Goal: Contribute content

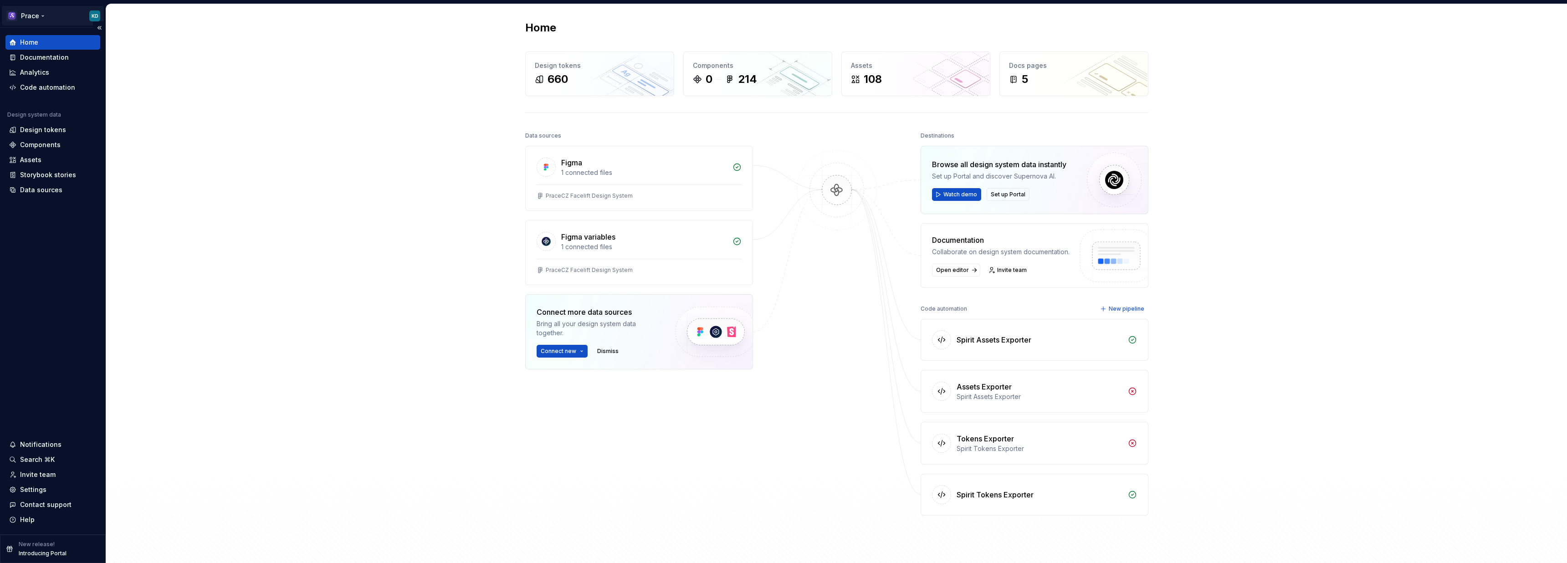
click at [41, 16] on html "Prace KD Home Documentation Analytics Code automation Design system data Design…" at bounding box center [783, 281] width 1567 height 563
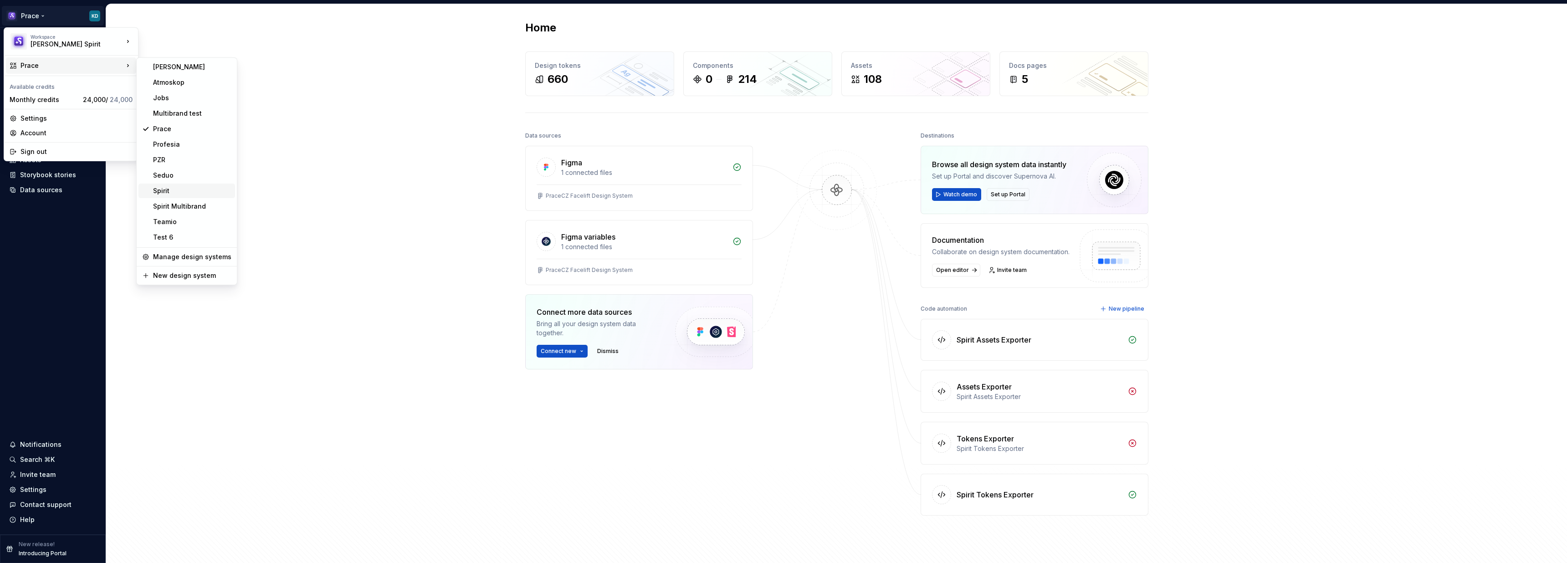
click at [159, 185] on div "Spirit" at bounding box center [186, 191] width 97 height 15
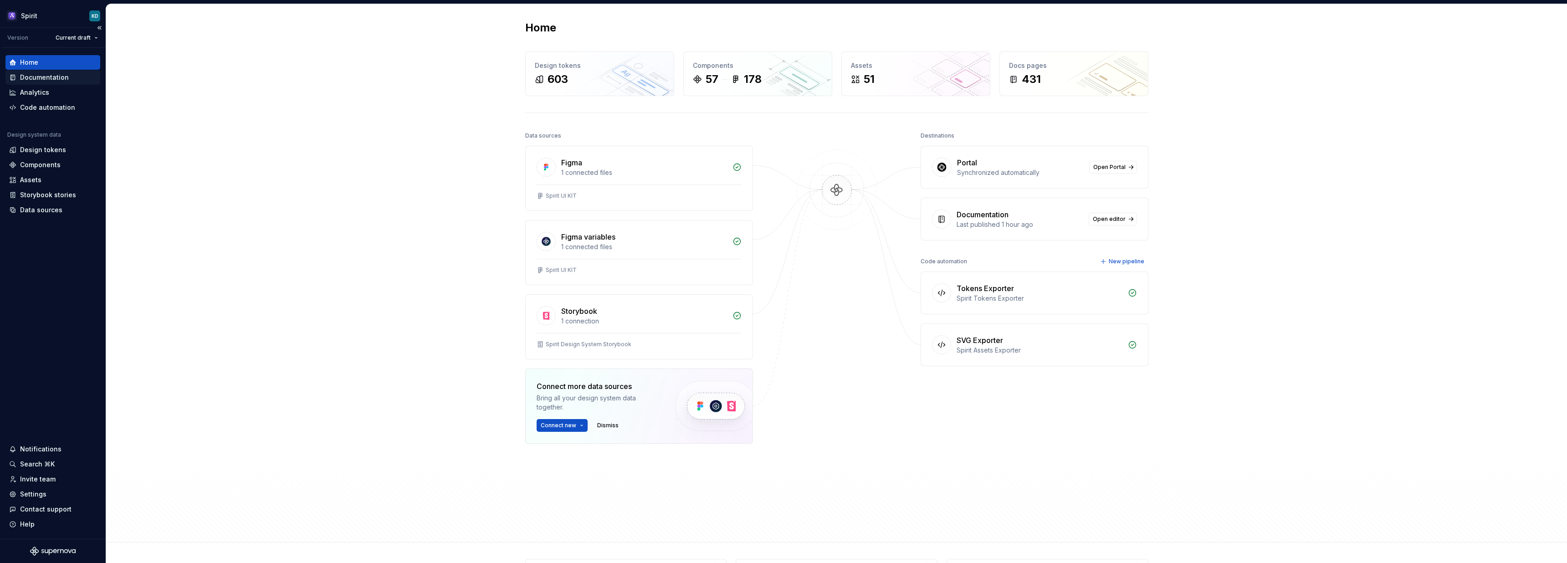
click at [46, 77] on div "Documentation" at bounding box center [44, 77] width 49 height 9
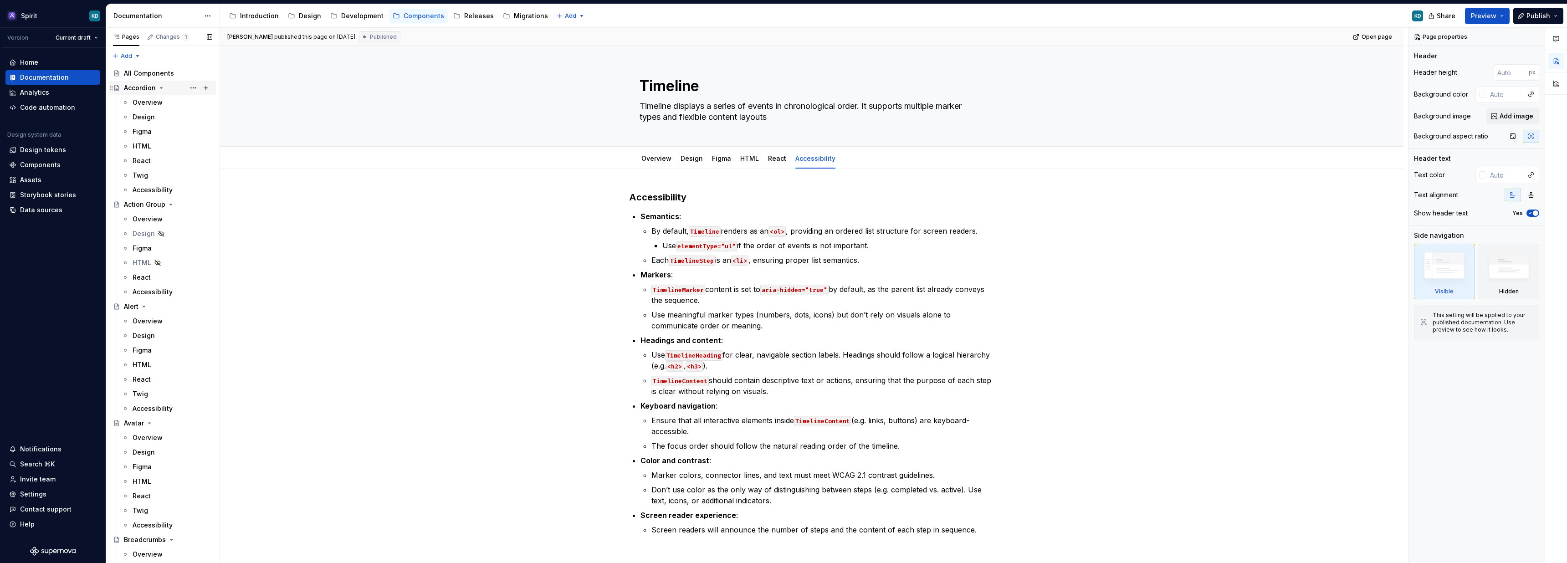
click at [160, 87] on icon "Page tree" at bounding box center [161, 87] width 7 height 7
click at [170, 101] on icon "Page tree" at bounding box center [170, 102] width 7 height 7
click at [144, 117] on icon "Page tree" at bounding box center [144, 117] width 2 height 1
click at [162, 72] on div "All Components" at bounding box center [149, 73] width 50 height 9
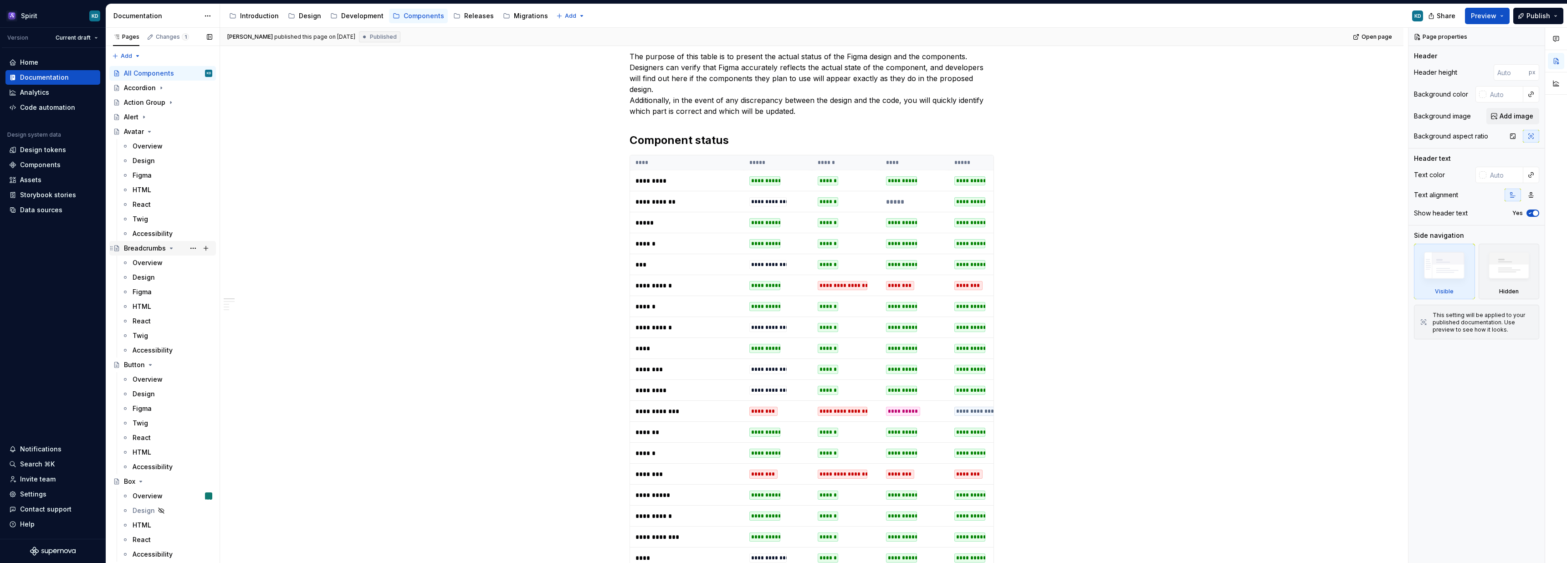
click at [141, 248] on div "Breadcrumbs" at bounding box center [145, 248] width 42 height 9
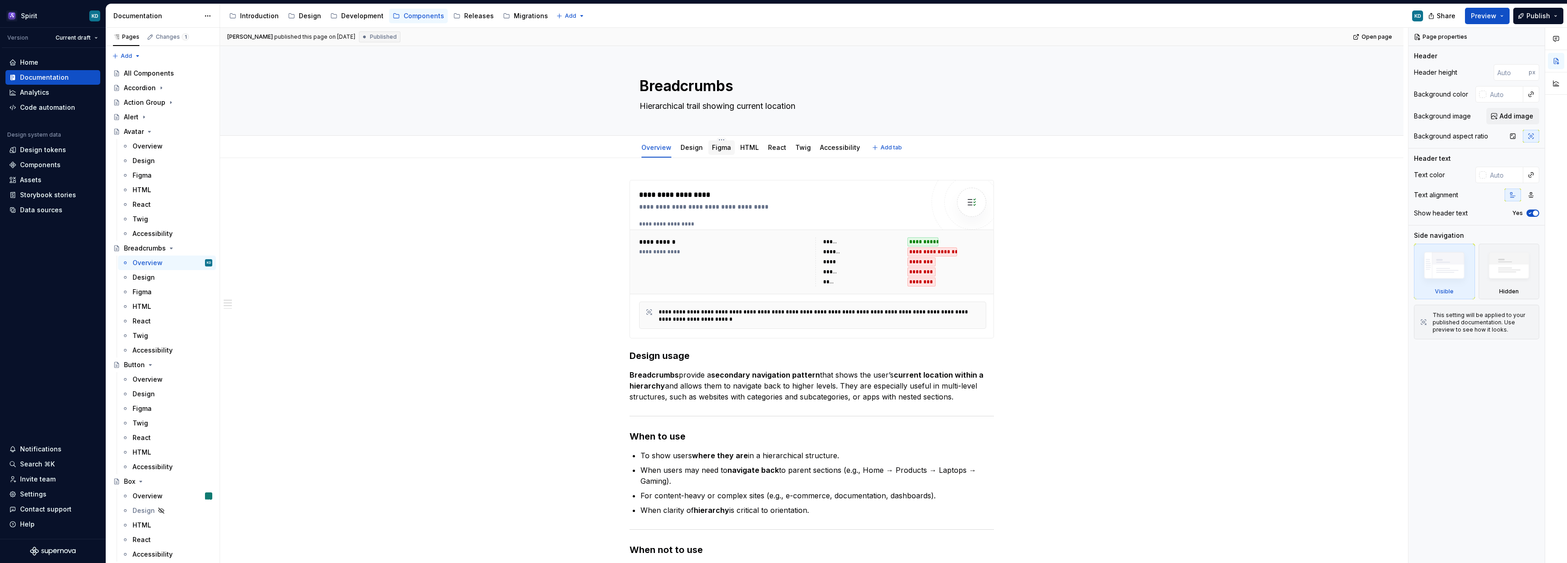
click at [726, 148] on link "Figma" at bounding box center [721, 147] width 19 height 8
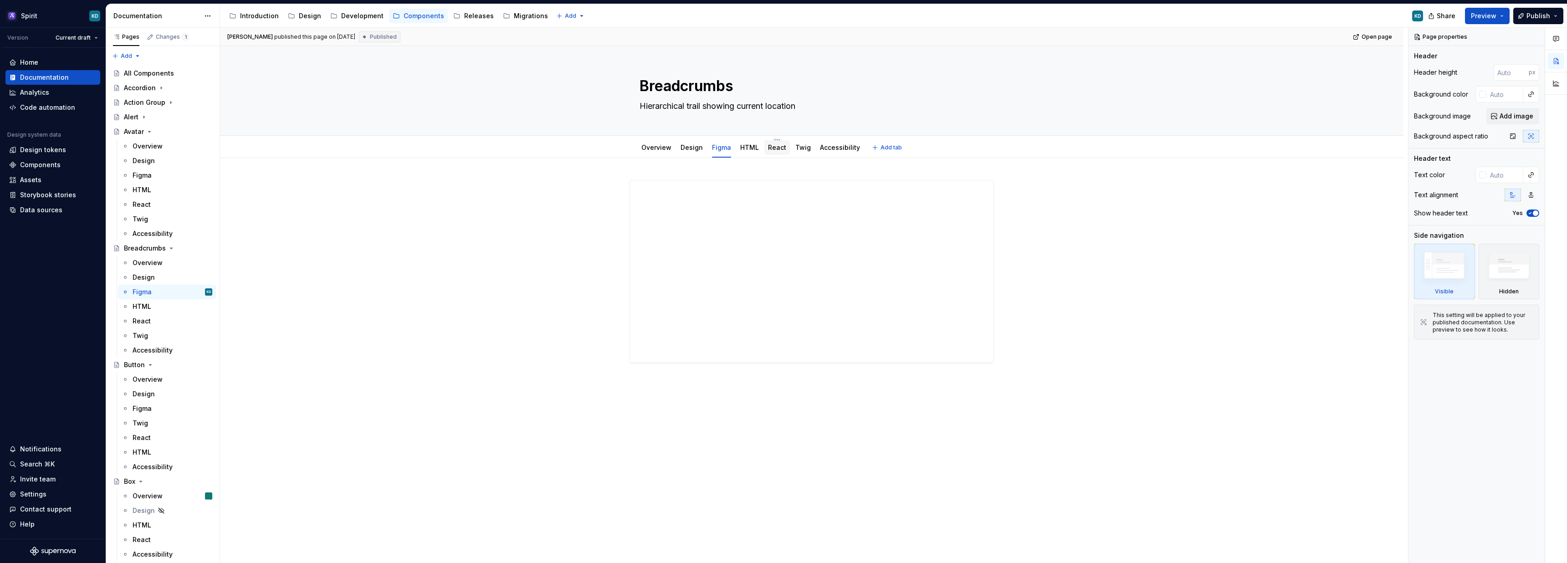
click at [783, 149] on link "React" at bounding box center [777, 147] width 18 height 8
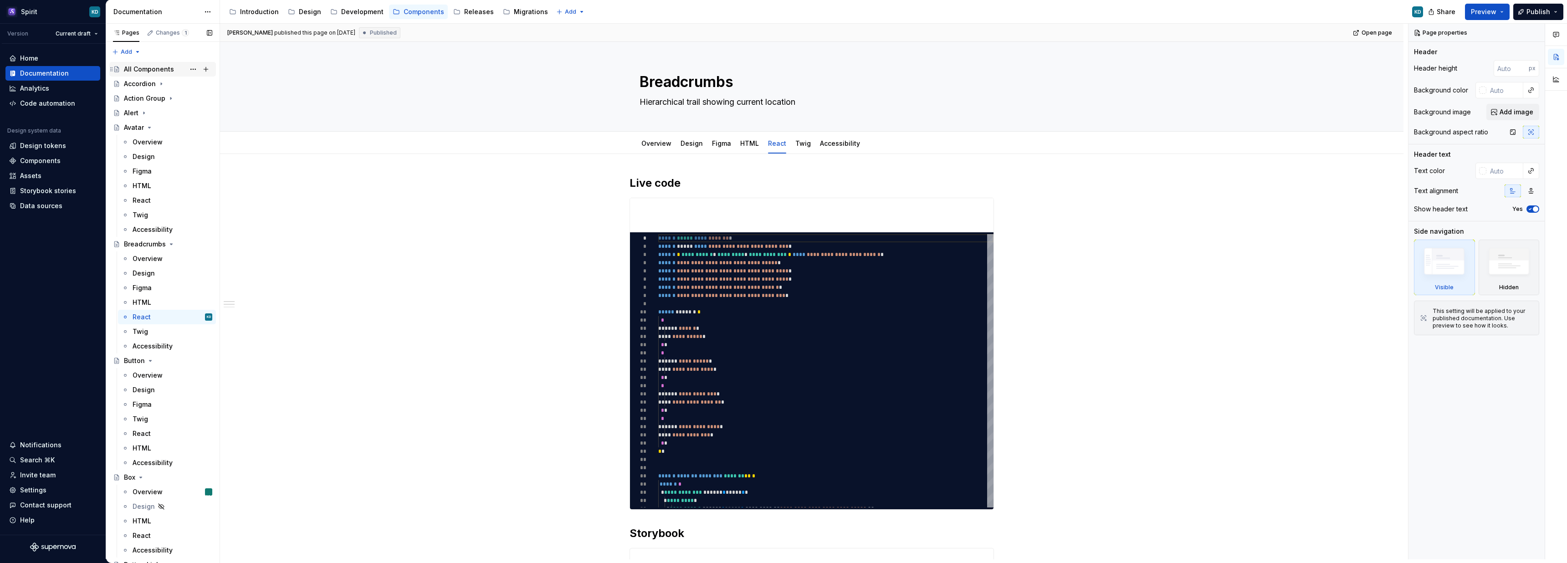
click at [144, 65] on div "All Components" at bounding box center [149, 69] width 50 height 9
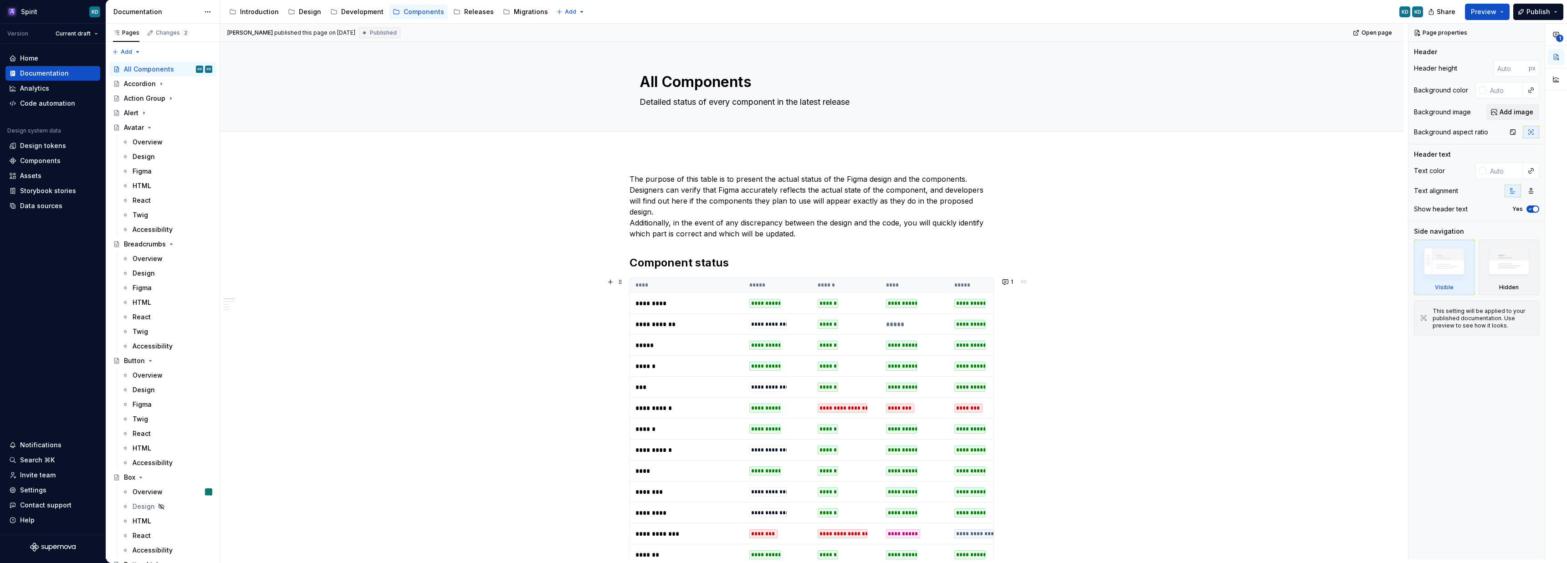
type textarea "*"
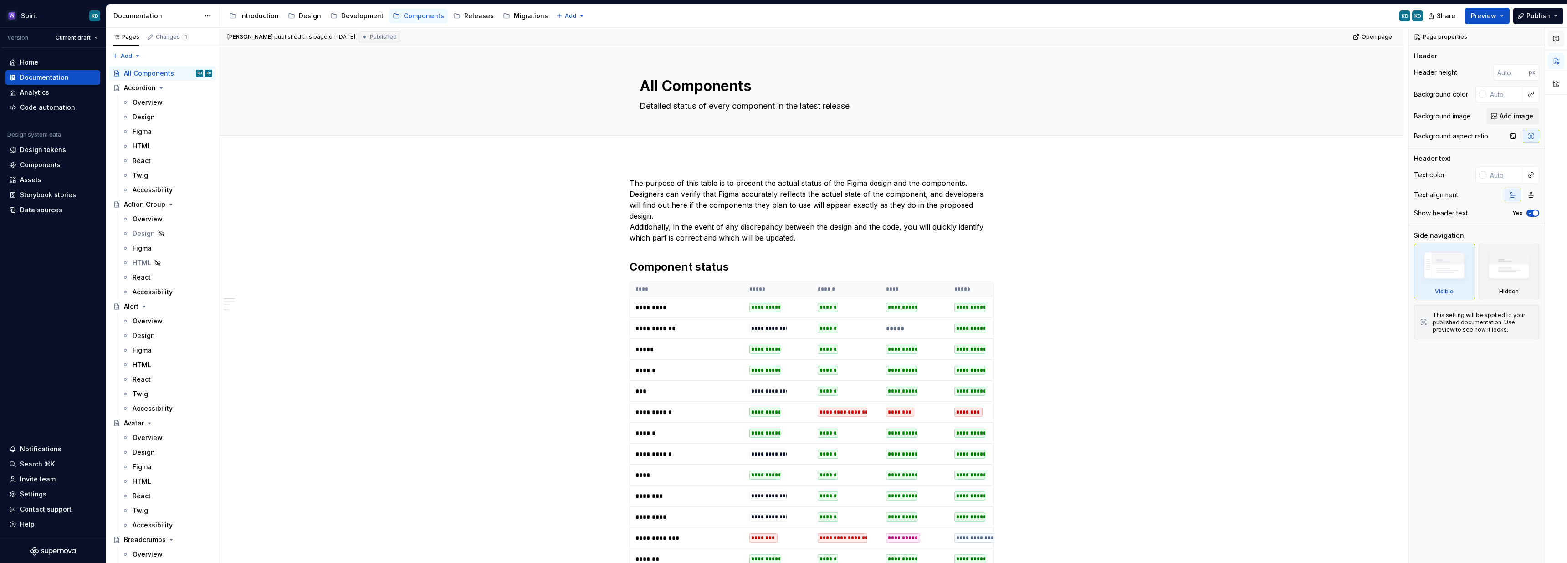
click at [1558, 36] on icon "button" at bounding box center [1555, 38] width 7 height 7
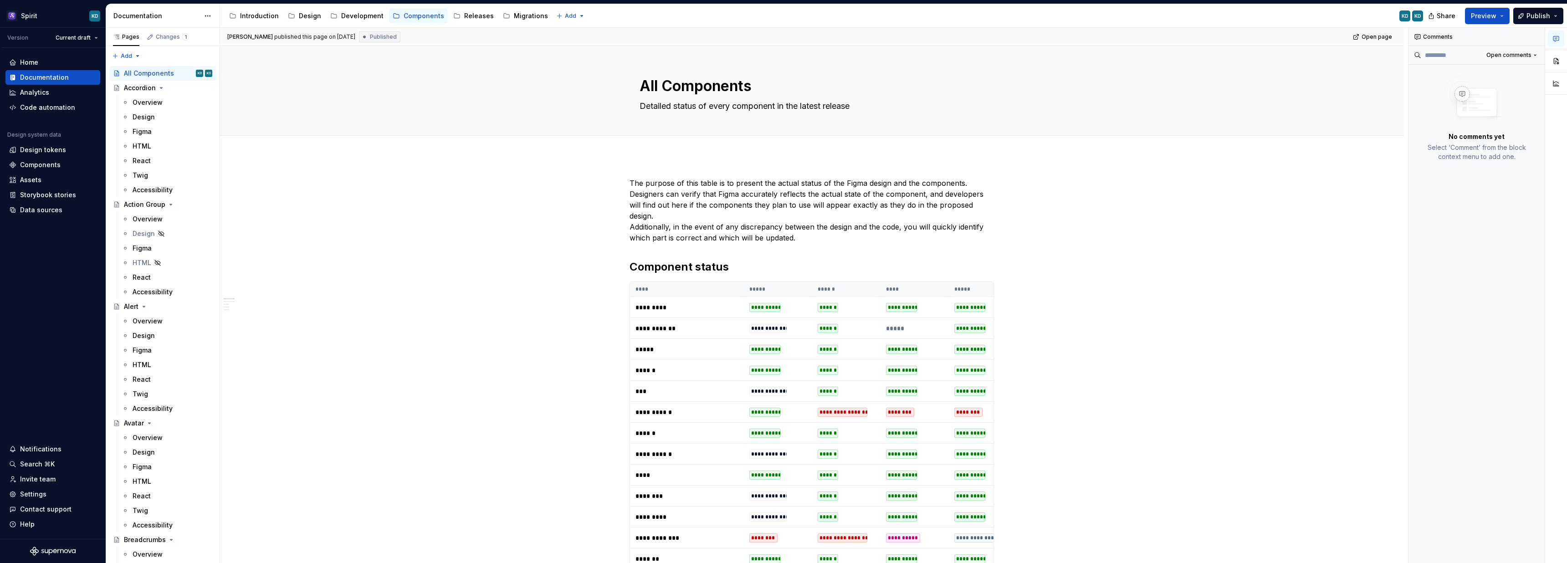
type textarea "*"
click at [1008, 284] on button "button" at bounding box center [1005, 286] width 13 height 13
click at [1005, 325] on icon "Send" at bounding box center [1004, 325] width 9 height 9
type textarea "*"
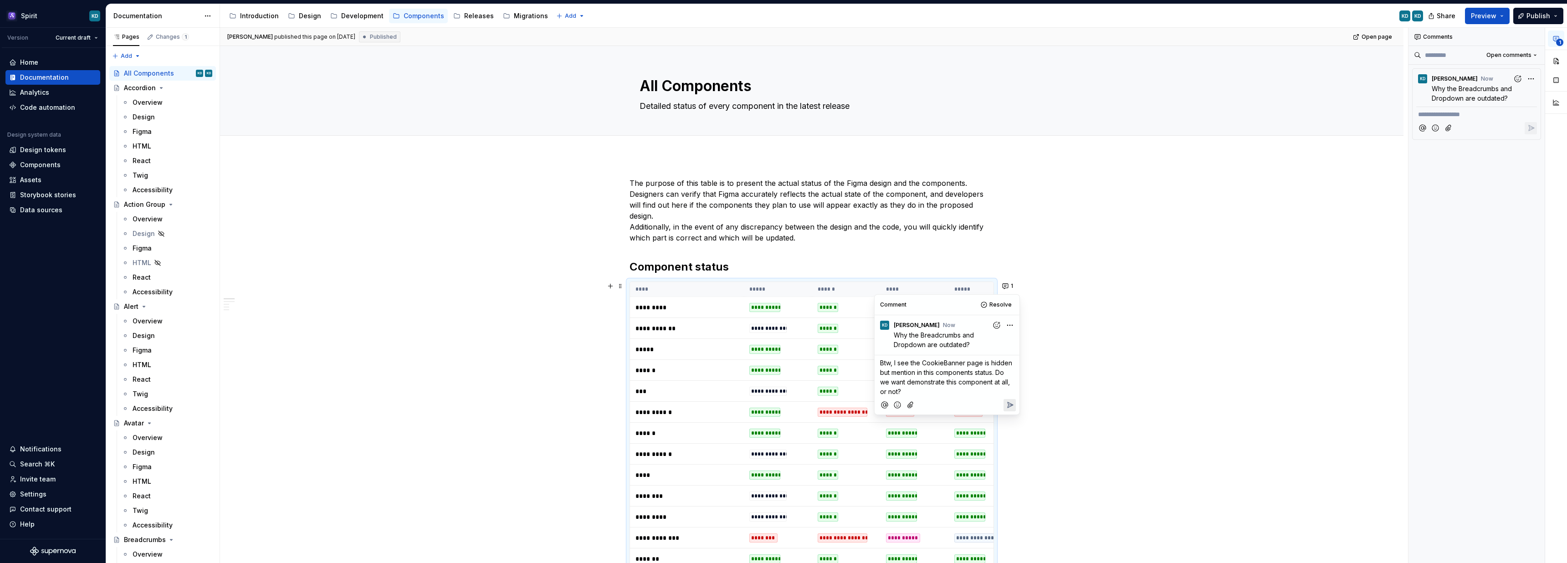
click at [994, 384] on span "Btw, I see the CookieBanner page is hidden but mention in this components statu…" at bounding box center [947, 377] width 134 height 36
click at [1011, 404] on icon "Reply" at bounding box center [1010, 404] width 5 height 5
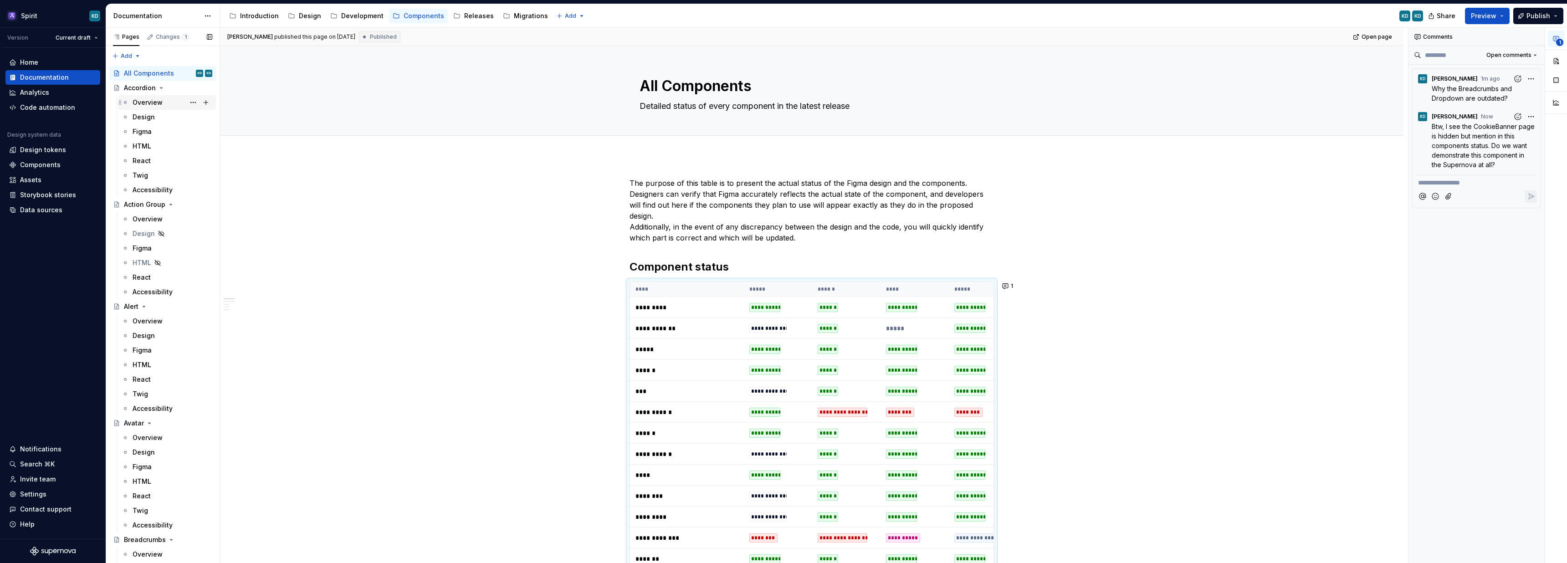
click at [157, 100] on div "Overview" at bounding box center [148, 102] width 30 height 9
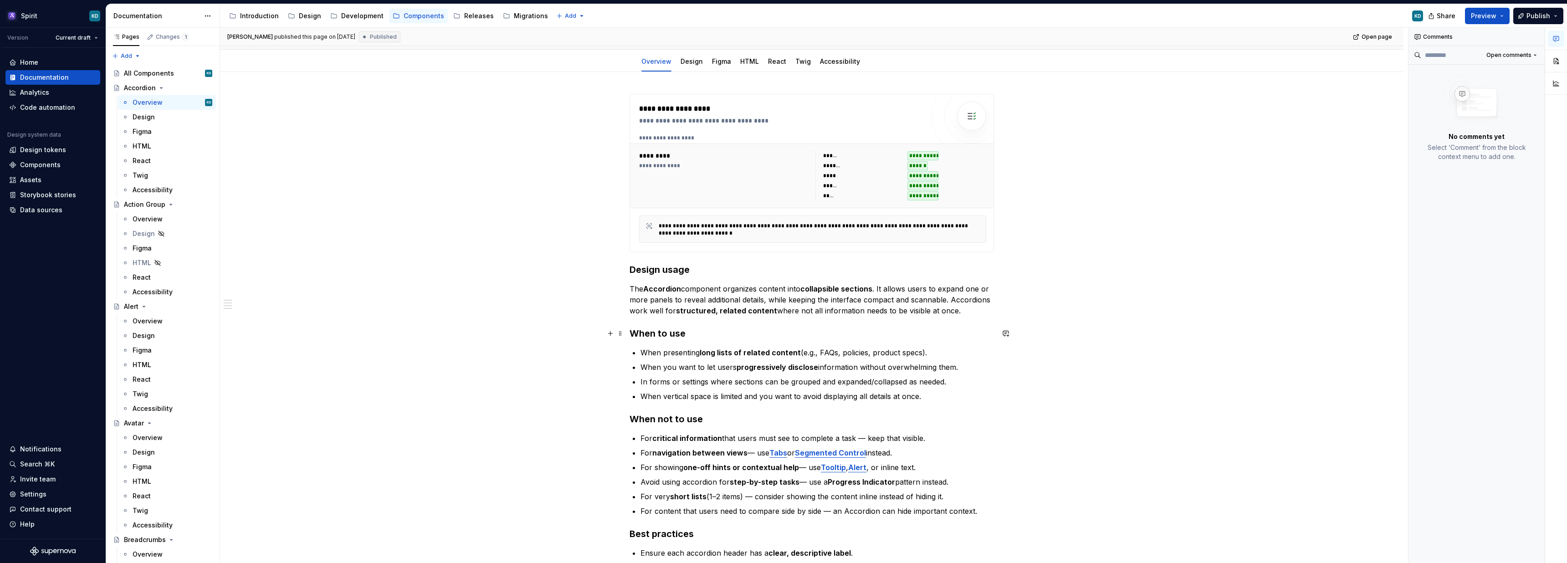
scroll to position [87, 0]
click at [928, 302] on p "The Accordion component organizes content into collapsible sections . It allows…" at bounding box center [812, 298] width 364 height 33
type textarea "*"
click at [964, 375] on p "In forms or settings where sections can be grouped and expanded/collapsed as ne…" at bounding box center [816, 380] width 353 height 11
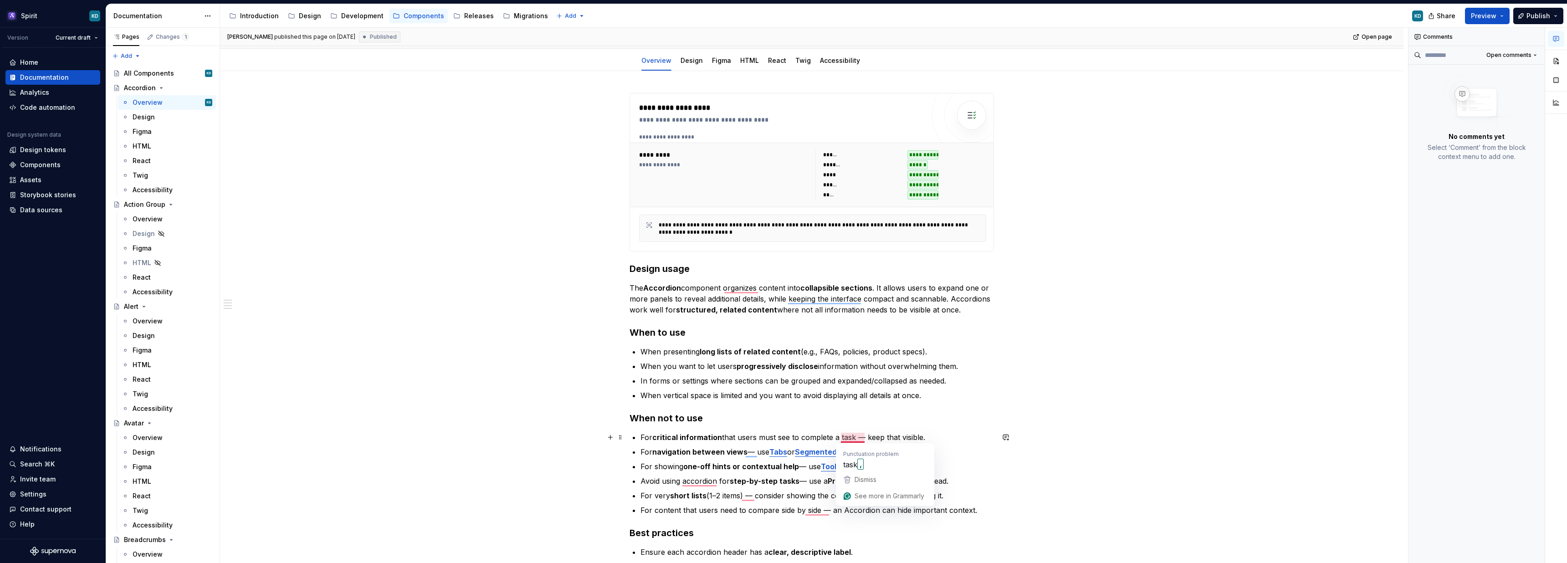
click at [859, 439] on p "For critical information that users must see to complete a task — keep that vis…" at bounding box center [816, 437] width 353 height 11
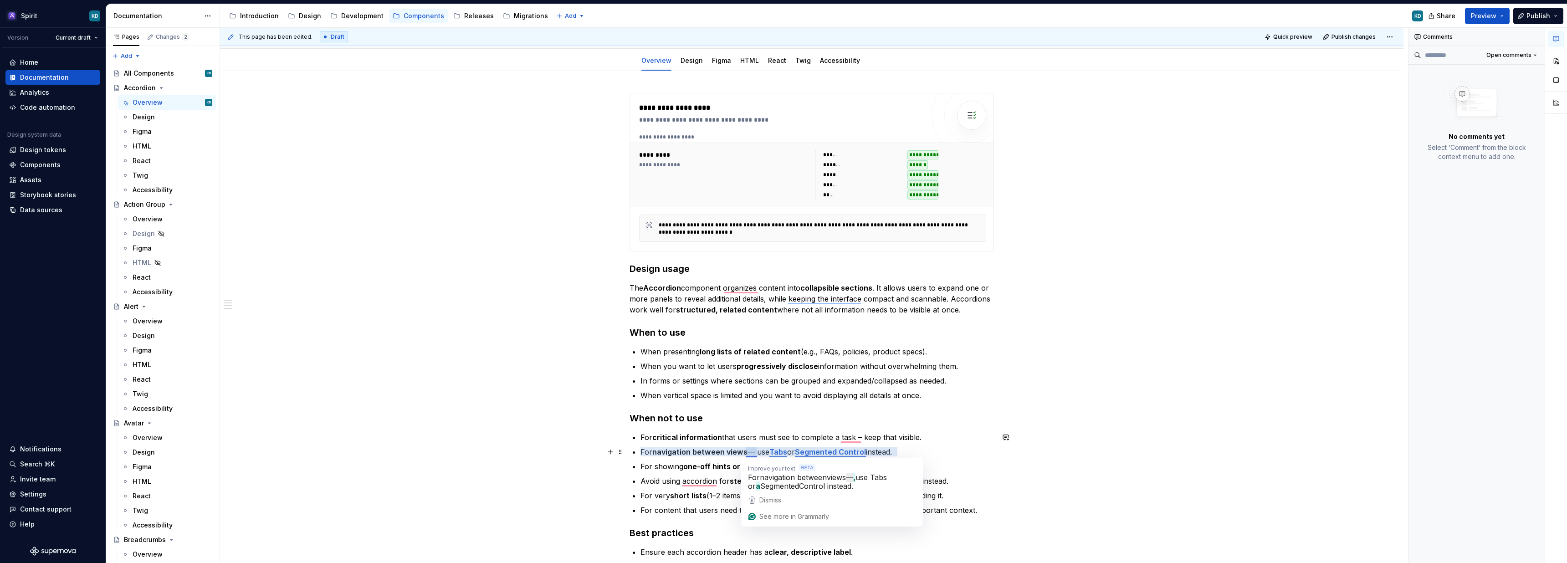
click at [751, 453] on p "For navigation between views — use Tabs or Segmented Control instead." at bounding box center [816, 451] width 353 height 11
click at [801, 466] on p "For showing one-off hints or contextual help — use Tooltip , Alert , or inline …" at bounding box center [816, 466] width 353 height 11
click at [802, 481] on p "Avoid using accordion for step-by-step tasks — use a Progress Indicator pattern…" at bounding box center [816, 481] width 353 height 11
click at [750, 498] on p "For very short lists (1–2 items) — consider showing the content inline instead …" at bounding box center [816, 495] width 353 height 11
click at [825, 511] on p "For content that users need to compare side by side — an Accordion can hide imp…" at bounding box center [816, 510] width 353 height 11
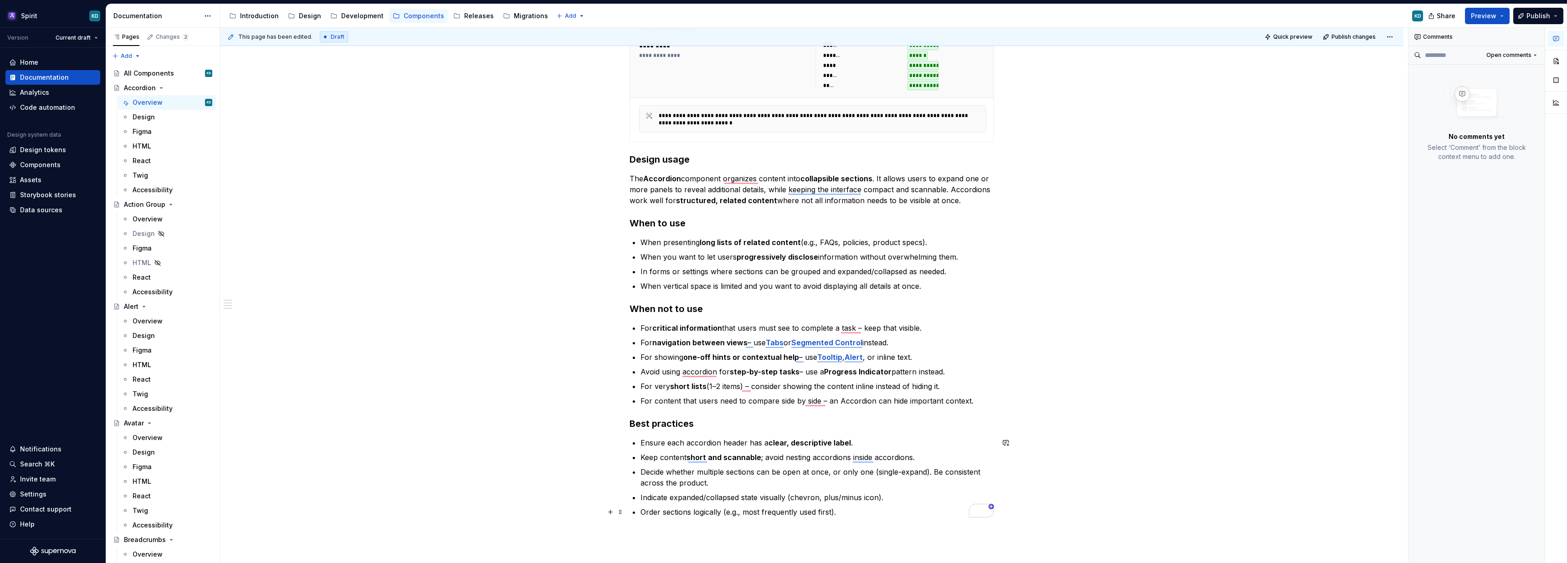
scroll to position [0, 0]
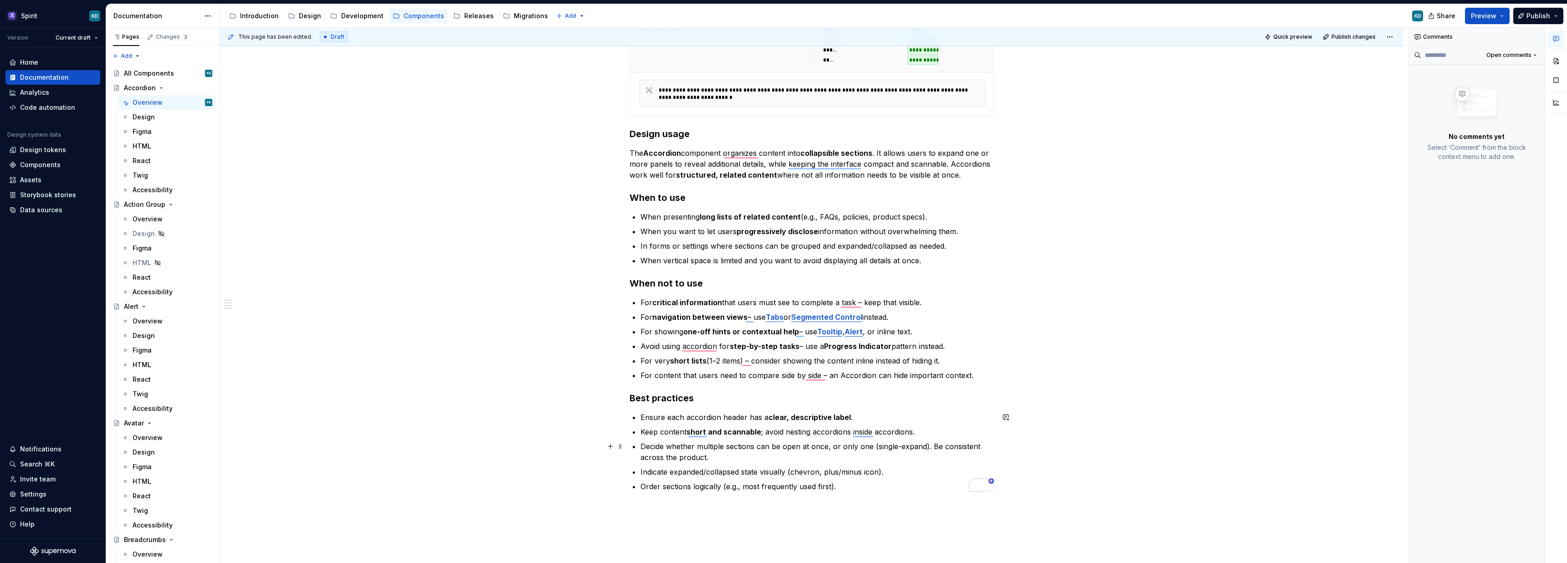
click at [854, 439] on ul "Ensure each accordion header has a clear, descriptive label . Keep content shor…" at bounding box center [816, 452] width 353 height 80
click at [685, 346] on p "Avoid using accordion for step-by-step tasks – use a Progress Indicator pattern…" at bounding box center [816, 346] width 353 height 11
click at [892, 367] on ul "For critical information that users must see to complete a task – keep that vis…" at bounding box center [816, 339] width 353 height 84
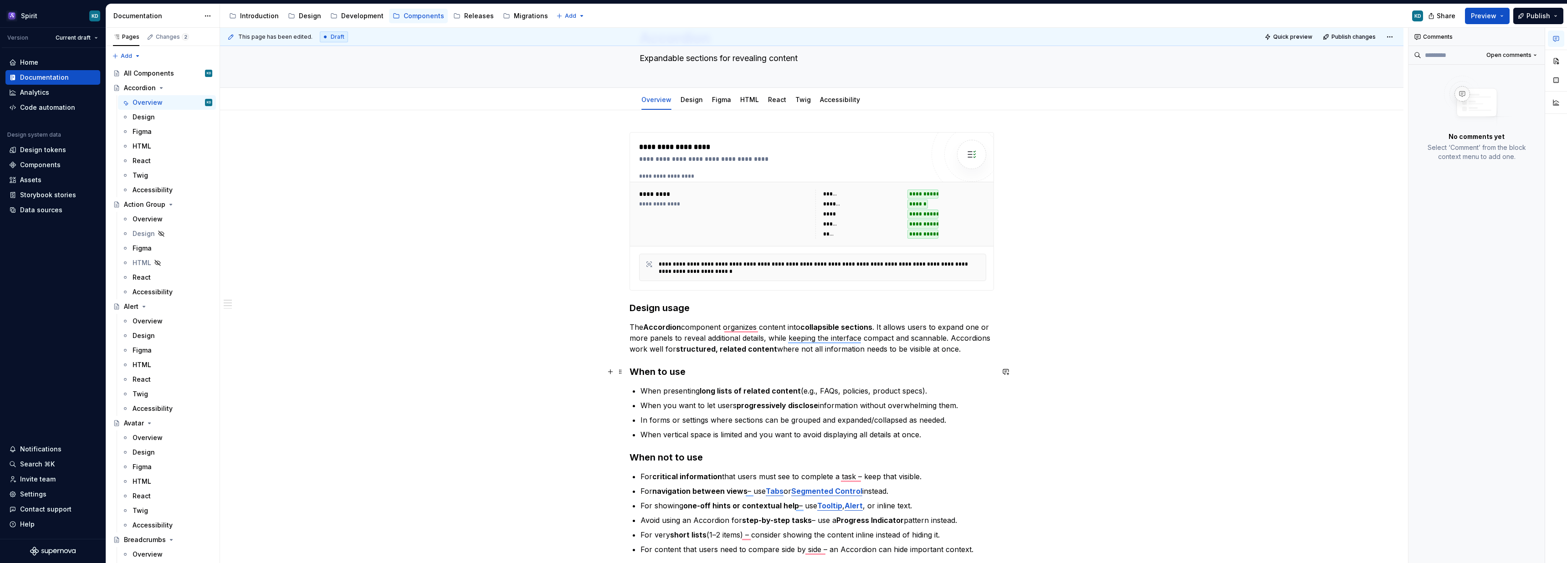
scroll to position [61, 0]
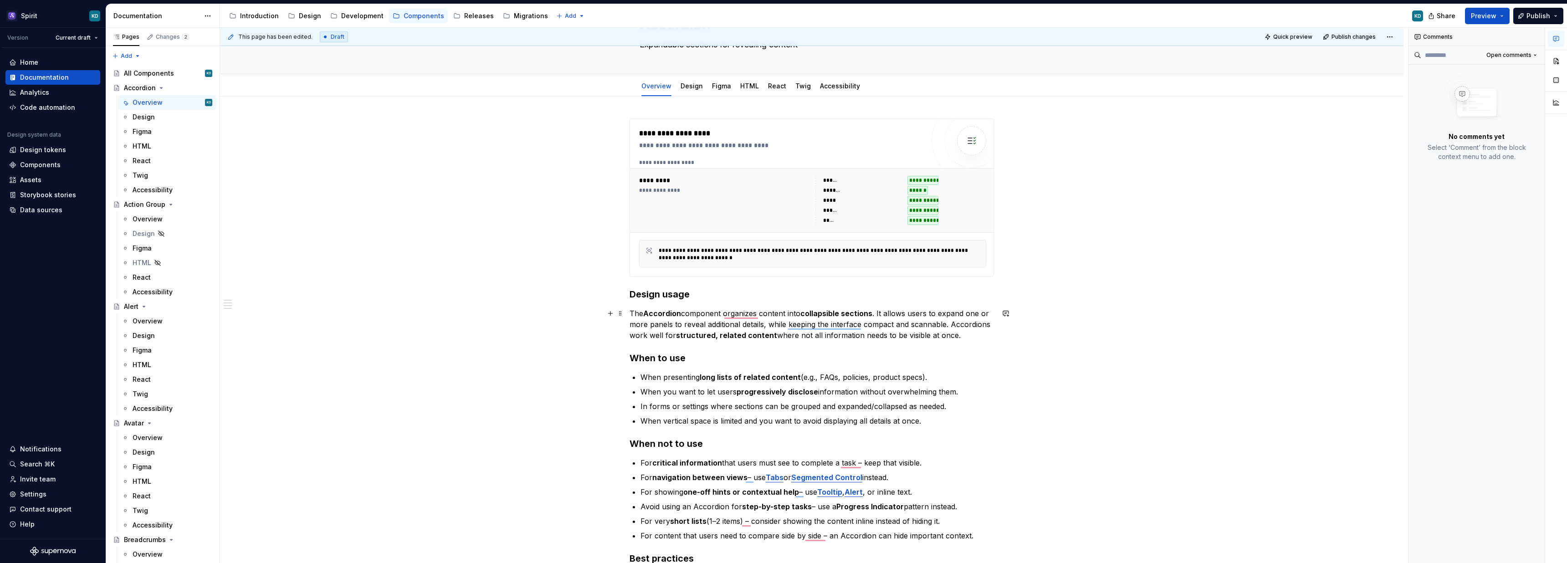
click at [929, 324] on p "The Accordion component organizes content into collapsible sections . It allows…" at bounding box center [812, 324] width 364 height 33
click at [867, 333] on p "The Accordion component organizes content into collapsible sections . It allows…" at bounding box center [812, 324] width 364 height 33
click at [756, 405] on p "In forms or settings where sections can be grouped and expanded/collapsed as ne…" at bounding box center [816, 406] width 353 height 11
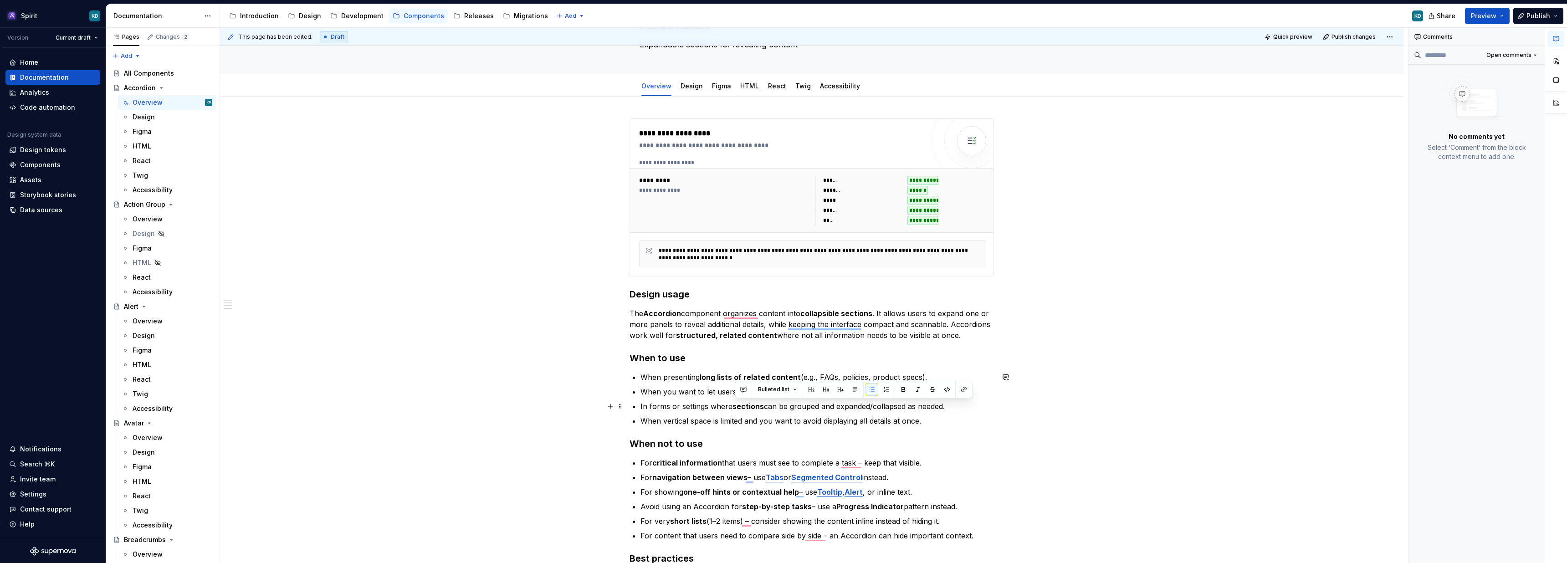
click at [809, 406] on p "In forms or settings where sections can be grouped and expanded/collapsed as ne…" at bounding box center [816, 406] width 353 height 11
drag, startPoint x: 839, startPoint y: 407, endPoint x: 909, endPoint y: 407, distance: 70.2
click at [909, 407] on p "In forms or settings where sections can be grouped and expanded/collapsed as ne…" at bounding box center [816, 406] width 353 height 11
click at [887, 423] on p "When vertical space is limited and you want to avoid displaying all details at …" at bounding box center [816, 420] width 353 height 11
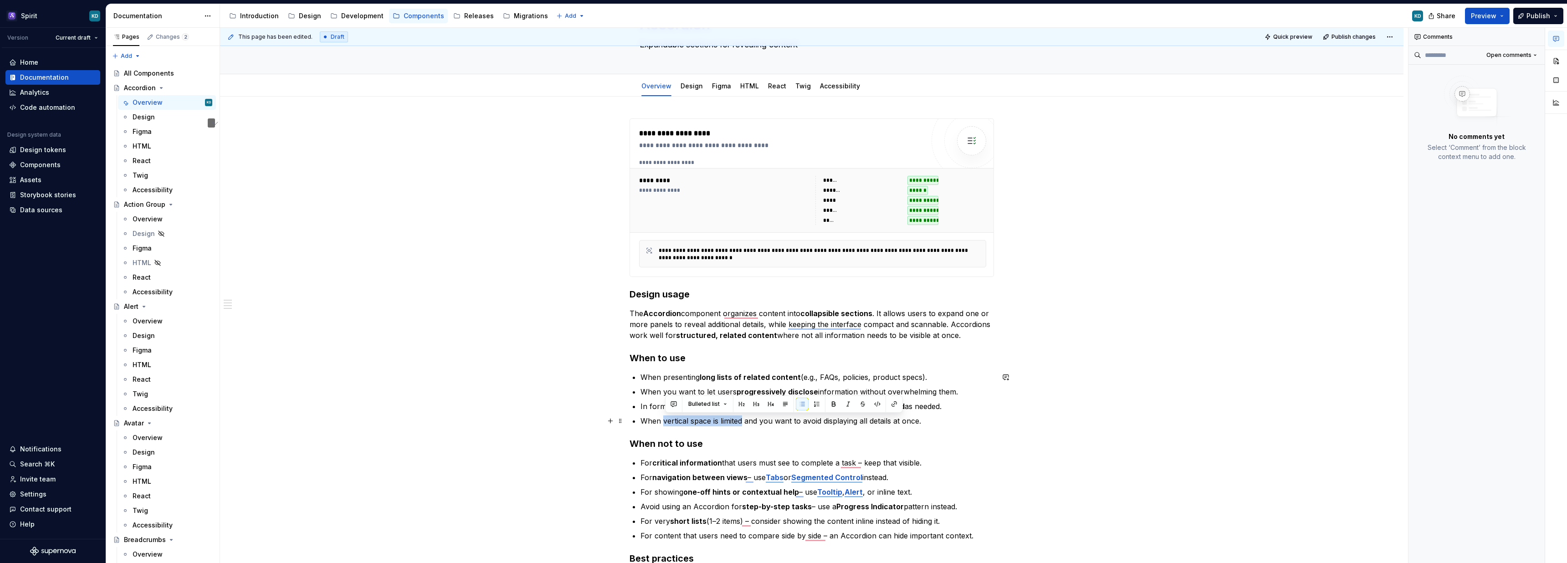
drag, startPoint x: 665, startPoint y: 421, endPoint x: 746, endPoint y: 421, distance: 80.6
click at [746, 421] on p "When vertical space is limited and you want to avoid displaying all details at …" at bounding box center [816, 420] width 353 height 11
drag, startPoint x: 809, startPoint y: 422, endPoint x: 924, endPoint y: 420, distance: 115.3
click at [924, 420] on p "When vertical space is limited and you want to avoid displaying all details at …" at bounding box center [816, 420] width 353 height 11
click at [861, 440] on h3 "When not to use" at bounding box center [812, 443] width 364 height 13
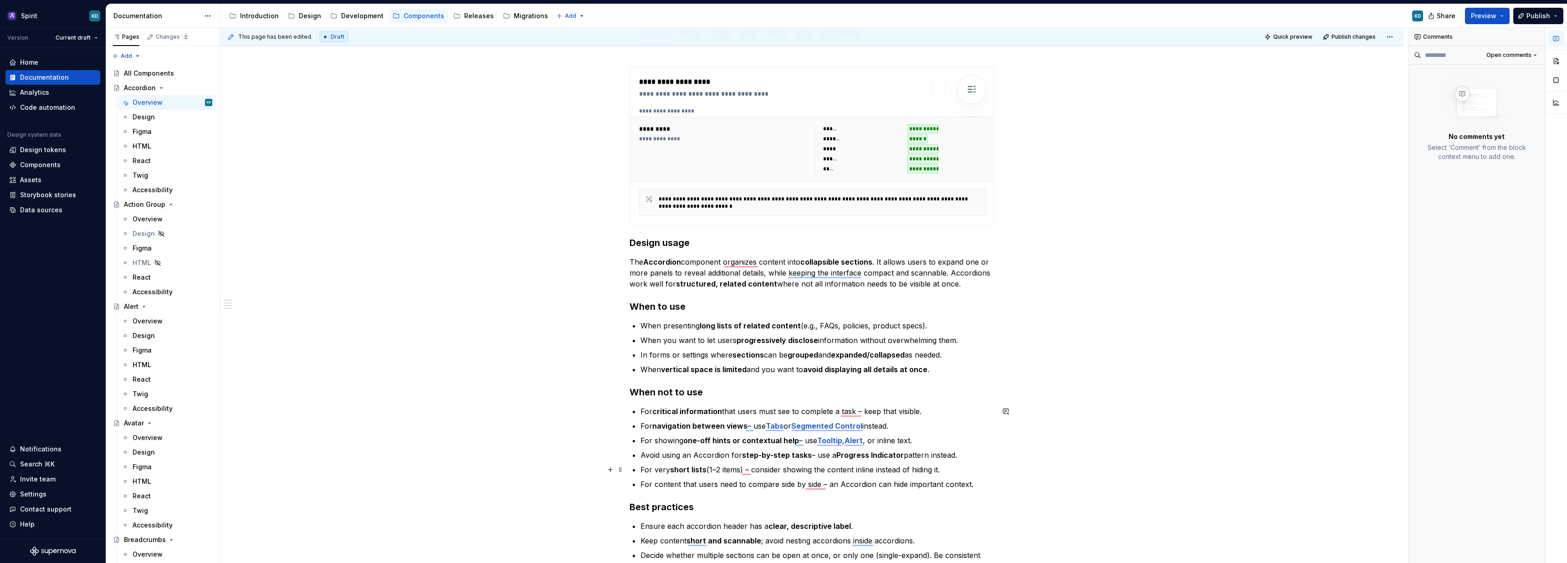
scroll to position [114, 0]
click at [708, 456] on p "Avoid using an Accordion for step-by-step tasks – use a Progress Indicator patt…" at bounding box center [816, 453] width 353 height 11
click at [707, 456] on p "Avoid using an Accordion for step-by-step tasks – use a Progress Indicator patt…" at bounding box center [816, 453] width 353 height 11
click at [815, 464] on p "For very short lists (1–2 items) – consider showing the content inline instead …" at bounding box center [816, 468] width 353 height 11
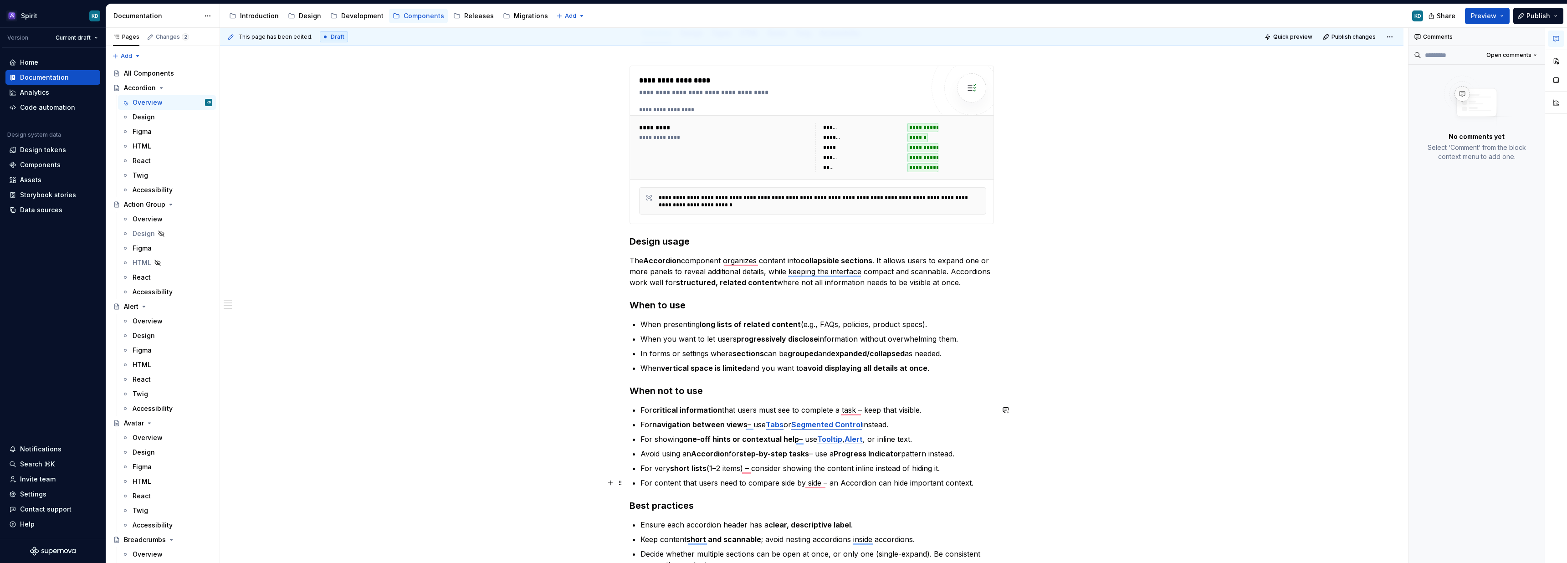
click at [841, 480] on p "For content that users need to compare side by side – an Accordion can hide imp…" at bounding box center [816, 482] width 353 height 11
click at [778, 489] on div "**********" at bounding box center [812, 333] width 364 height 534
click at [667, 483] on p "For content that users need to compare side by side – an Accordion can hide imp…" at bounding box center [816, 482] width 353 height 11
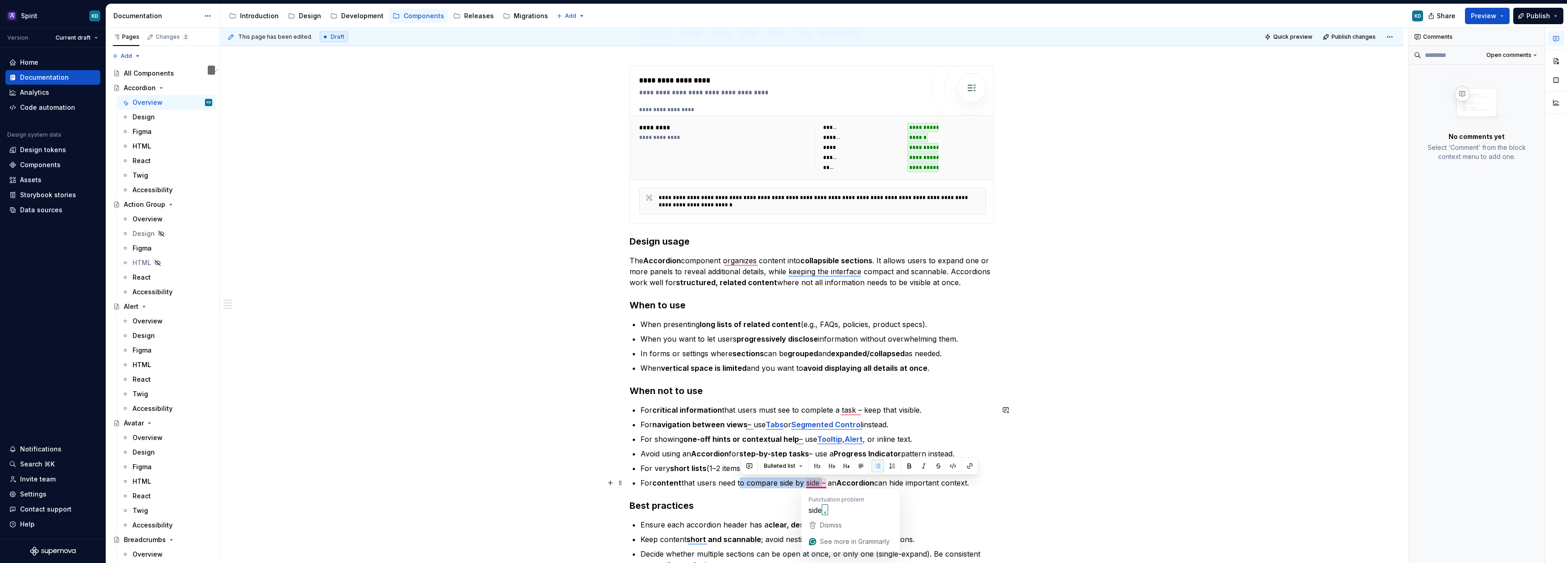
drag, startPoint x: 740, startPoint y: 482, endPoint x: 822, endPoint y: 481, distance: 82.5
click at [822, 481] on p "For content that users need to compare side by side – an Accordion can hide imp…" at bounding box center [816, 482] width 353 height 11
click at [761, 495] on div "**********" at bounding box center [812, 333] width 364 height 534
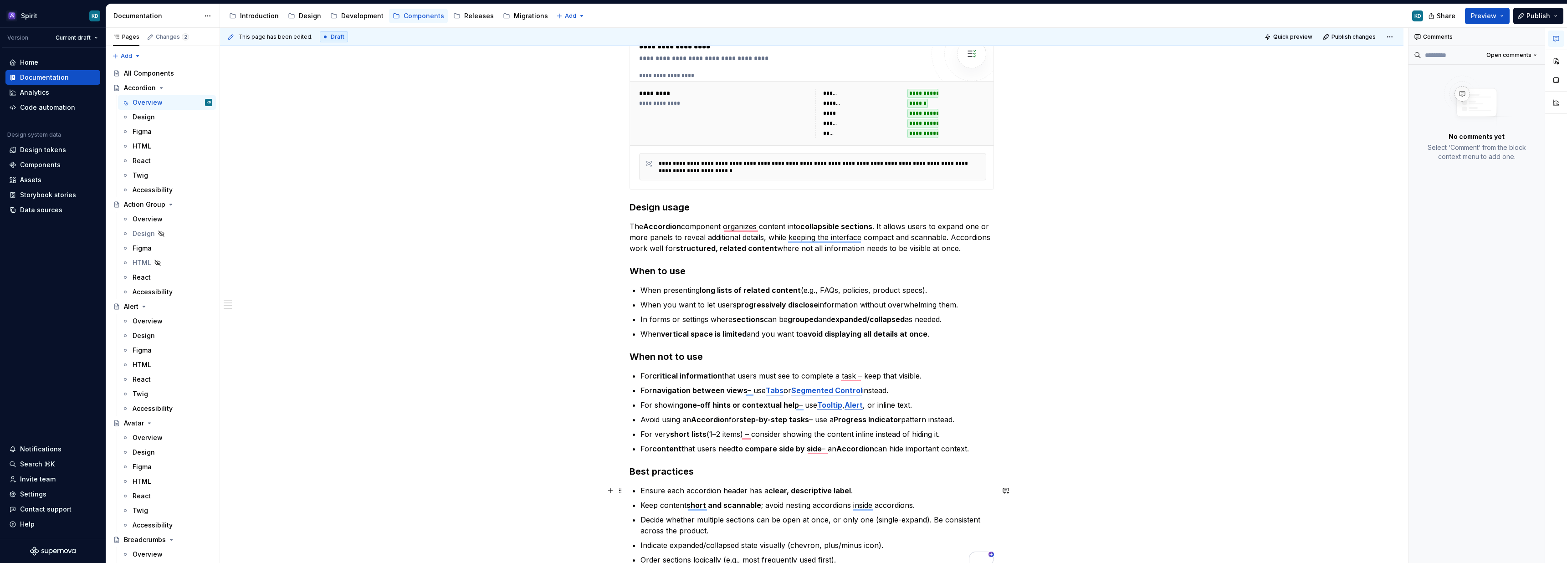
scroll to position [156, 0]
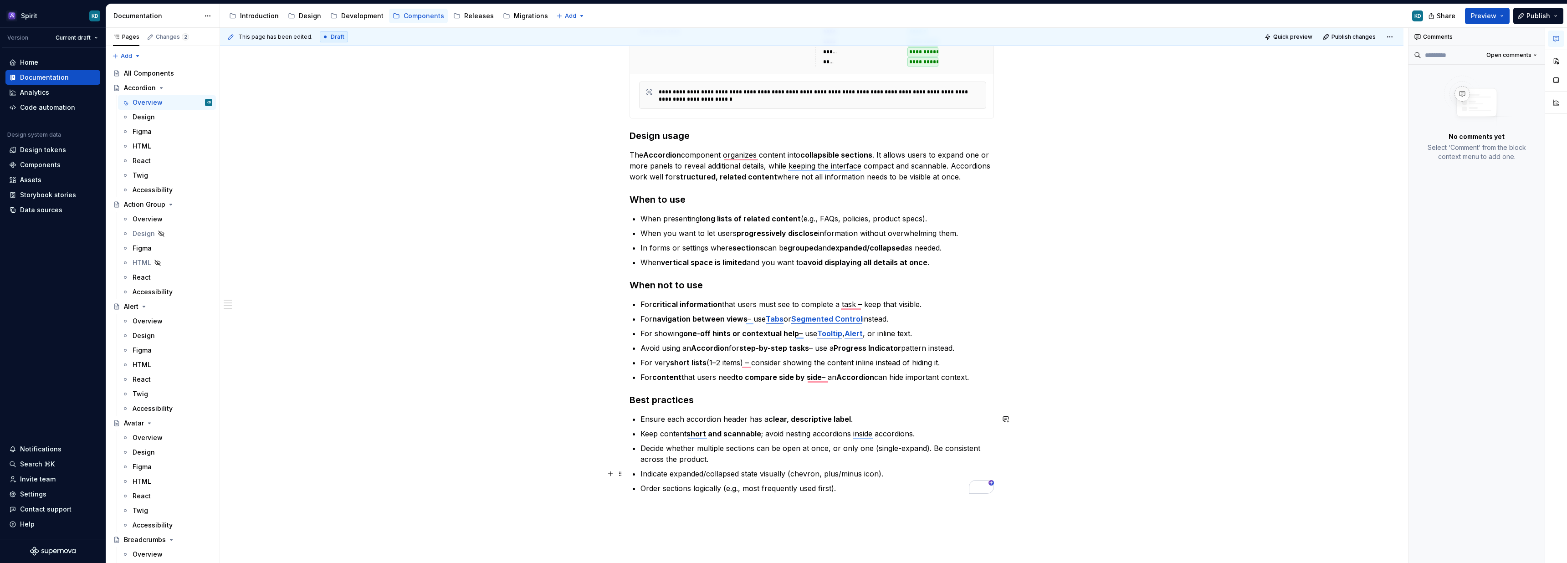
click at [727, 473] on p "Indicate expanded/collapsed state visually (chevron, plus/minus icon)." at bounding box center [816, 473] width 353 height 11
click at [727, 485] on p "Order sections logically (e.g., most frequently used first)." at bounding box center [816, 488] width 353 height 11
click at [696, 476] on p "Indicate expanded/collapsed state visually (chevron, plus/minus icon)." at bounding box center [816, 473] width 353 height 11
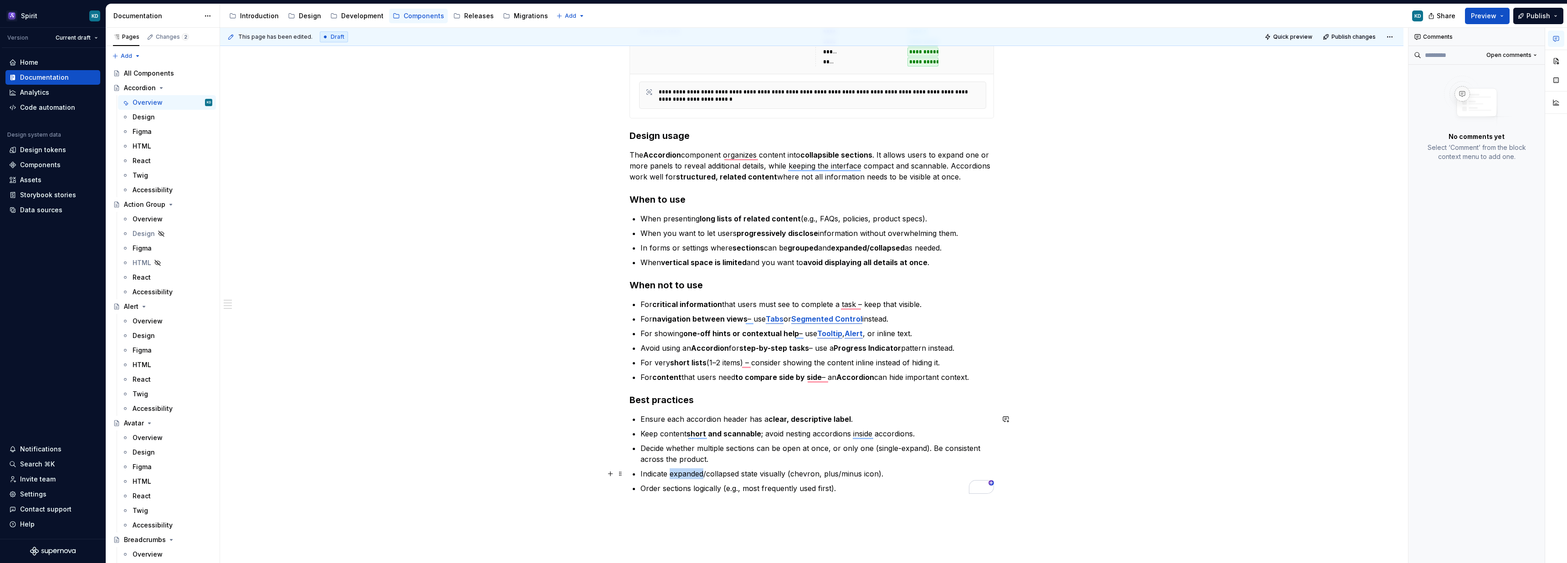
click at [696, 476] on p "Indicate expanded/collapsed state visually (chevron, plus/minus icon)." at bounding box center [816, 473] width 353 height 11
click at [708, 492] on p "Order sections logically (e.g., most frequently used first)." at bounding box center [816, 488] width 353 height 11
click at [704, 471] on p "Indicate expanded/collapsed state visually (chevron, plus/minus icon)." at bounding box center [816, 473] width 353 height 11
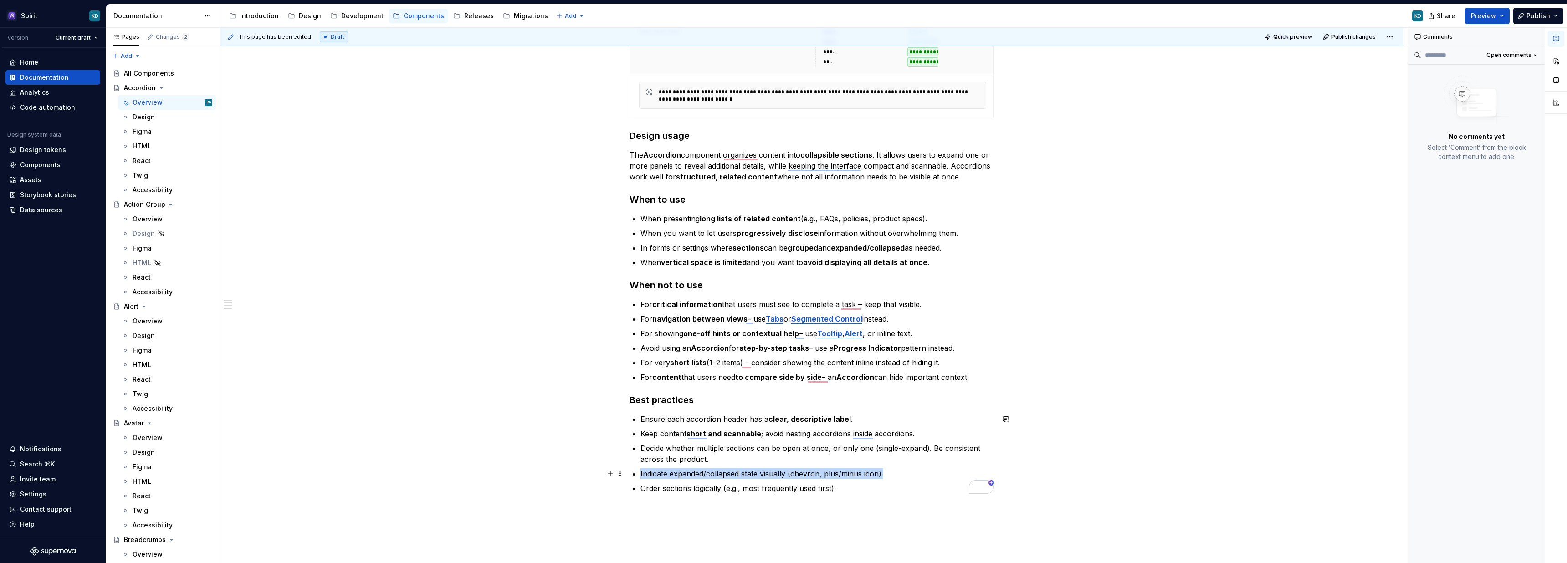
click at [704, 471] on p "Indicate expanded/collapsed state visually (chevron, plus/minus icon)." at bounding box center [816, 473] width 353 height 11
click at [760, 512] on div "**********" at bounding box center [811, 306] width 1183 height 736
click at [727, 472] on p "Indicate expanded/collapsed state visually (chevron, plus/minus icon)." at bounding box center [816, 473] width 353 height 11
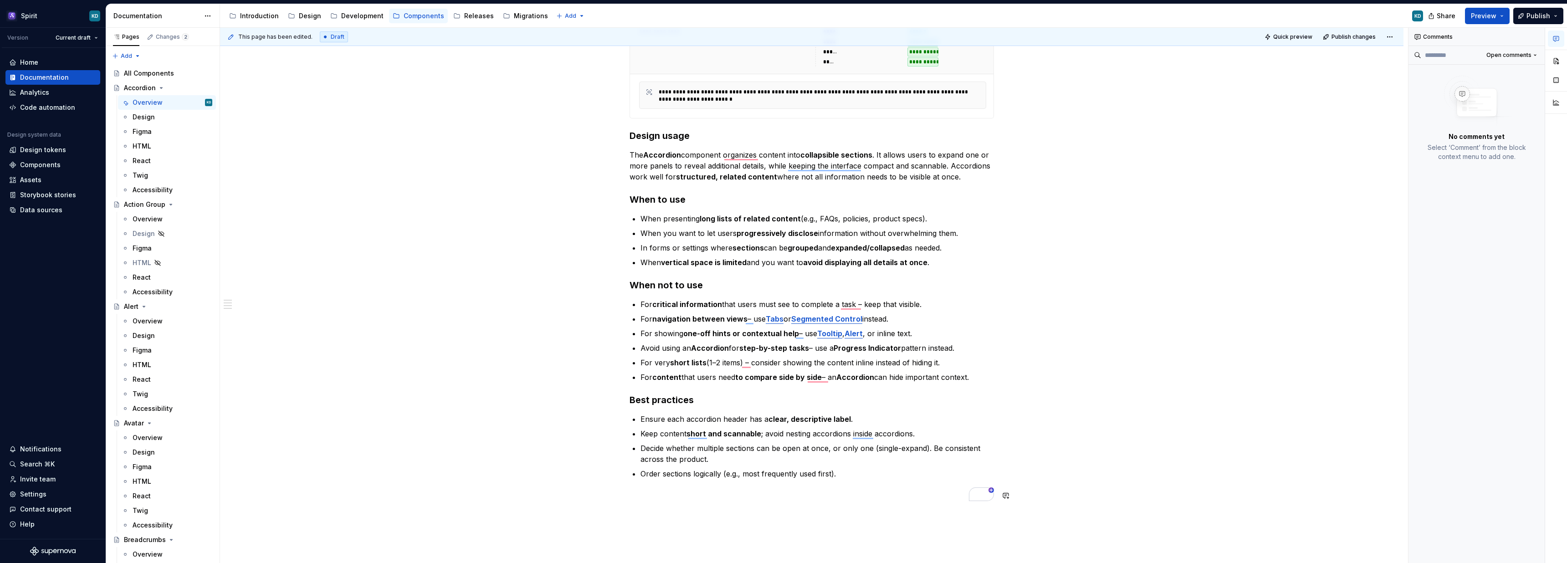
click at [778, 518] on div "**********" at bounding box center [811, 309] width 1183 height 743
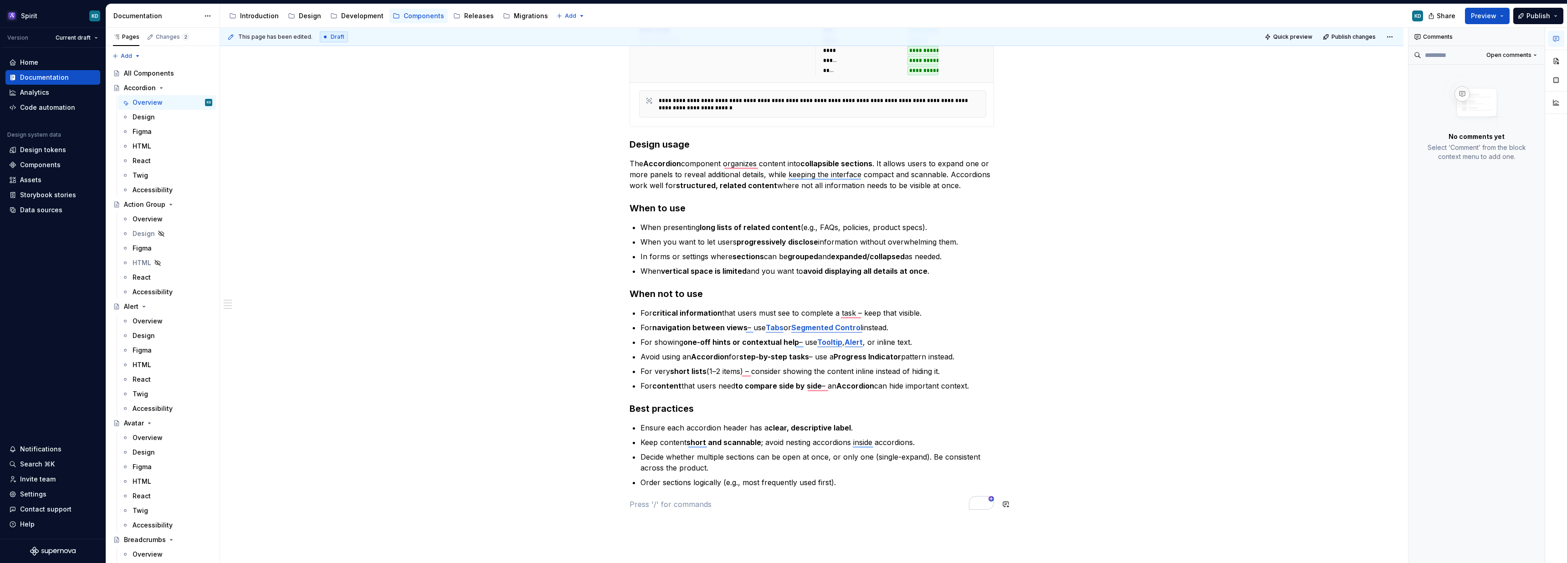
scroll to position [210, 0]
click at [675, 446] on p "Keep content short and scannable ; avoid nesting accordions inside accordions." at bounding box center [816, 443] width 353 height 11
click at [749, 465] on p "Decide whether multiple sections can be open at once, or only one (single-expan…" at bounding box center [816, 463] width 353 height 22
drag, startPoint x: 687, startPoint y: 430, endPoint x: 748, endPoint y: 429, distance: 60.6
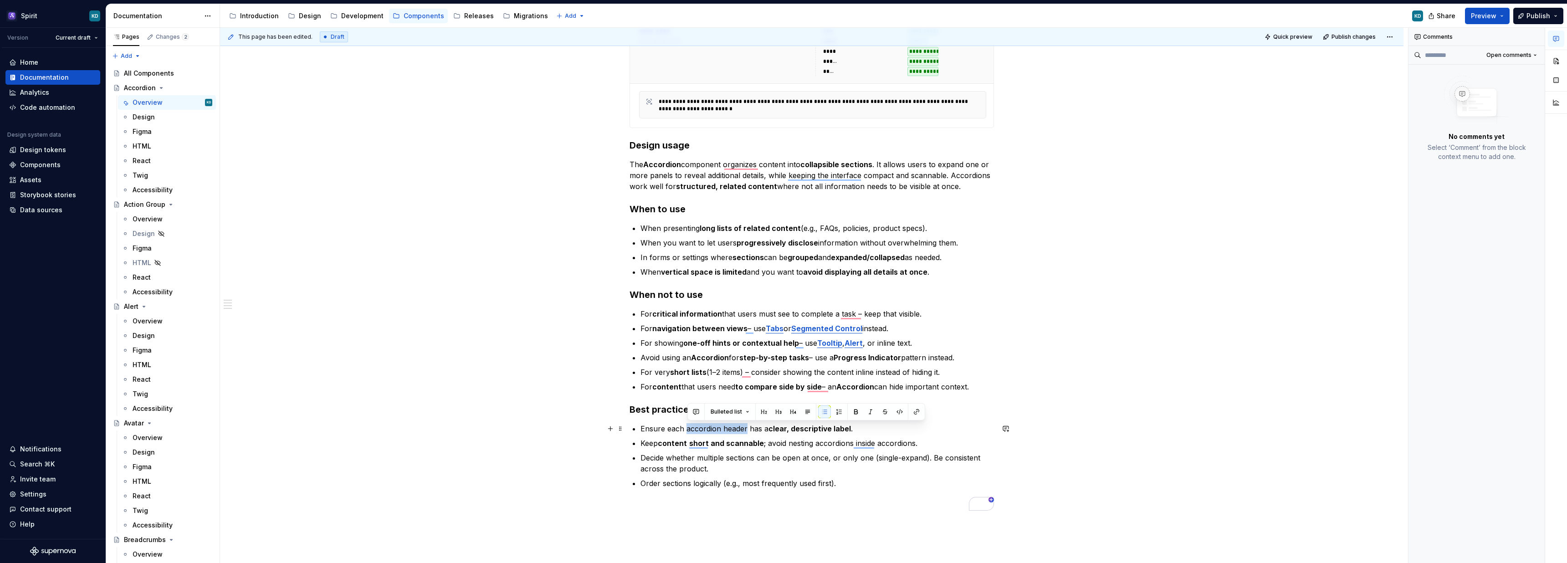
click at [748, 429] on p "Ensure each accordion header has a clear, descriptive label ." at bounding box center [816, 428] width 353 height 11
click at [724, 468] on p "Decide whether multiple sections can be open at once, or only one (single-expan…" at bounding box center [816, 463] width 353 height 22
drag, startPoint x: 729, startPoint y: 458, endPoint x: 757, endPoint y: 456, distance: 27.9
click at [757, 456] on p "Decide whether multiple sections can be open at once, or only one (single-expan…" at bounding box center [816, 463] width 353 height 22
drag, startPoint x: 787, startPoint y: 459, endPoint x: 830, endPoint y: 458, distance: 43.3
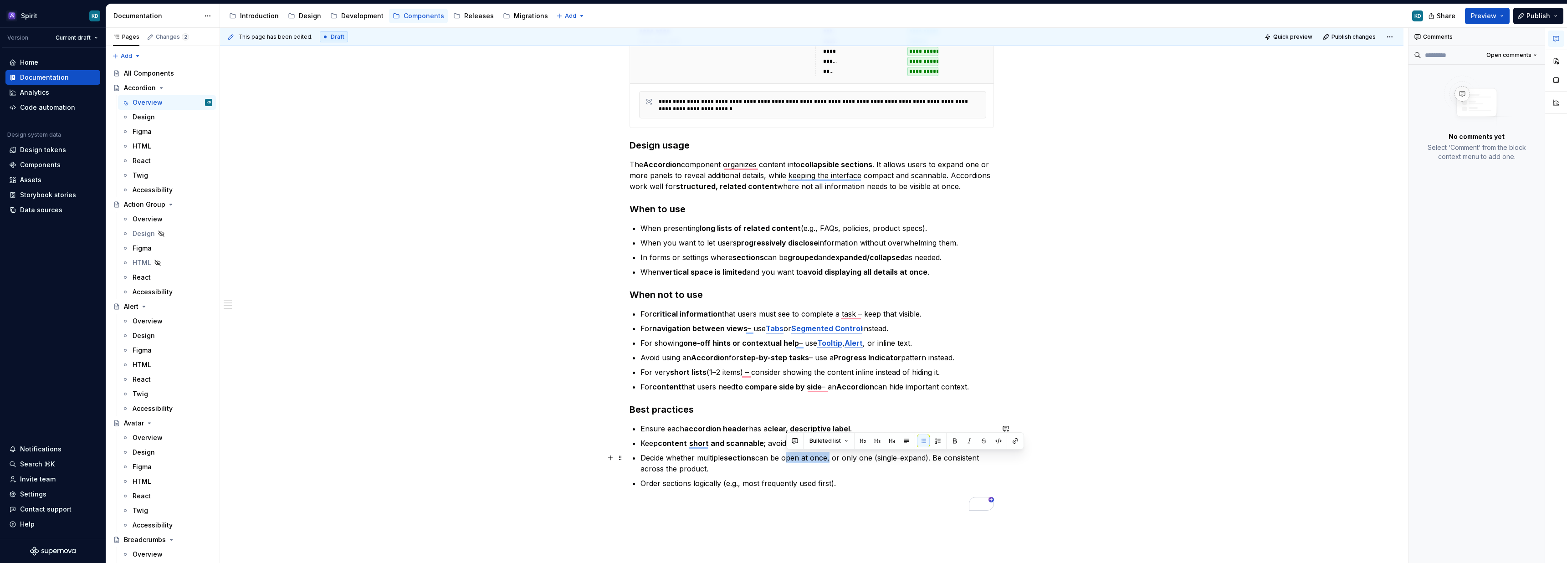
click at [830, 458] on p "Decide whether multiple sections can be open at once, or only one (single-expan…" at bounding box center [816, 463] width 353 height 22
drag, startPoint x: 851, startPoint y: 458, endPoint x: 874, endPoint y: 458, distance: 22.3
click at [874, 458] on p "Decide whether multiple sections can be open at once , or only one (single-expa…" at bounding box center [816, 463] width 353 height 22
click at [787, 476] on ul "Ensure each accordion header has a clear, descriptive label . Keep content shor…" at bounding box center [816, 456] width 353 height 66
drag, startPoint x: 645, startPoint y: 482, endPoint x: 723, endPoint y: 482, distance: 78.8
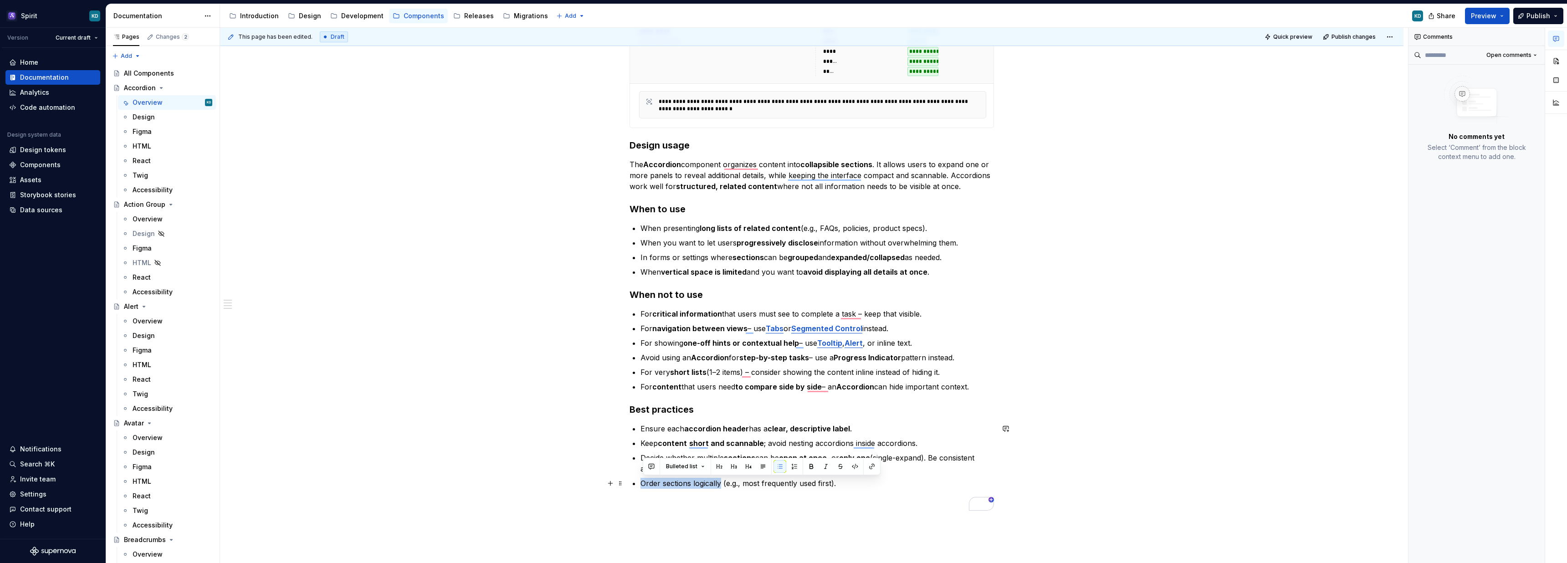
click at [724, 482] on p "Order sections logically (e.g., most frequently used first)." at bounding box center [816, 483] width 353 height 11
click at [688, 508] on p "To enrich screen reader interactions, please activate Accessibility in Grammarl…" at bounding box center [812, 505] width 364 height 11
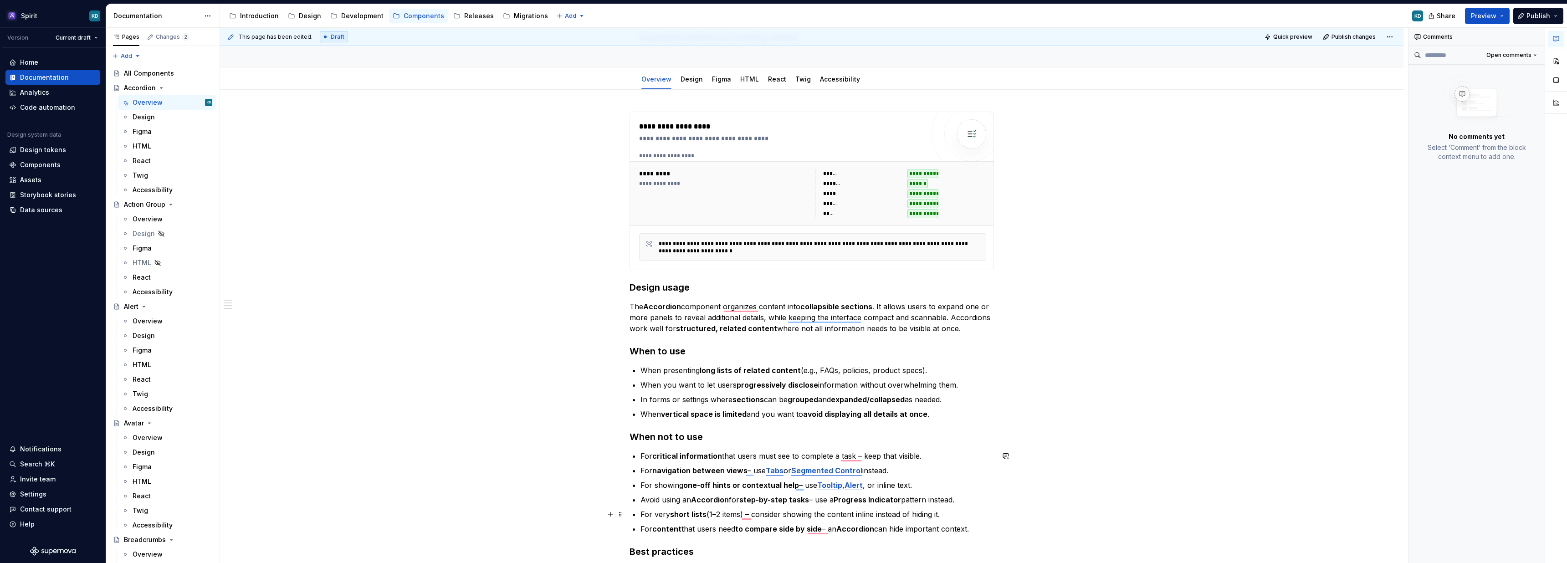
scroll to position [54, 0]
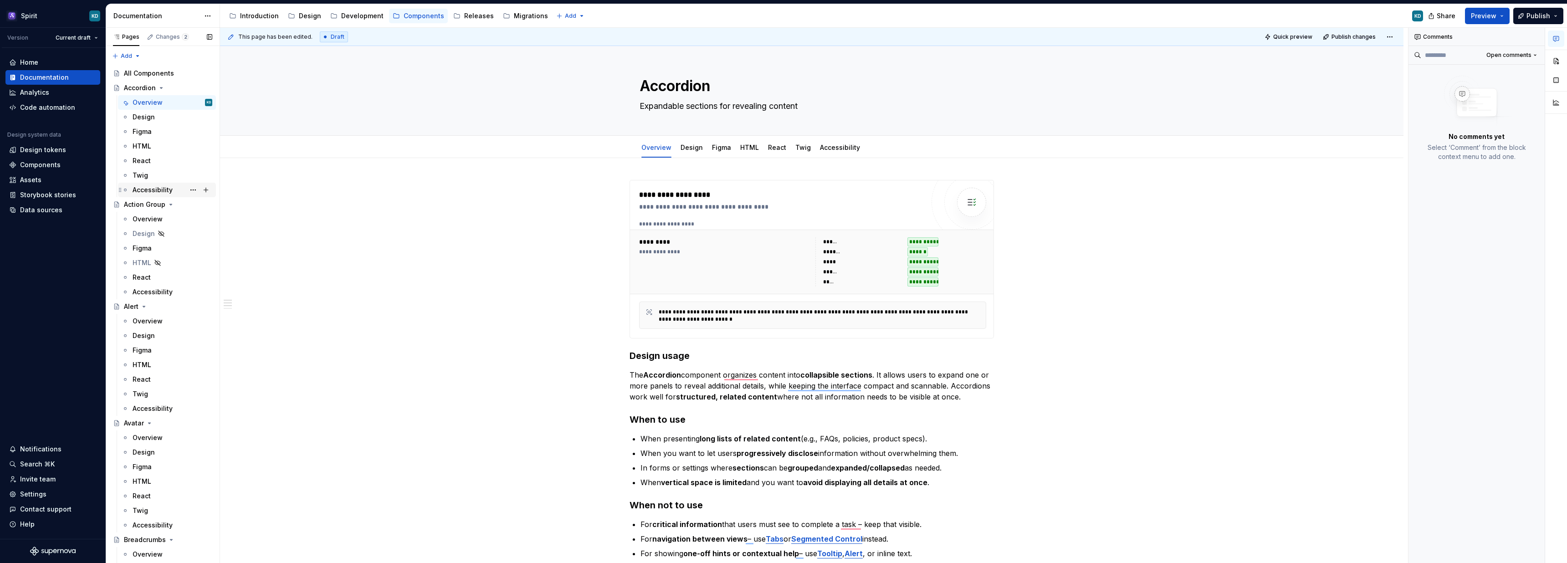
click at [157, 186] on div "Accessibility" at bounding box center [153, 189] width 40 height 9
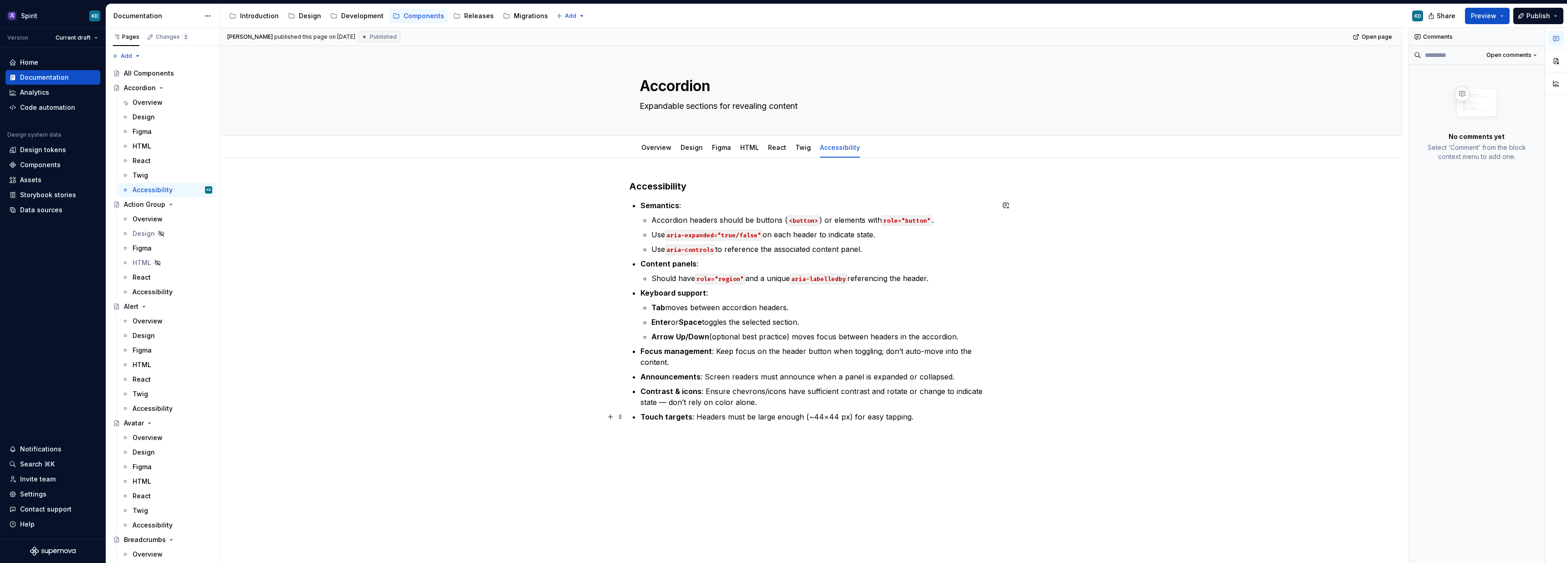
click at [760, 415] on p "Touch targets : Headers must be large enough (~44×44 px) for easy tapping." at bounding box center [816, 416] width 353 height 11
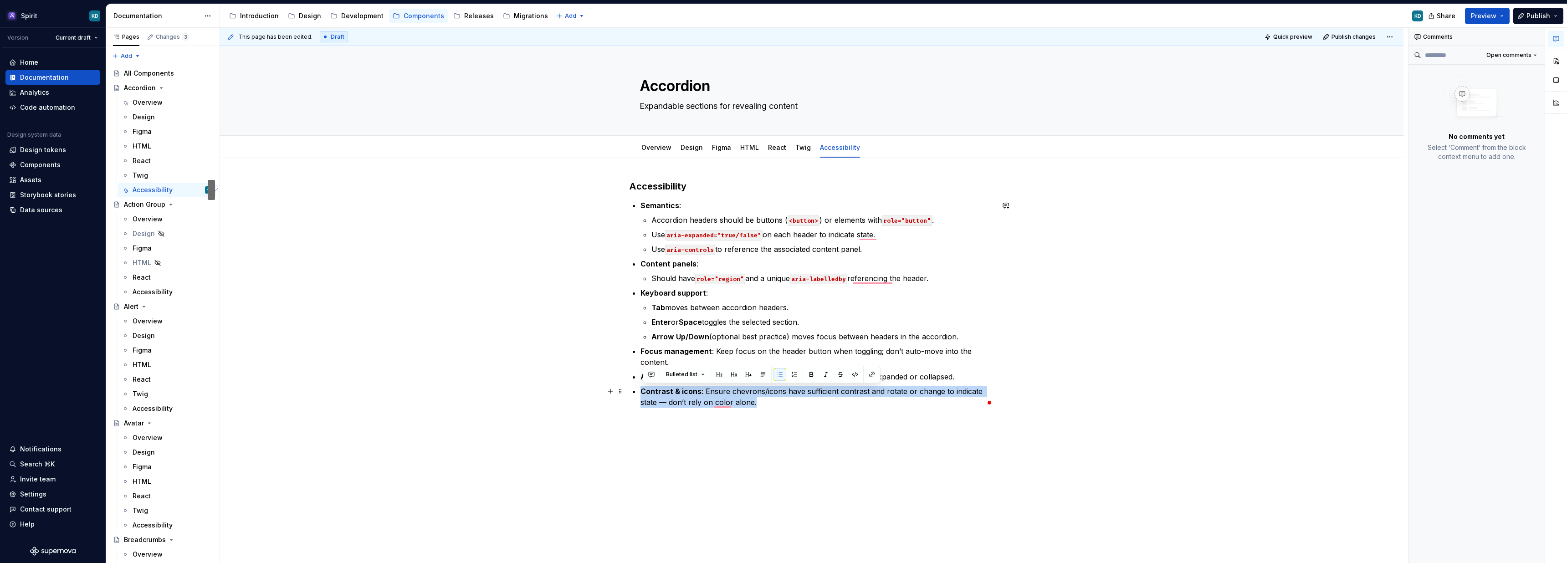
drag, startPoint x: 769, startPoint y: 404, endPoint x: 637, endPoint y: 392, distance: 132.1
click at [640, 392] on li "Contrast & icons : Ensure chevrons/icons have sufficient contrast and rotate or…" at bounding box center [816, 397] width 353 height 22
click at [784, 376] on p "Announcements : Screen readers must announce when a panel is expanded or collap…" at bounding box center [816, 376] width 353 height 11
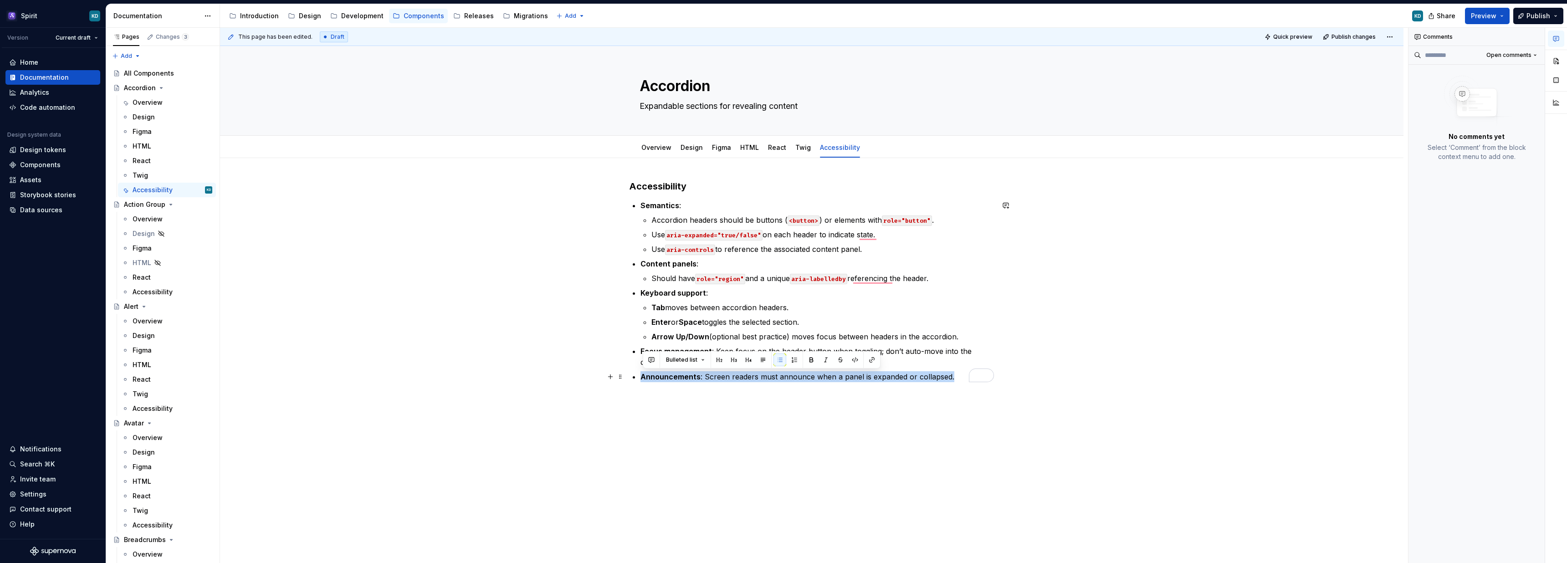
click at [784, 376] on p "Announcements : Screen readers must announce when a panel is expanded or collap…" at bounding box center [816, 376] width 353 height 11
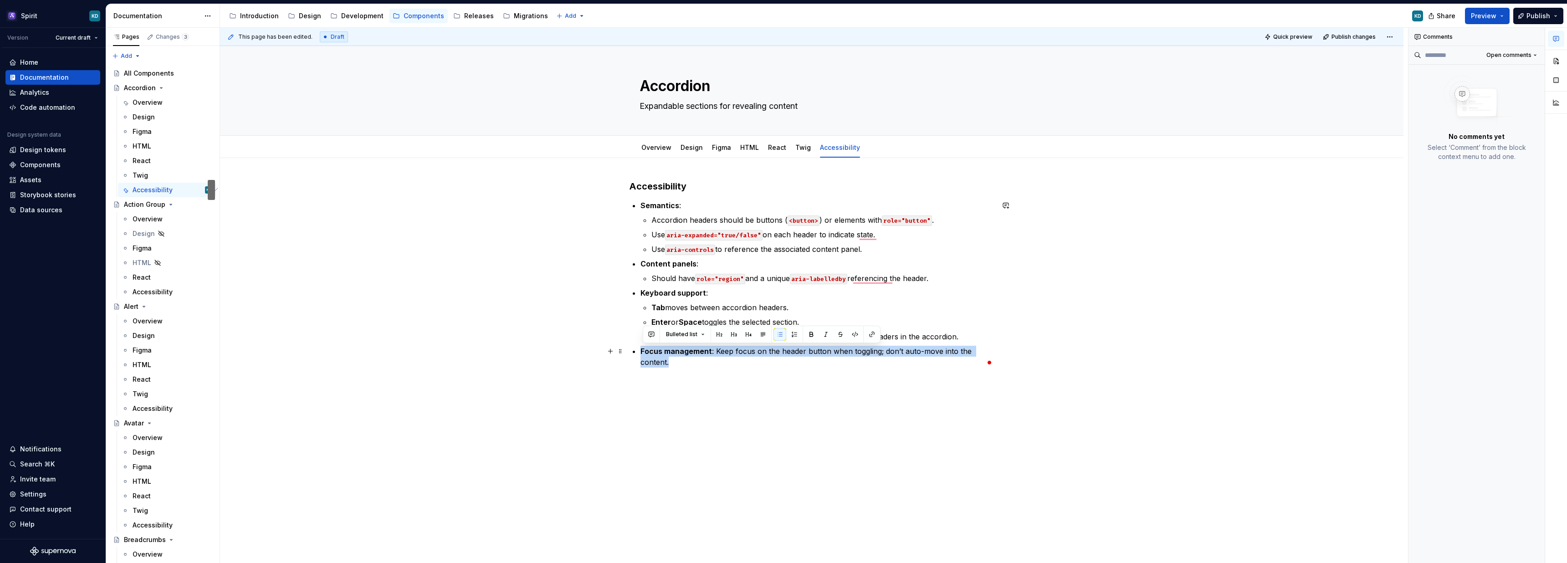
drag, startPoint x: 688, startPoint y: 362, endPoint x: 637, endPoint y: 349, distance: 52.9
click at [640, 349] on li "Focus management : Keep focus on the header button when toggling; don’t auto-mo…" at bounding box center [816, 357] width 353 height 22
click at [791, 356] on div "Accessibility Semantics : Accordion headers should be buttons ( <button> ) or e…" at bounding box center [811, 340] width 1183 height 364
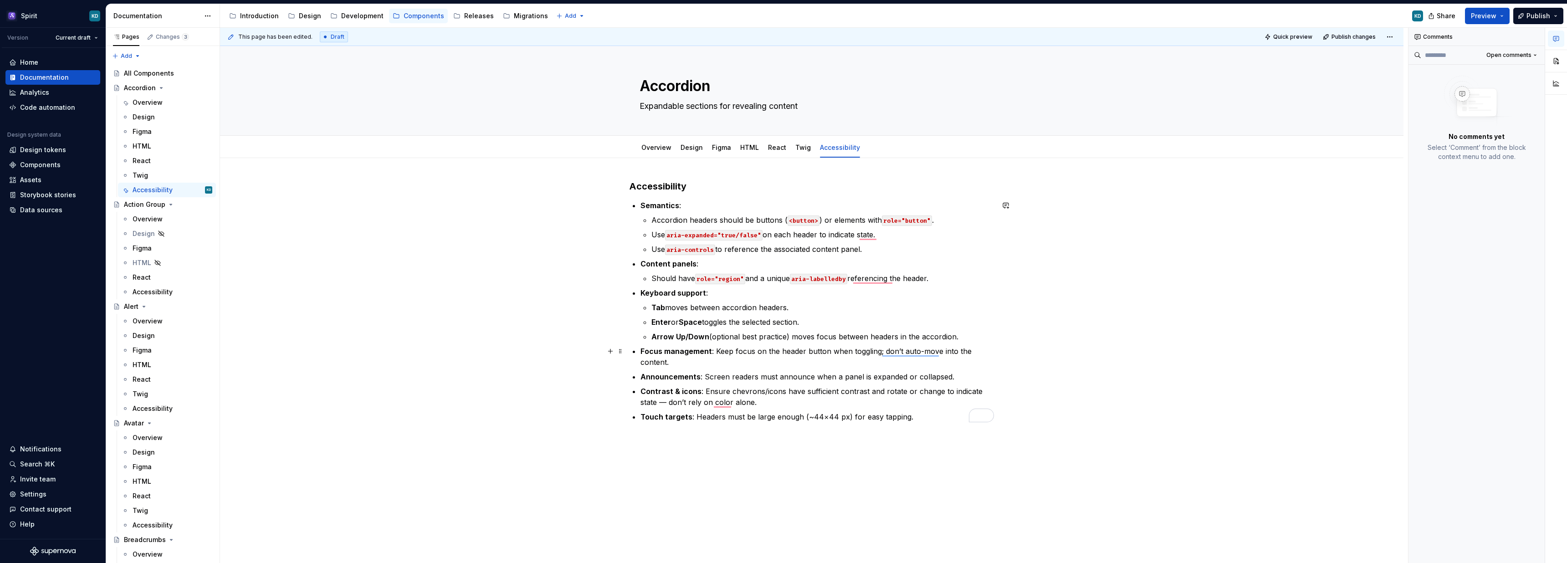
click at [839, 387] on p "Contrast & icons : Ensure chevrons/icons have sufficient contrast and rotate or…" at bounding box center [816, 397] width 353 height 22
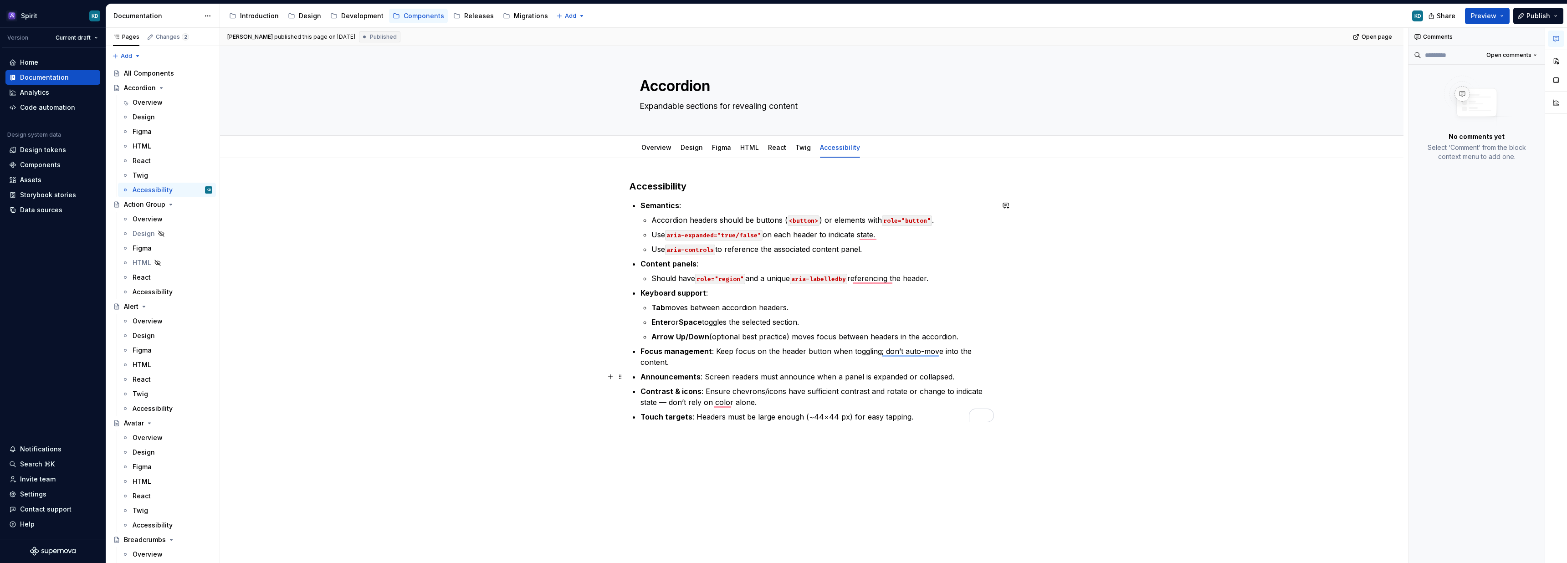
click at [822, 375] on p "Announcements : Screen readers must announce when a panel is expanded or collap…" at bounding box center [816, 376] width 353 height 11
click at [658, 153] on div "Overview" at bounding box center [656, 147] width 37 height 15
click at [655, 149] on link "Overview" at bounding box center [656, 147] width 30 height 8
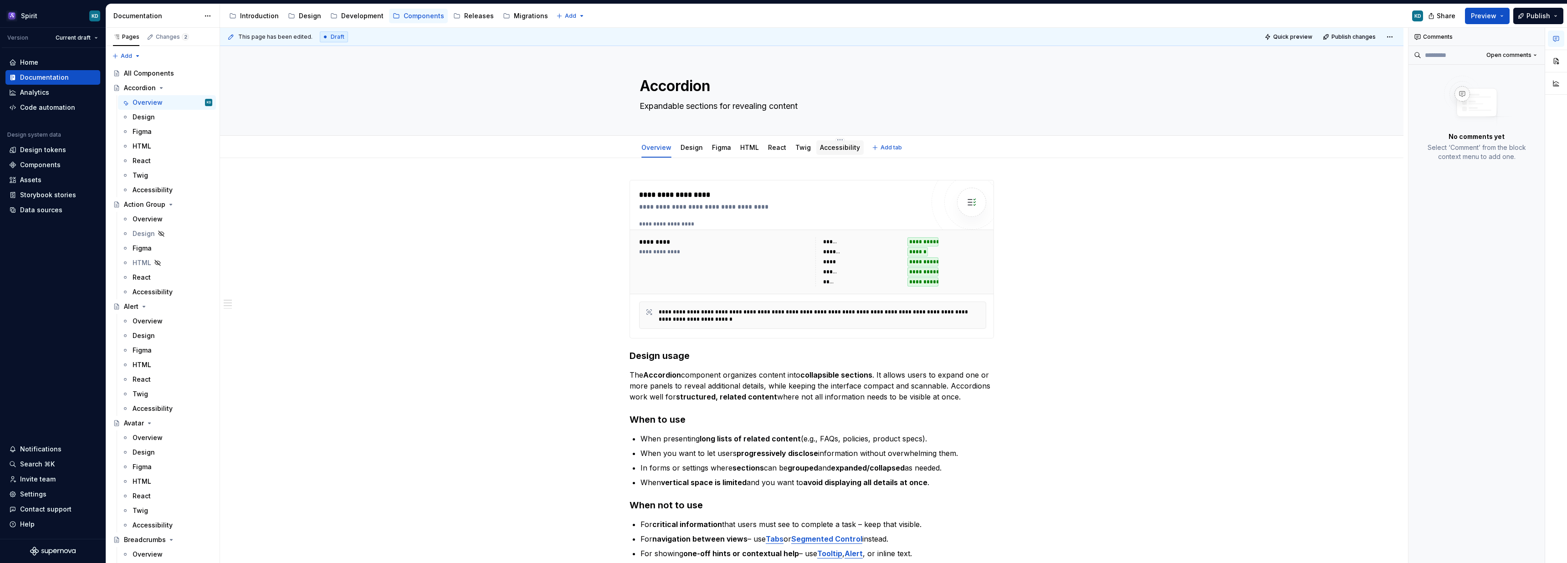
click at [834, 149] on link "Accessibility" at bounding box center [840, 147] width 40 height 8
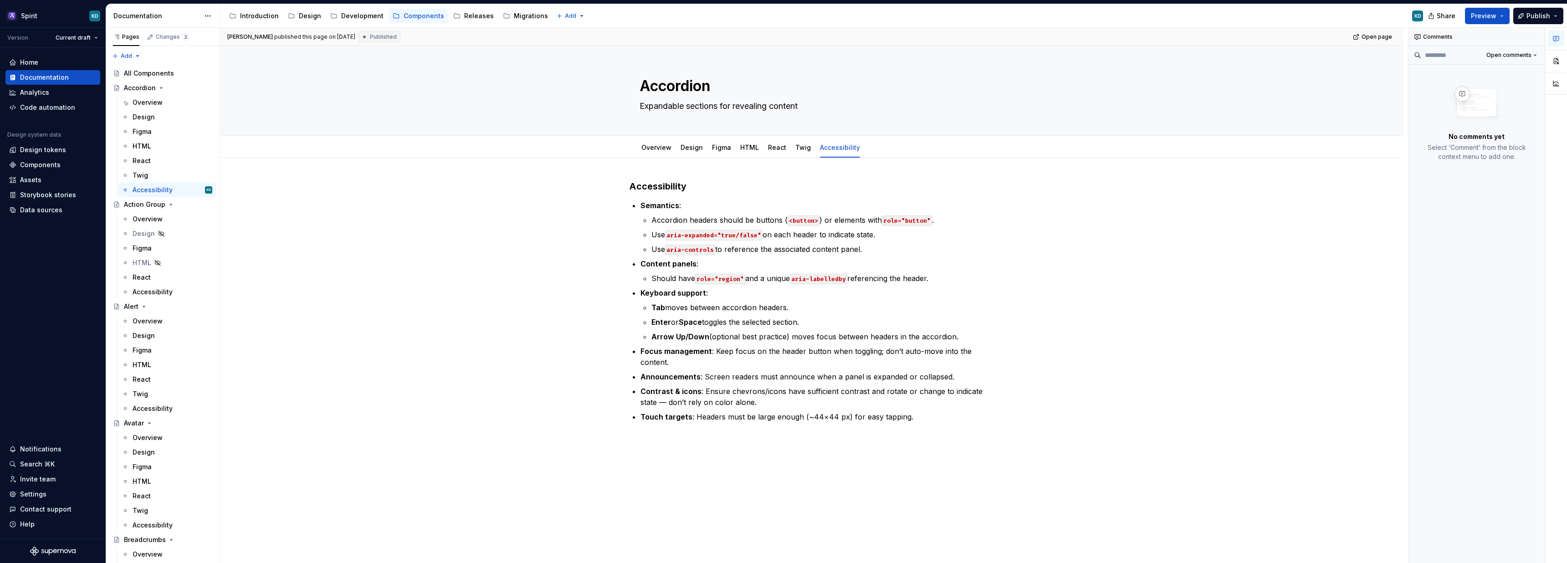
click at [697, 187] on h3 "Accessibility" at bounding box center [812, 186] width 364 height 13
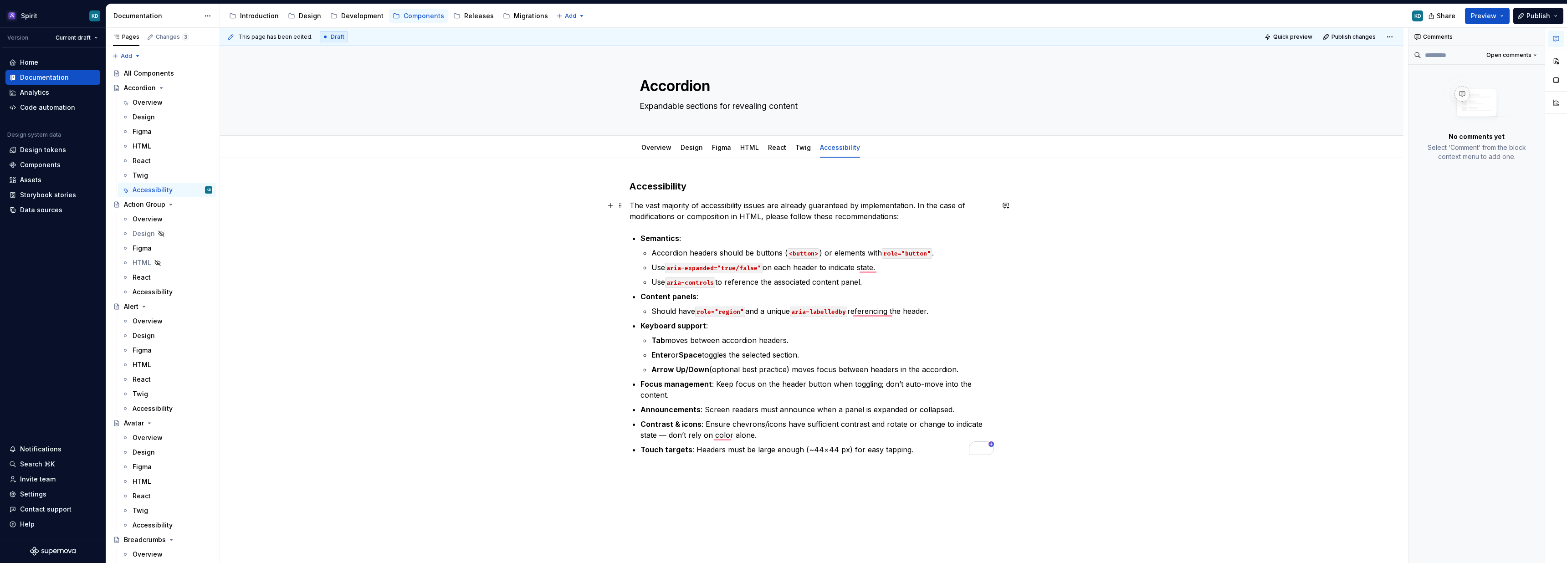
click at [680, 217] on p "The vast majority of accessibility issues are already guaranteed by implementat…" at bounding box center [812, 211] width 364 height 22
click at [915, 205] on p "The vast majority of accessibility issues are already guaranteed by implementat…" at bounding box center [812, 211] width 364 height 22
type textarea "*"
click at [727, 506] on div "Accessibility The vast majority of accessibility issues are already guaranteed …" at bounding box center [811, 396] width 1183 height 477
click at [1063, 321] on div "Accessibility The vast majority of accessibility issues are already guaranteed …" at bounding box center [811, 407] width 1183 height 499
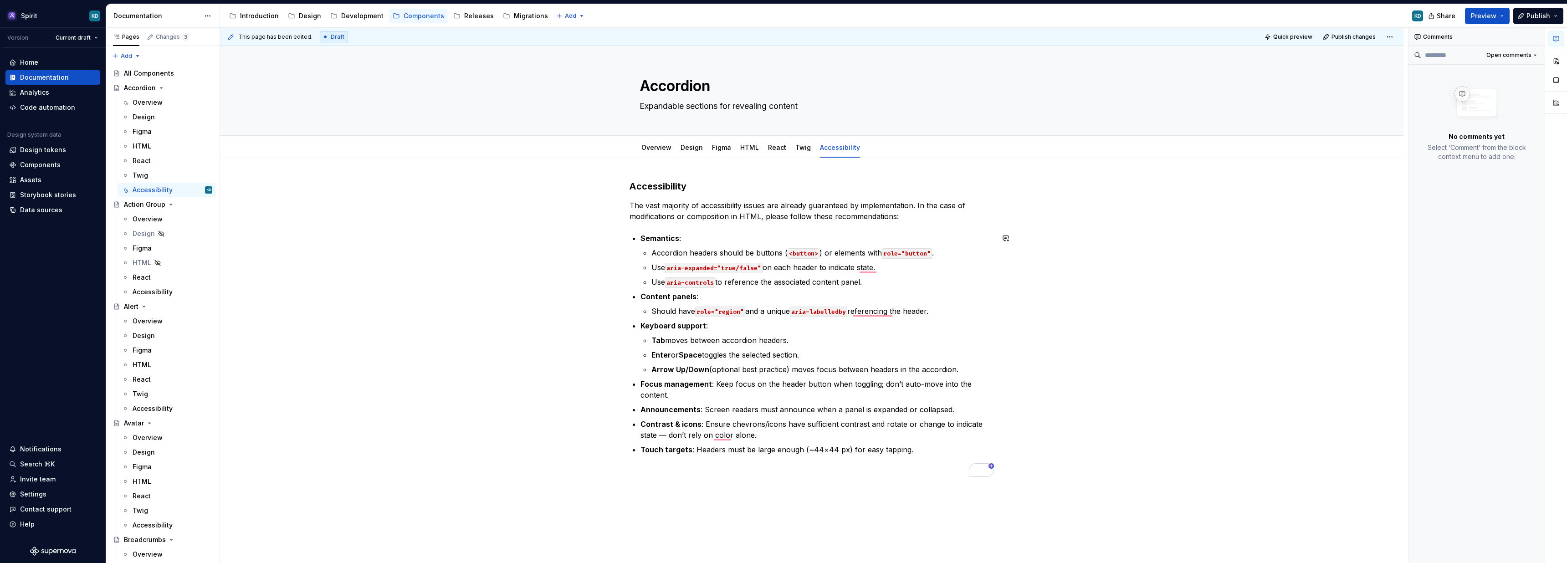
click at [654, 205] on p "The vast majority of accessibility issues are already guaranteed by implementat…" at bounding box center [812, 211] width 364 height 22
click at [514, 376] on div "Accessibility The majority of accessibility issues are already guaranteed by im…" at bounding box center [811, 407] width 1183 height 499
click at [428, 485] on div "Accessibility The majority of accessibility issues are already guaranteed by im…" at bounding box center [811, 407] width 1183 height 499
click at [142, 218] on div "Overview" at bounding box center [148, 219] width 30 height 9
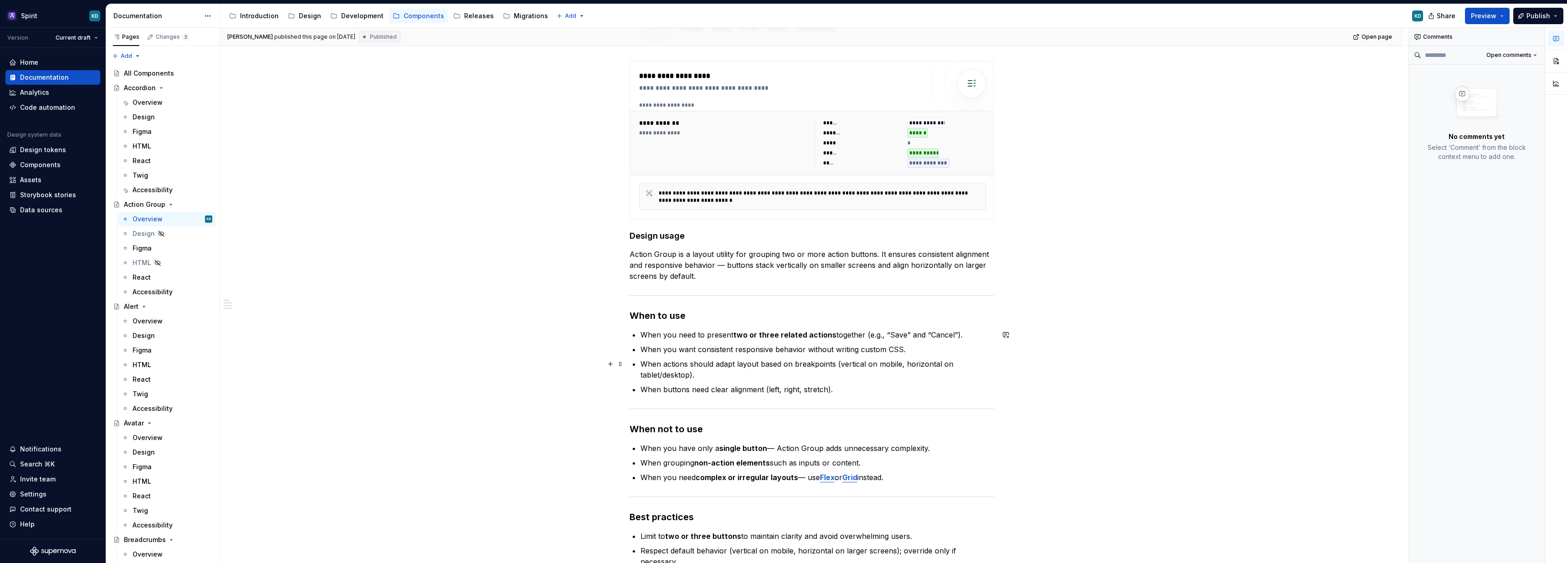
scroll to position [122, 0]
click at [785, 348] on p "When you want consistent responsive behavior without writing custom CSS." at bounding box center [816, 346] width 353 height 11
click at [743, 370] on p "When actions should adapt layout based on breakpoints (vertical on mobile, hori…" at bounding box center [816, 367] width 353 height 22
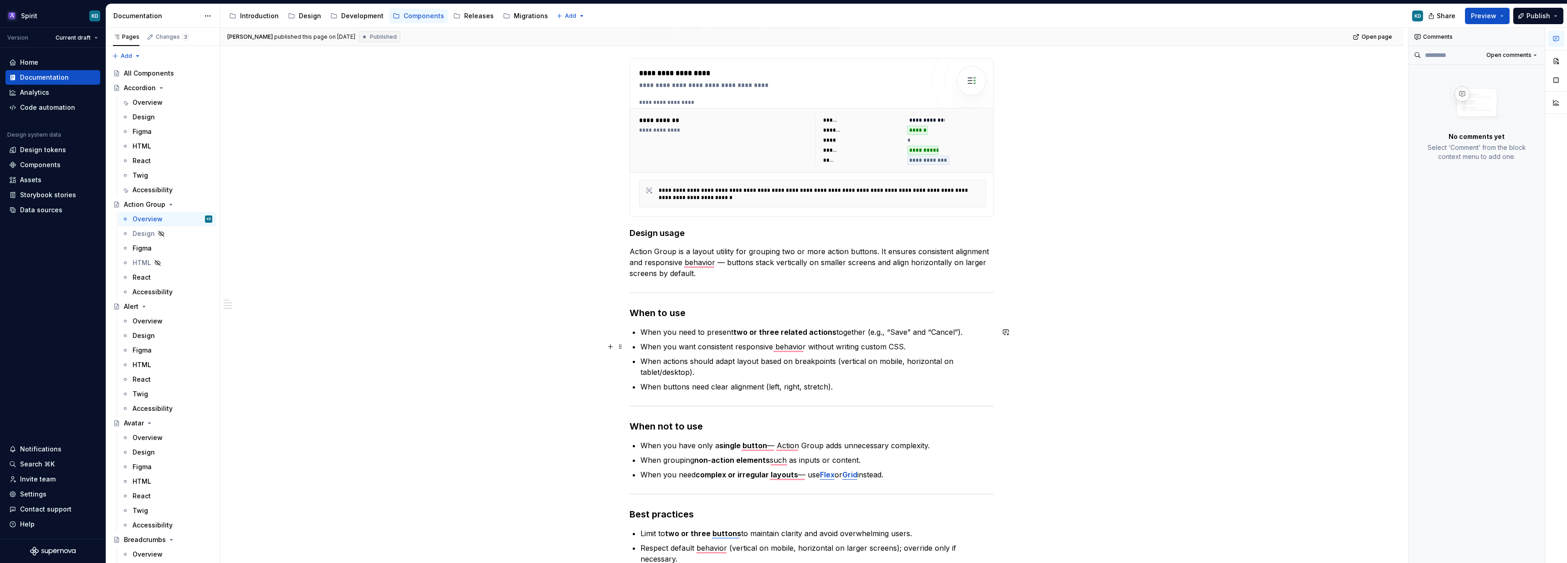
click at [746, 346] on p "When you want consistent responsive behavior without writing custom CSS." at bounding box center [816, 346] width 353 height 11
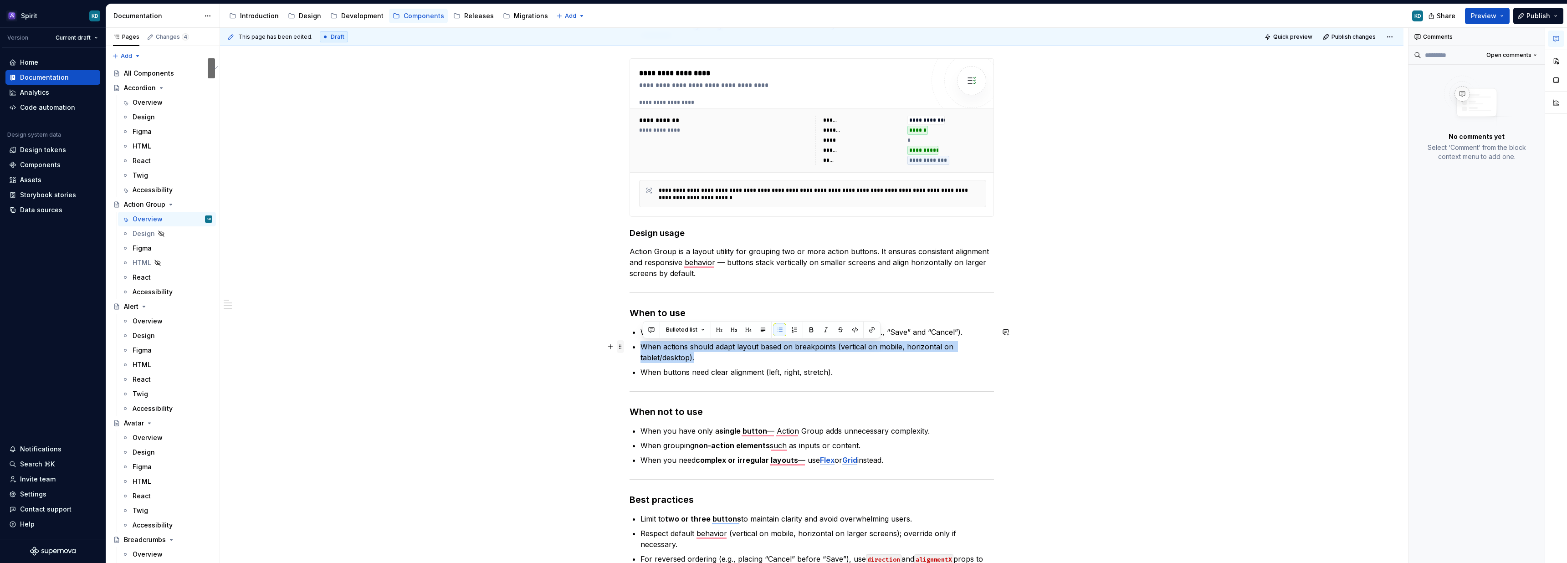
drag, startPoint x: 706, startPoint y: 359, endPoint x: 621, endPoint y: 347, distance: 85.1
click at [630, 347] on div "**********" at bounding box center [812, 336] width 364 height 557
click at [773, 364] on ul "When you need to present two or three related actions together (e.g., “Save” an…" at bounding box center [816, 352] width 353 height 51
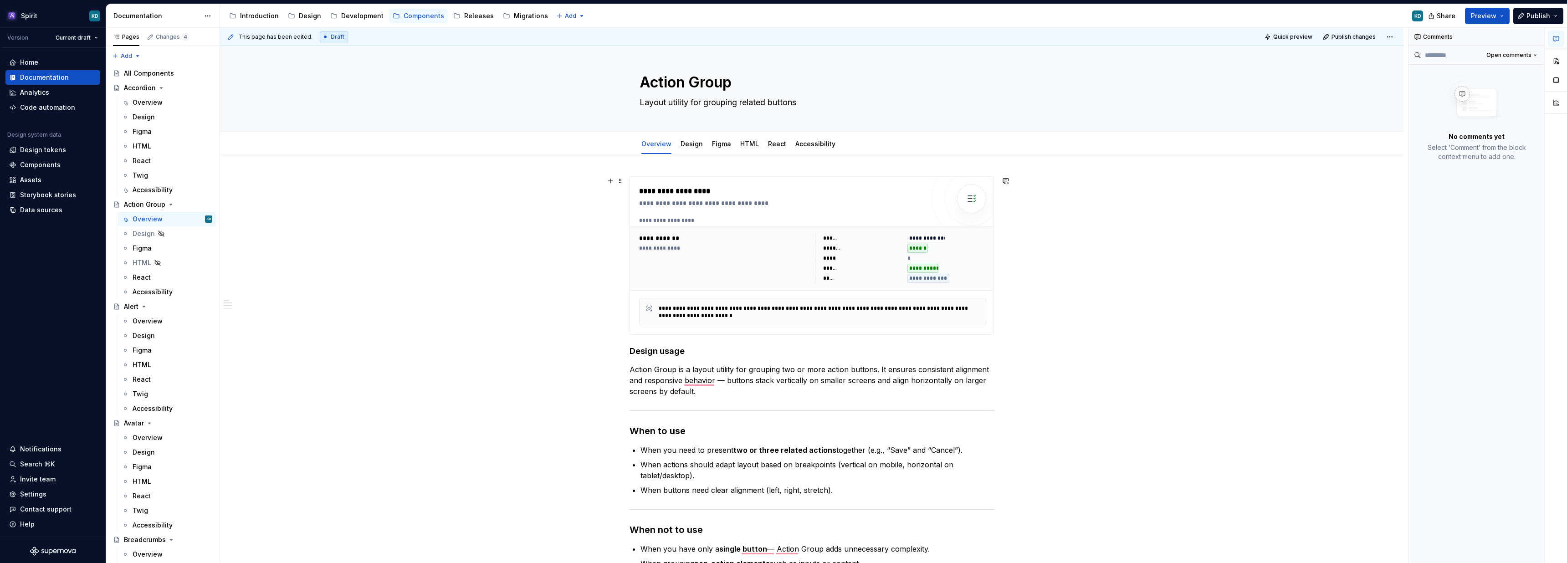
scroll to position [0, 0]
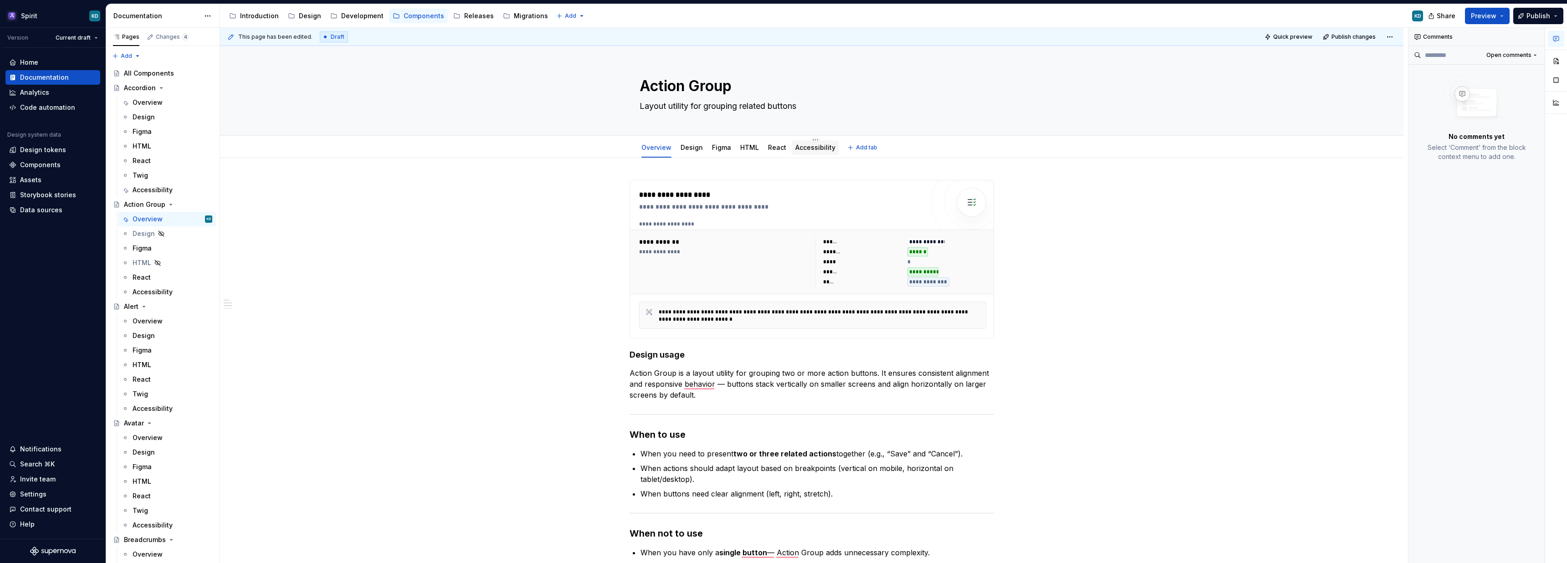
click at [804, 143] on link "Accessibility" at bounding box center [815, 147] width 40 height 8
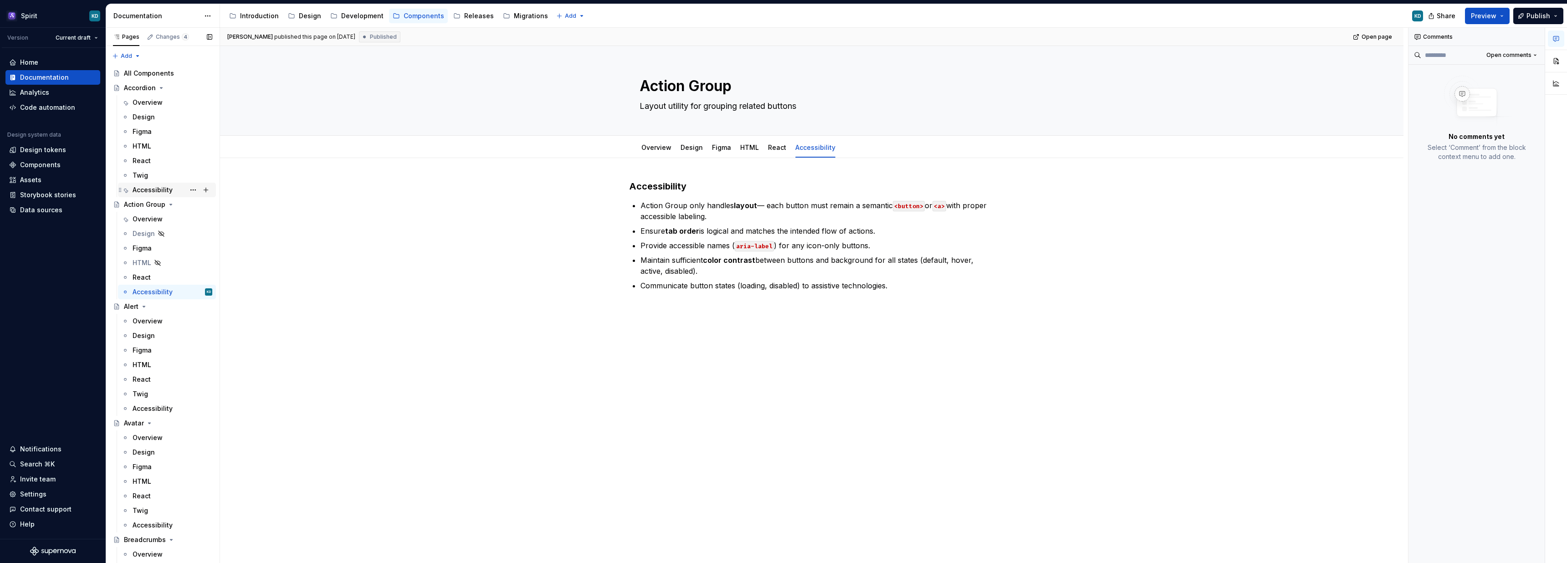
click at [163, 189] on div "Accessibility" at bounding box center [153, 189] width 40 height 9
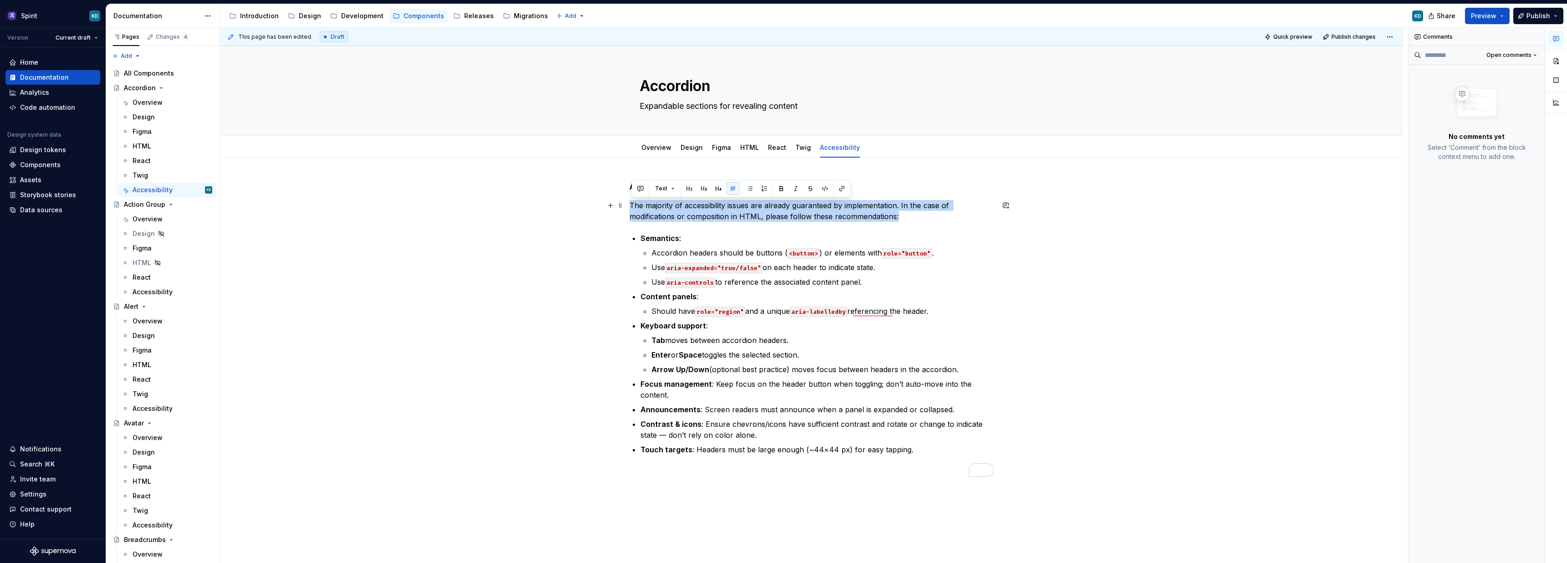
drag, startPoint x: 631, startPoint y: 205, endPoint x: 907, endPoint y: 218, distance: 276.4
click at [907, 218] on p "The majority of accessibility issues are already guaranteed by implementation. …" at bounding box center [812, 211] width 364 height 22
click at [156, 291] on div "Accessibility" at bounding box center [153, 291] width 40 height 9
type textarea "*"
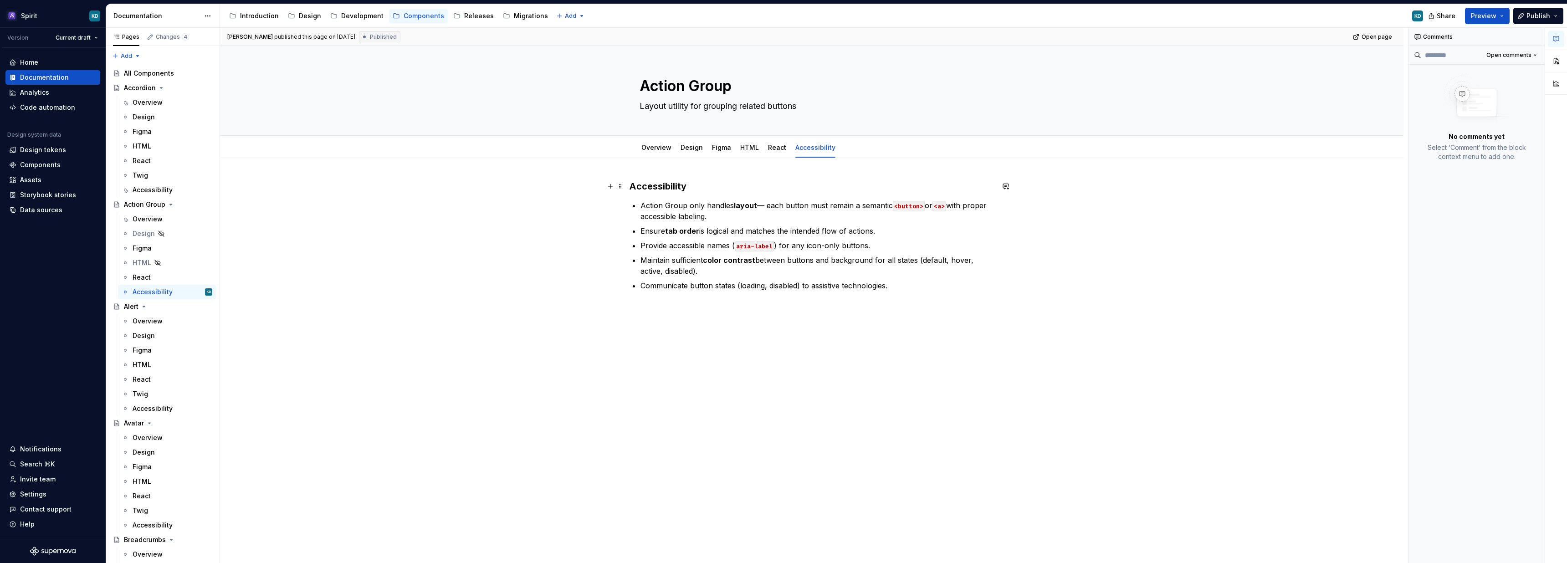
click at [698, 186] on h3 "Accessibility" at bounding box center [812, 186] width 364 height 13
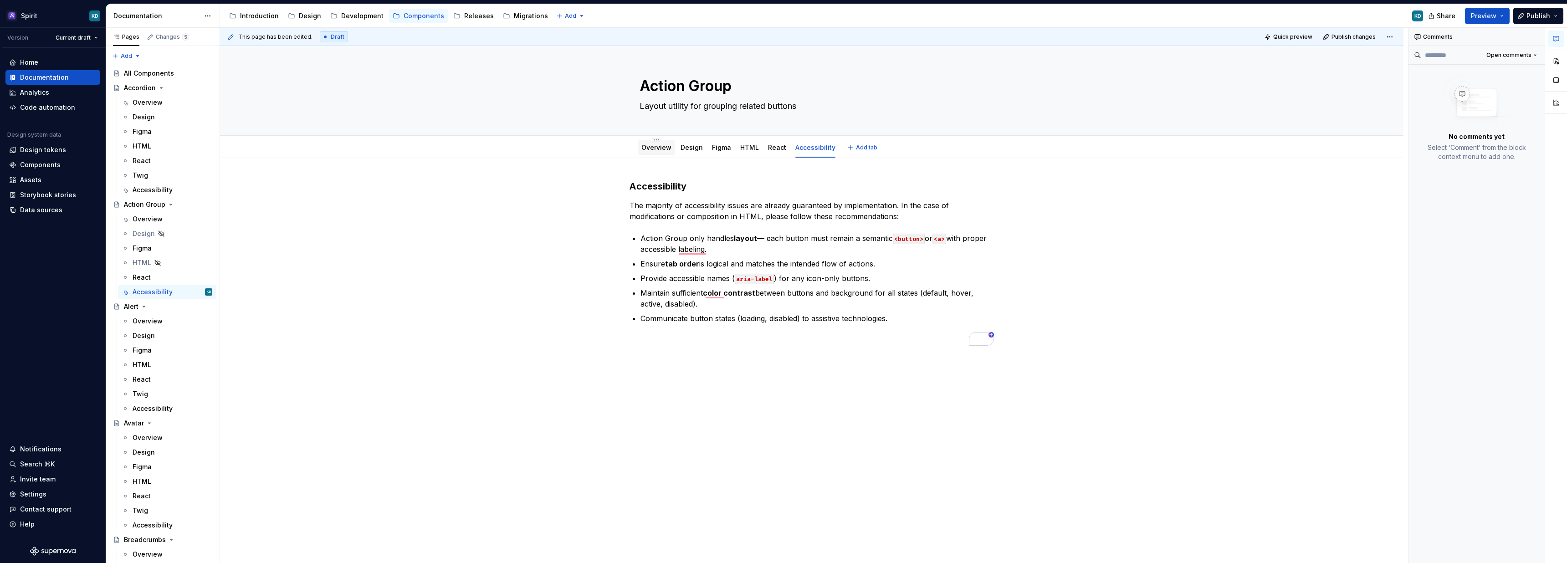
click at [644, 147] on link "Overview" at bounding box center [656, 147] width 30 height 8
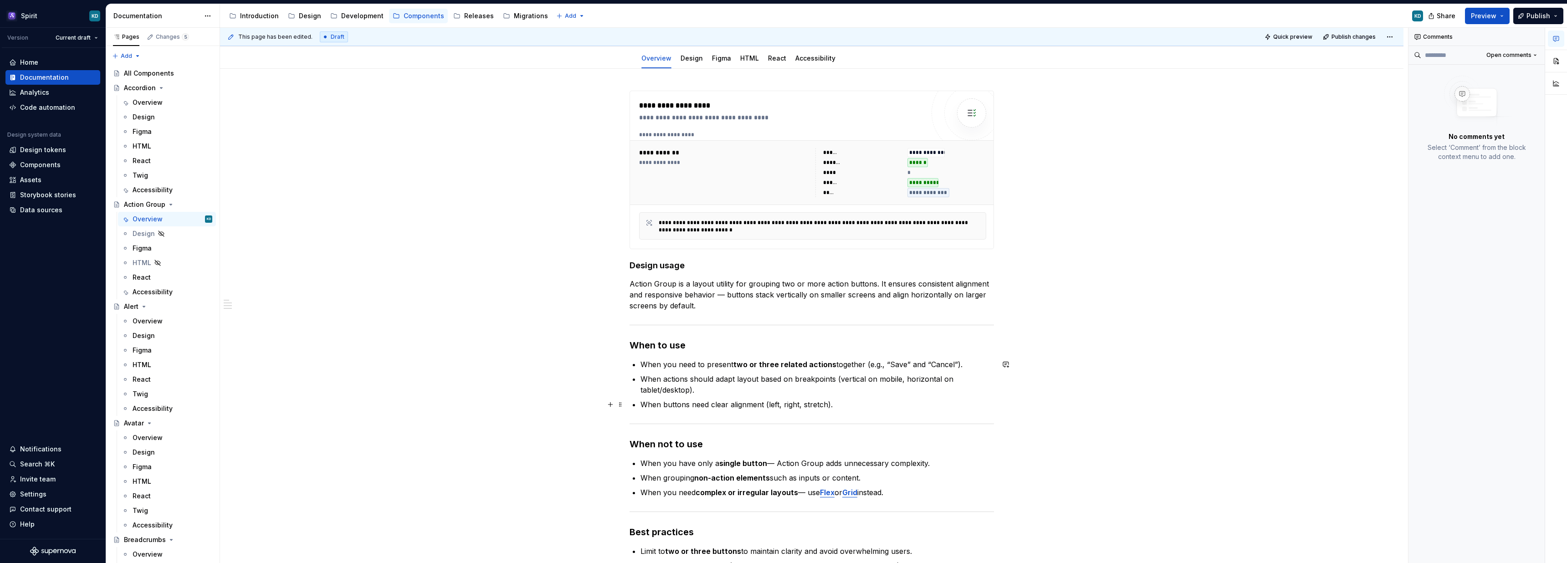
scroll to position [125, 0]
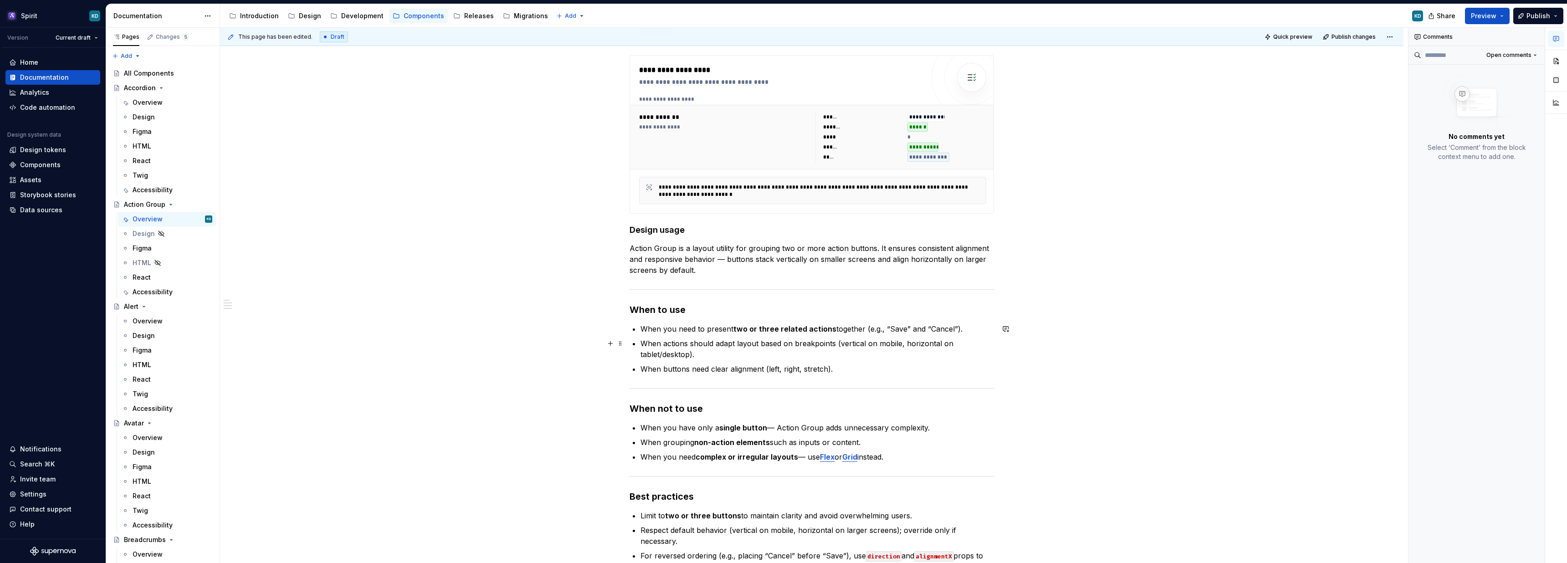
click at [646, 343] on p "When actions should adapt layout based on breakpoints (vertical on mobile, hori…" at bounding box center [816, 349] width 353 height 22
click at [642, 368] on p "When buttons need clear alignment (left, right, stretch)." at bounding box center [816, 369] width 353 height 11
click at [653, 343] on li "When you need to present two or three related actions together (e.g., “Save” an…" at bounding box center [816, 341] width 353 height 36
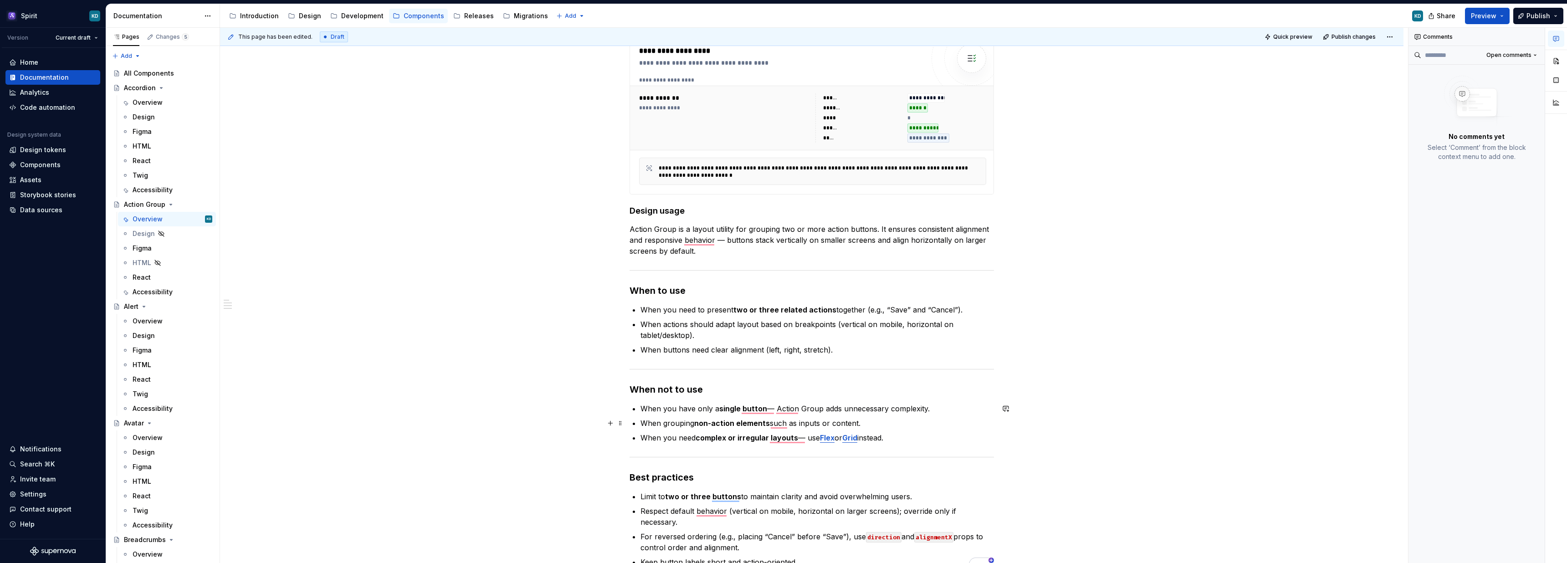
scroll to position [143, 0]
click at [769, 408] on p "When you have only a single button — Action Group adds unnecessary complexity." at bounding box center [816, 409] width 353 height 11
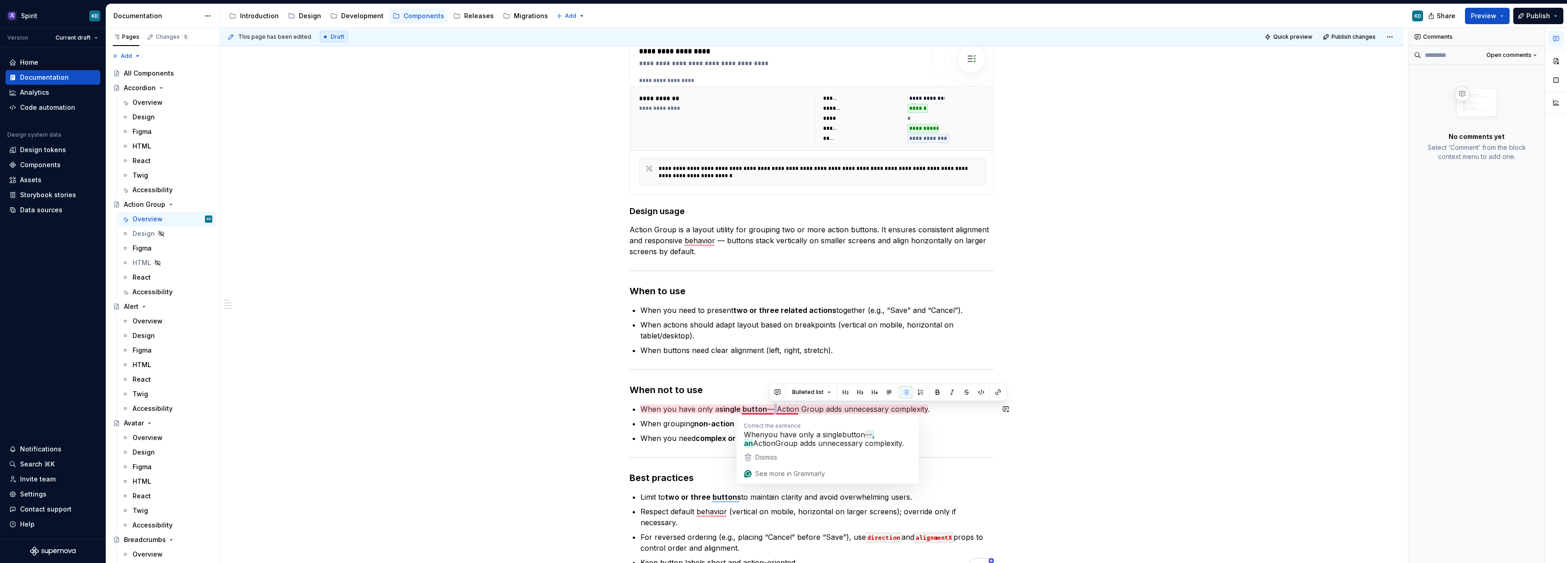
type textarea "*"
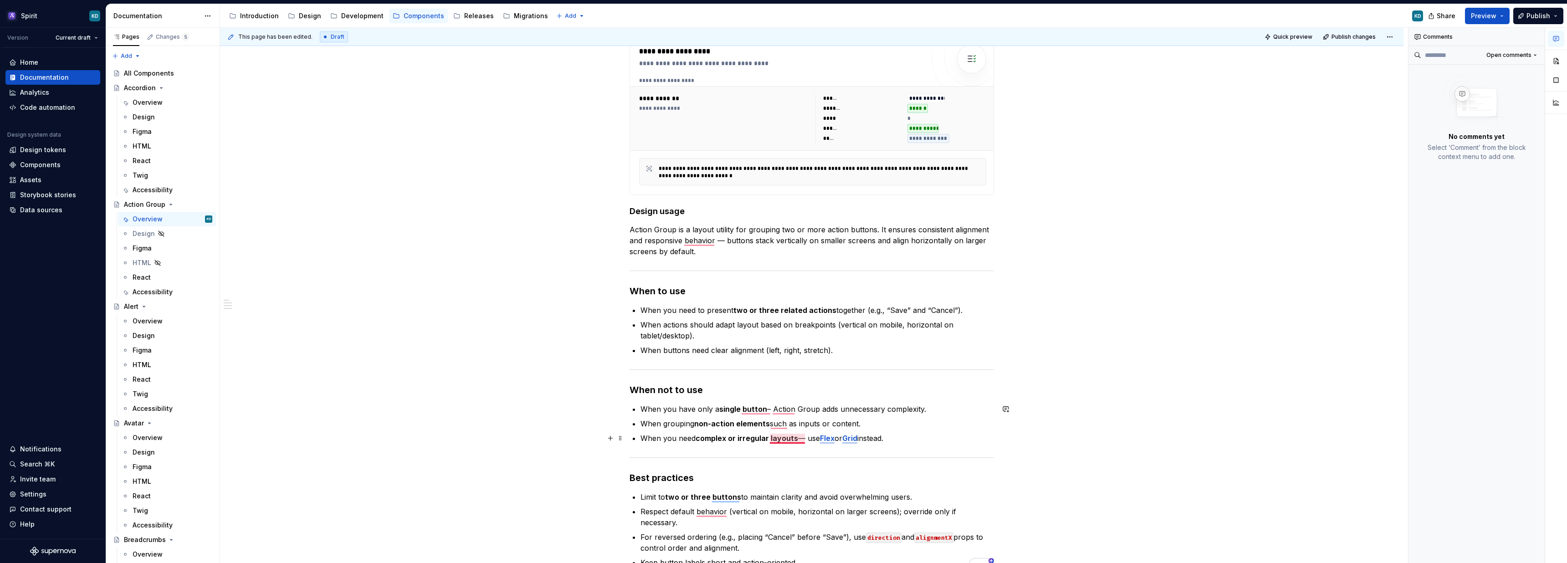
click at [803, 437] on p "When you need complex or irregular layouts — use Flex or Grid instead." at bounding box center [816, 438] width 353 height 11
click at [703, 421] on strong "non-action elements" at bounding box center [732, 423] width 76 height 9
drag, startPoint x: 775, startPoint y: 408, endPoint x: 820, endPoint y: 408, distance: 45.1
click at [820, 408] on p "When you have only a single button – Action Group adds unnecessary complexity." at bounding box center [816, 409] width 353 height 11
click at [781, 425] on p "When grouping non-action elements such as inputs or content." at bounding box center [816, 423] width 353 height 11
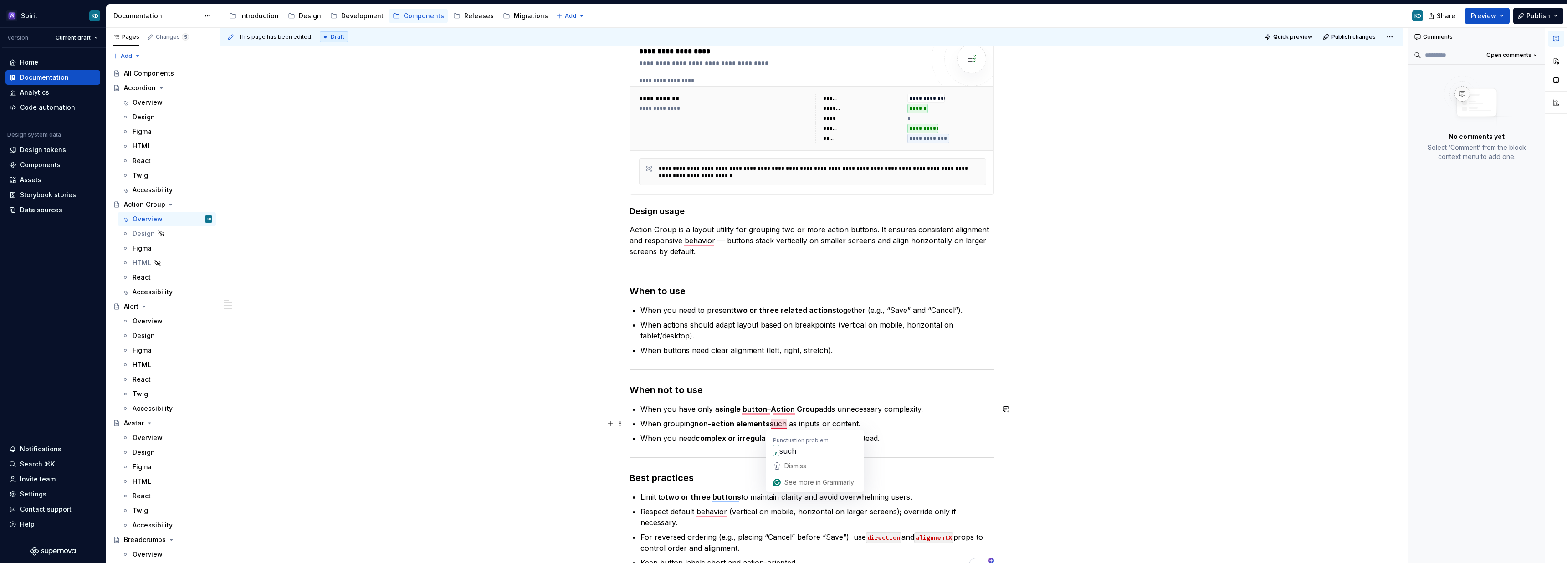
click at [743, 425] on strong "non-action elements" at bounding box center [732, 423] width 76 height 9
click at [155, 314] on div "React" at bounding box center [173, 312] width 80 height 13
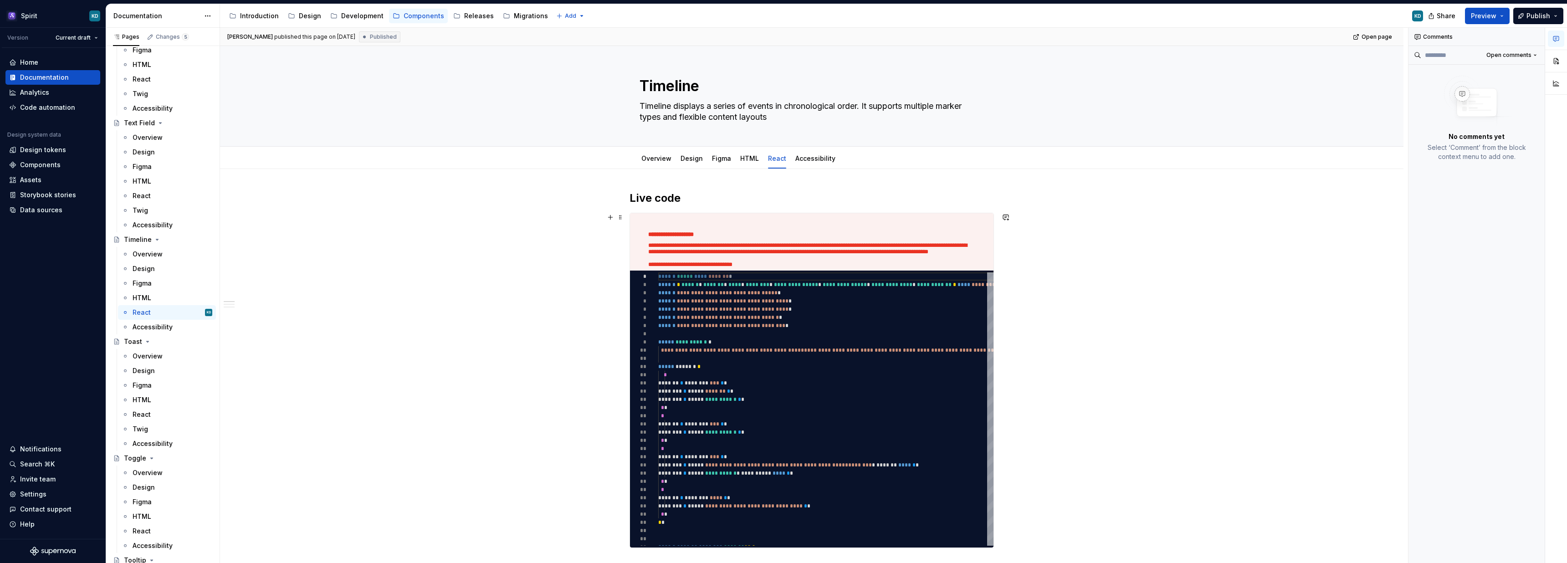
click at [803, 244] on p "**********" at bounding box center [811, 259] width 327 height 34
type textarea "*"
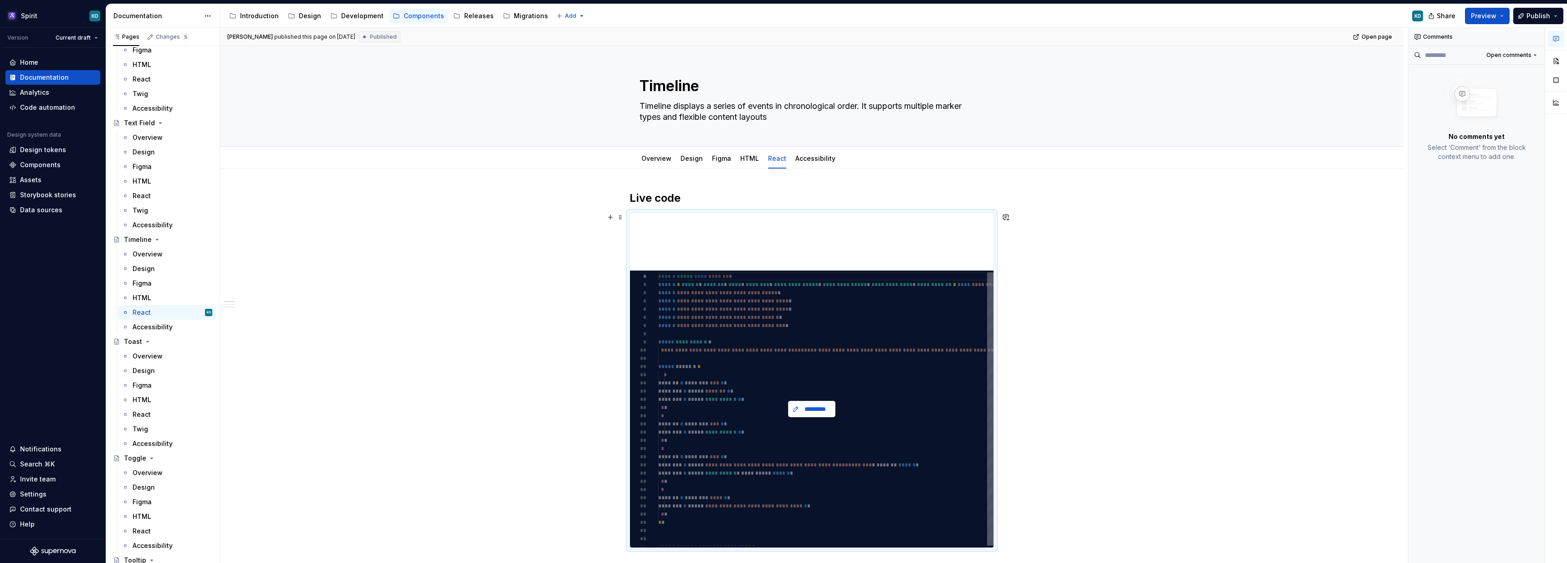
click at [824, 413] on span "*********" at bounding box center [815, 409] width 28 height 9
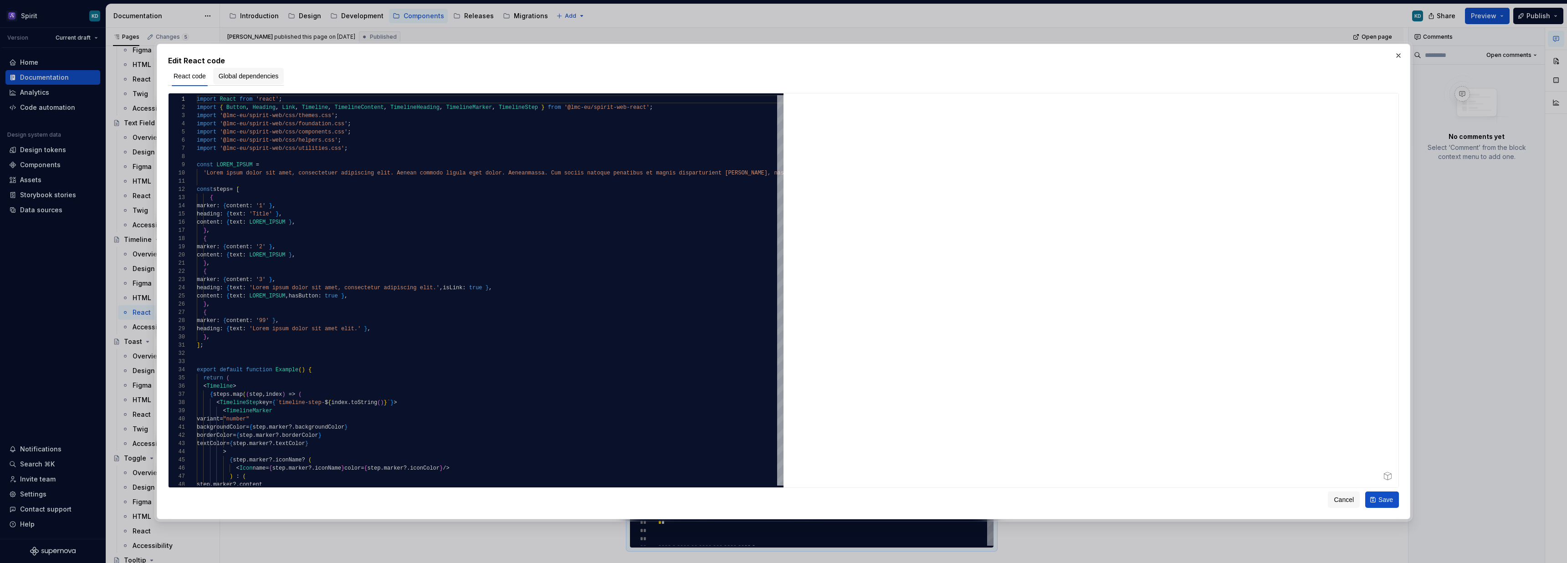
click at [268, 72] on span "Global dependencies" at bounding box center [249, 76] width 60 height 9
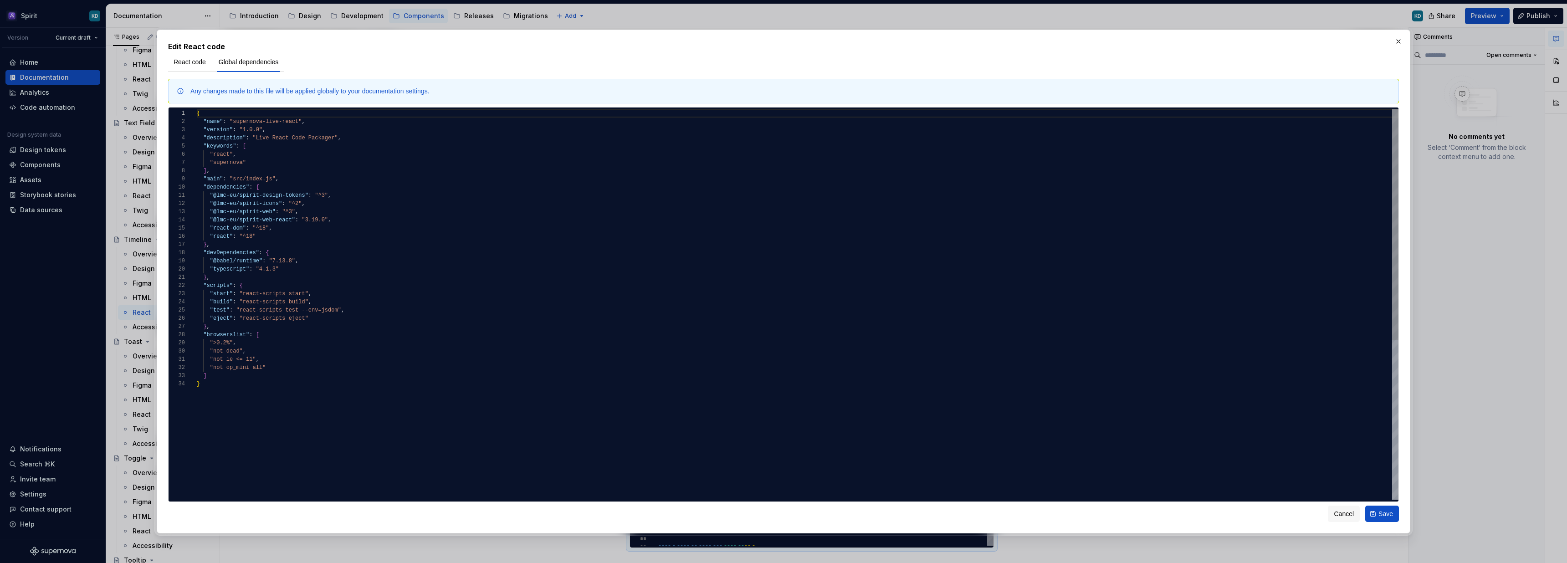
click at [317, 220] on div "{ "name" : "supernova-live-react" , "version" : "1.0.0" , "description" : "Live…" at bounding box center [798, 439] width 1202 height 661
type textarea "**********"
type textarea "*"
type textarea "**********"
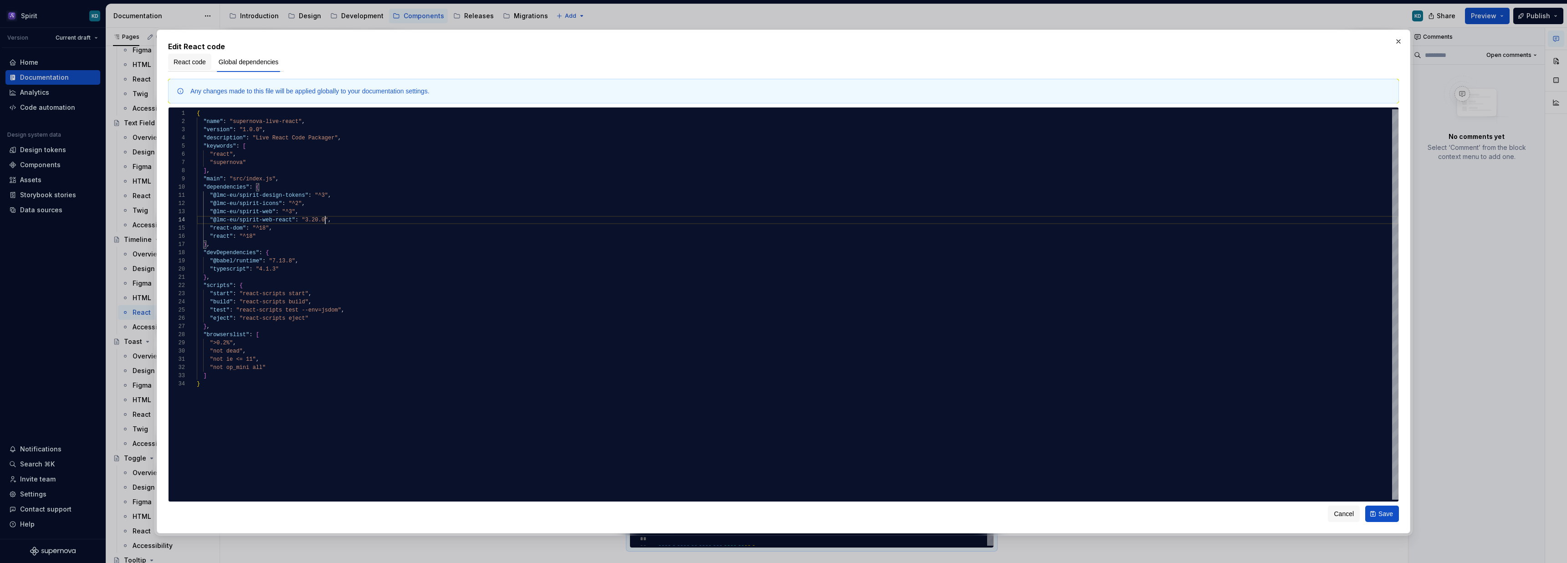
click at [193, 58] on span "React code" at bounding box center [190, 61] width 32 height 9
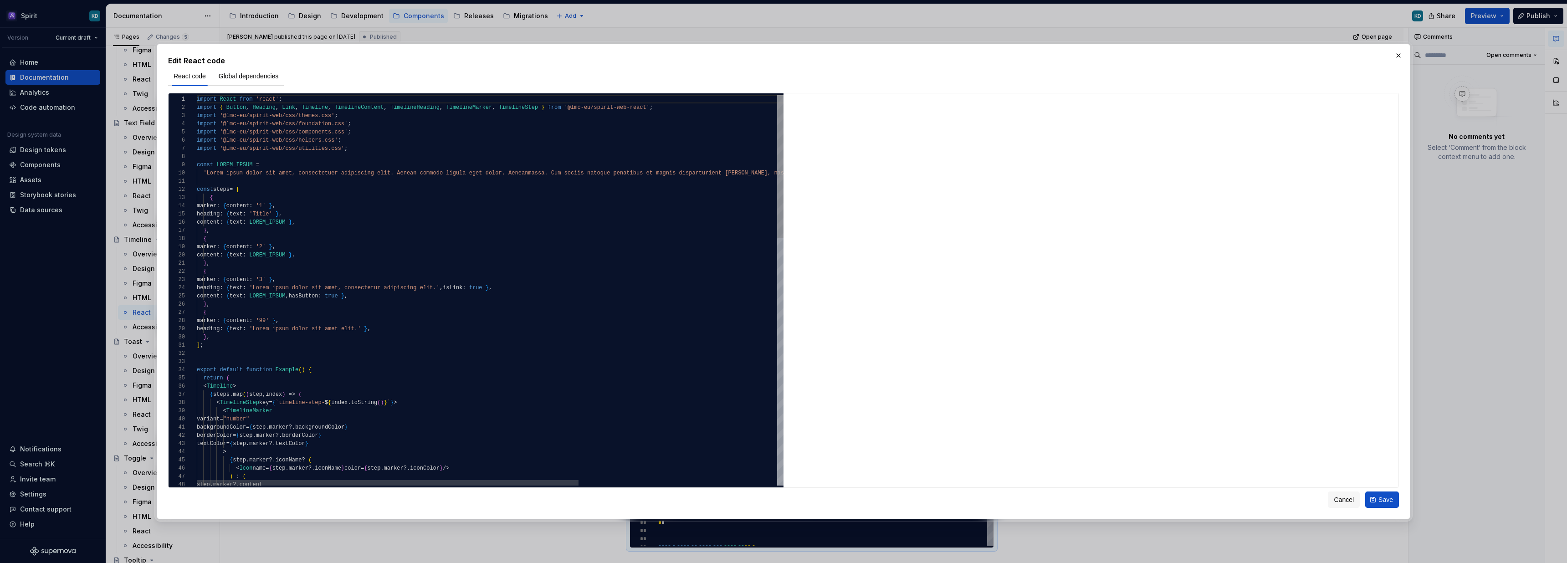
type textarea "**********"
click at [1385, 501] on span "Save" at bounding box center [1385, 499] width 15 height 9
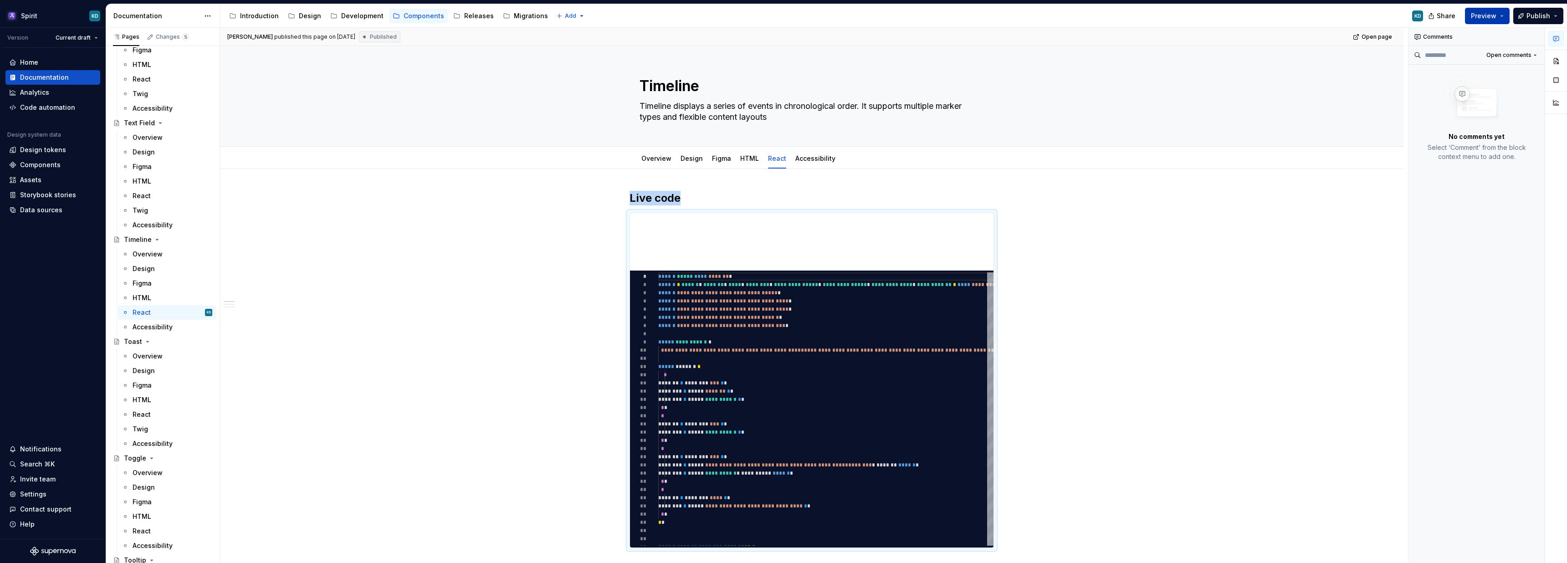
click at [1496, 12] on span "Preview" at bounding box center [1484, 15] width 26 height 9
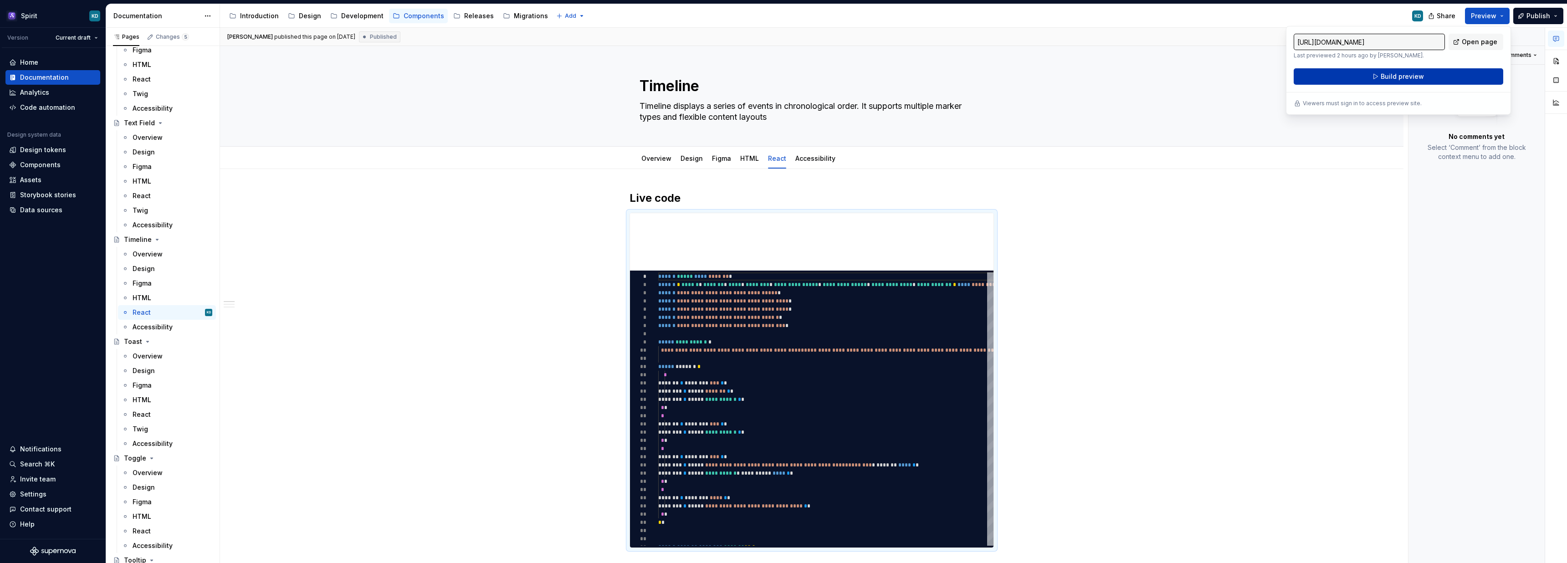
click at [1424, 78] on button "Build preview" at bounding box center [1399, 76] width 210 height 16
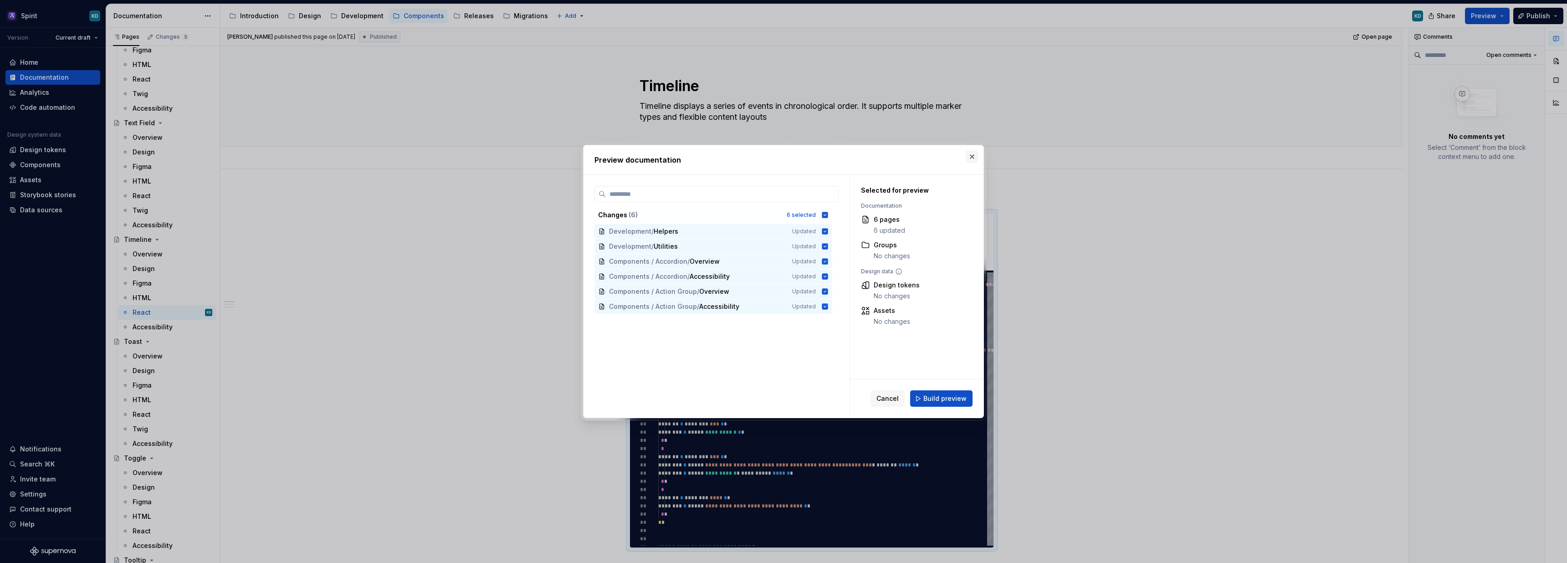
click at [972, 159] on button "button" at bounding box center [972, 156] width 13 height 13
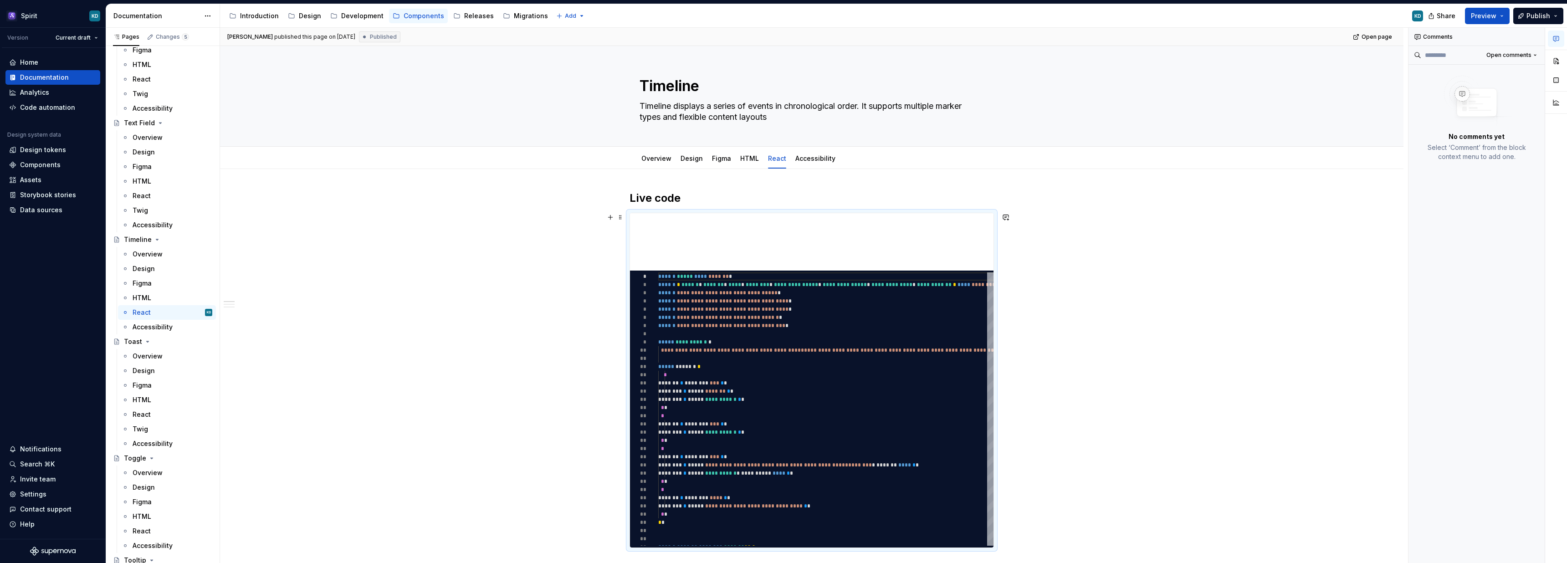
click at [1493, 16] on span "Preview" at bounding box center [1484, 15] width 26 height 9
click at [1475, 41] on span "Open page" at bounding box center [1480, 41] width 36 height 9
type textarea "*"
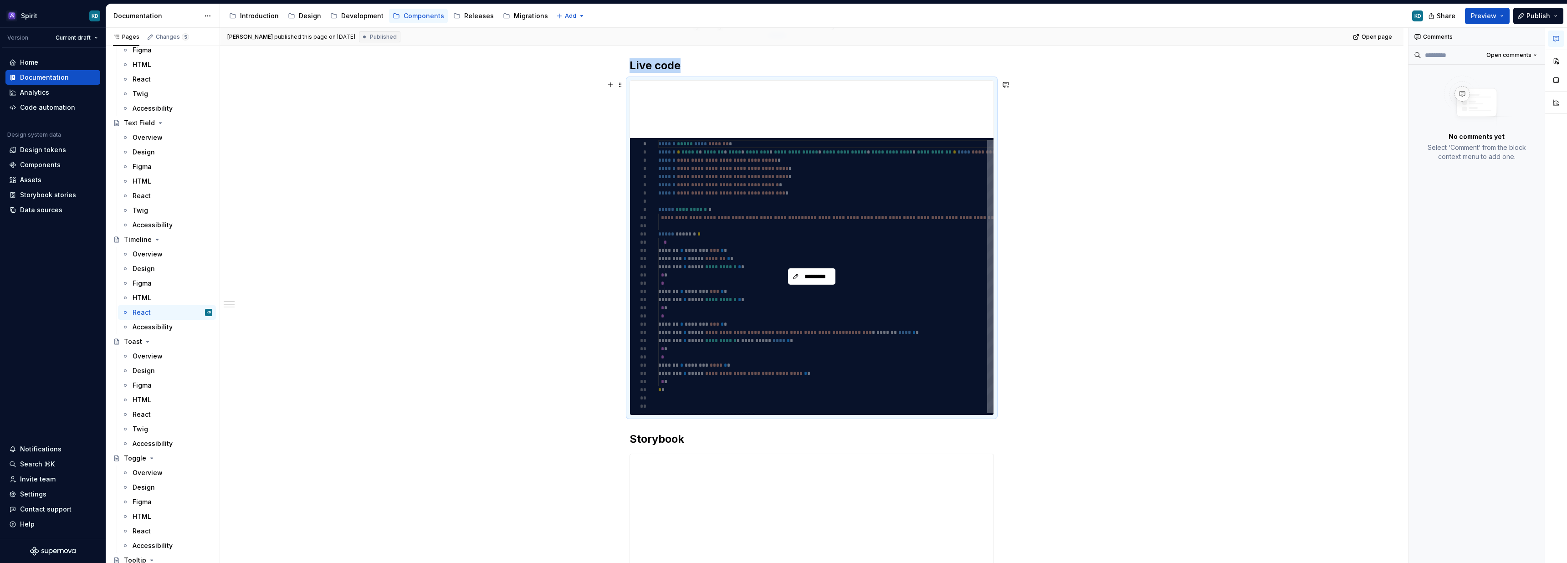
scroll to position [132, 0]
click at [872, 232] on div "*********" at bounding box center [812, 276] width 364 height 277
click at [822, 285] on button "*********" at bounding box center [811, 277] width 47 height 16
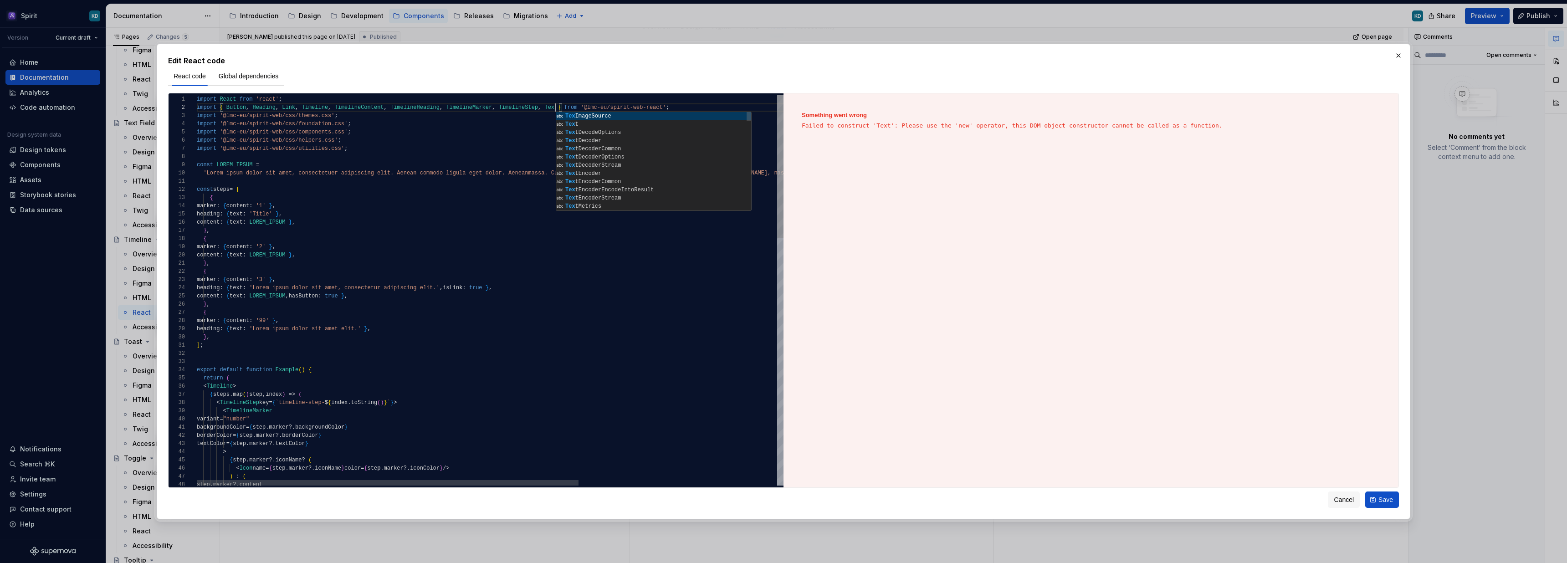
scroll to position [8, 362]
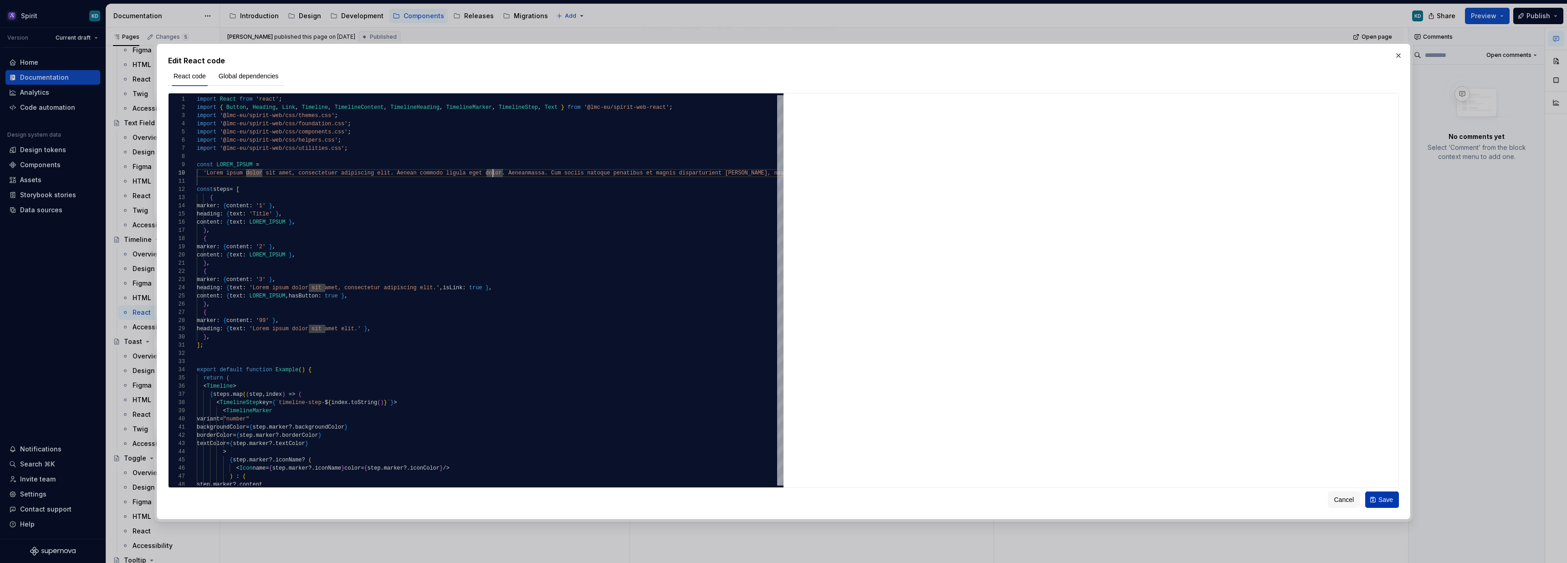
type textarea "**********"
click at [1380, 500] on span "Save" at bounding box center [1385, 499] width 15 height 9
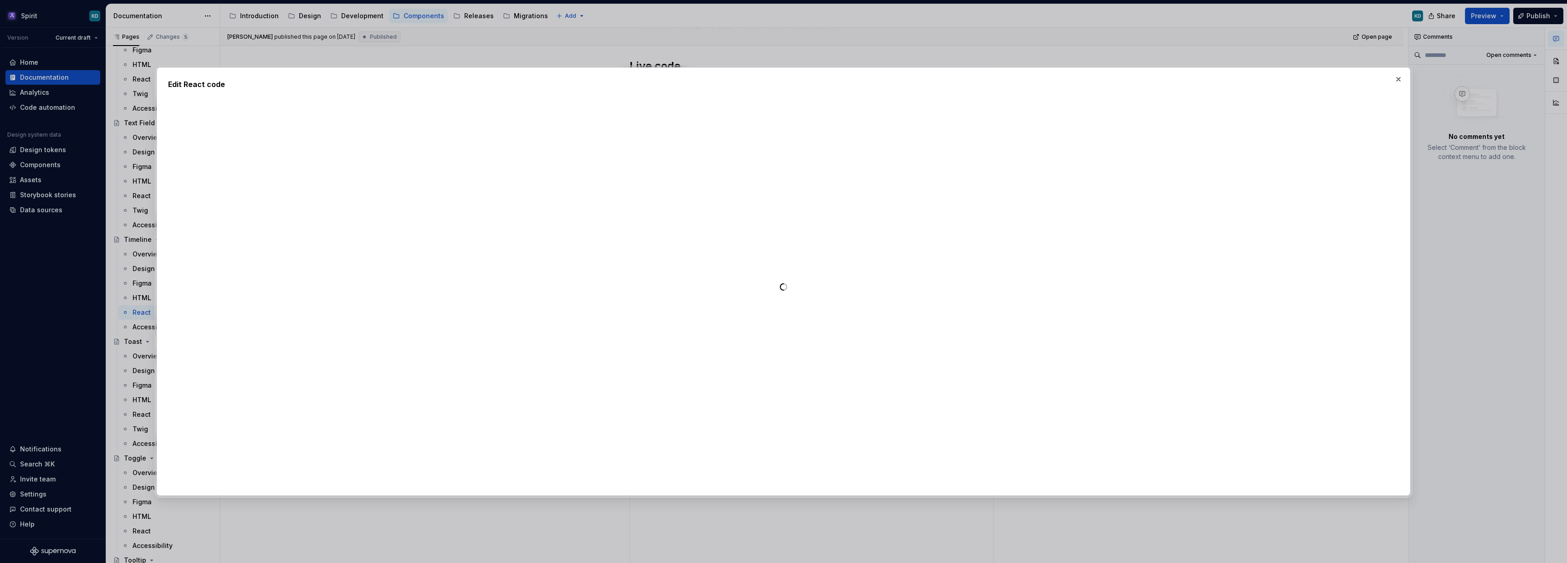
type textarea "*"
type textarea "**********"
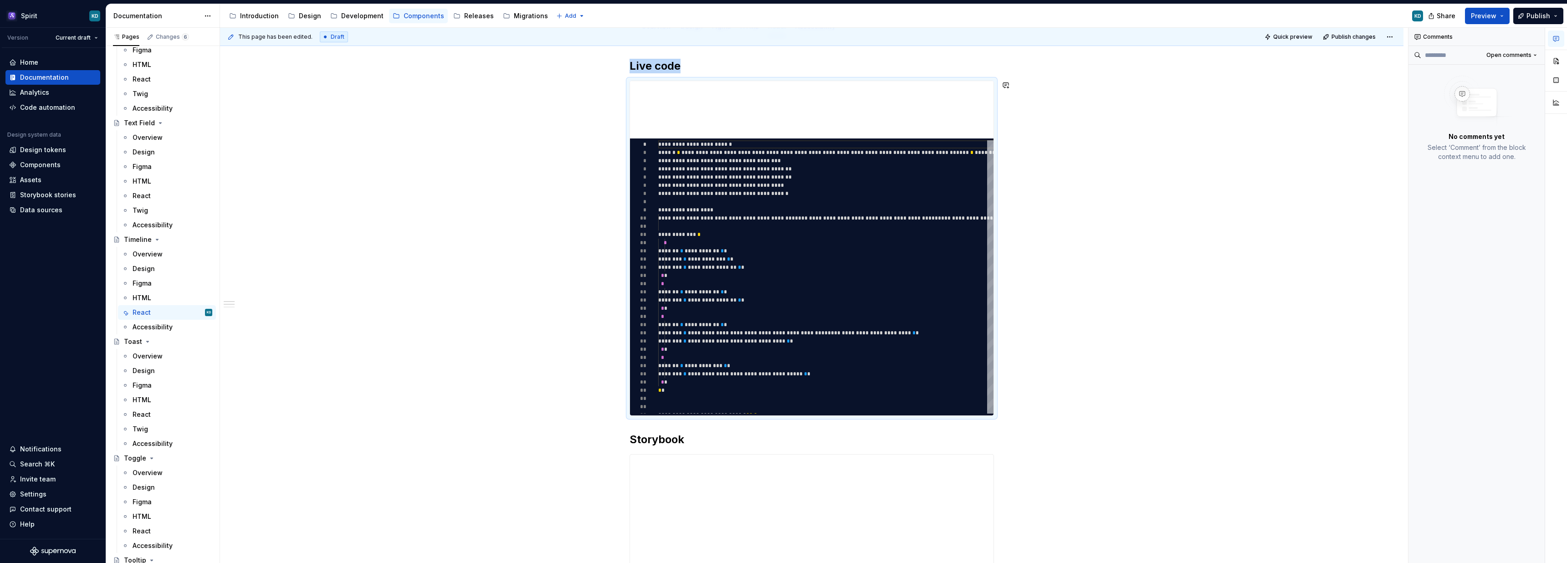
scroll to position [74, 0]
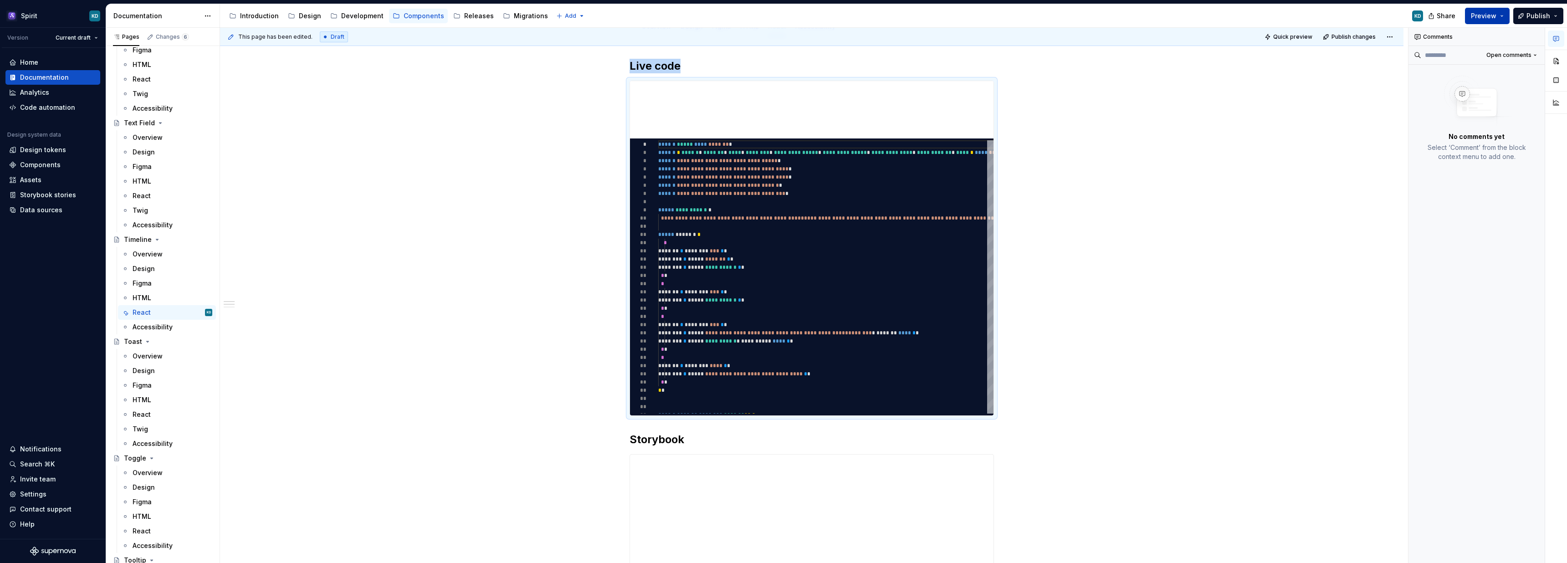
click at [1484, 16] on span "Preview" at bounding box center [1484, 15] width 26 height 9
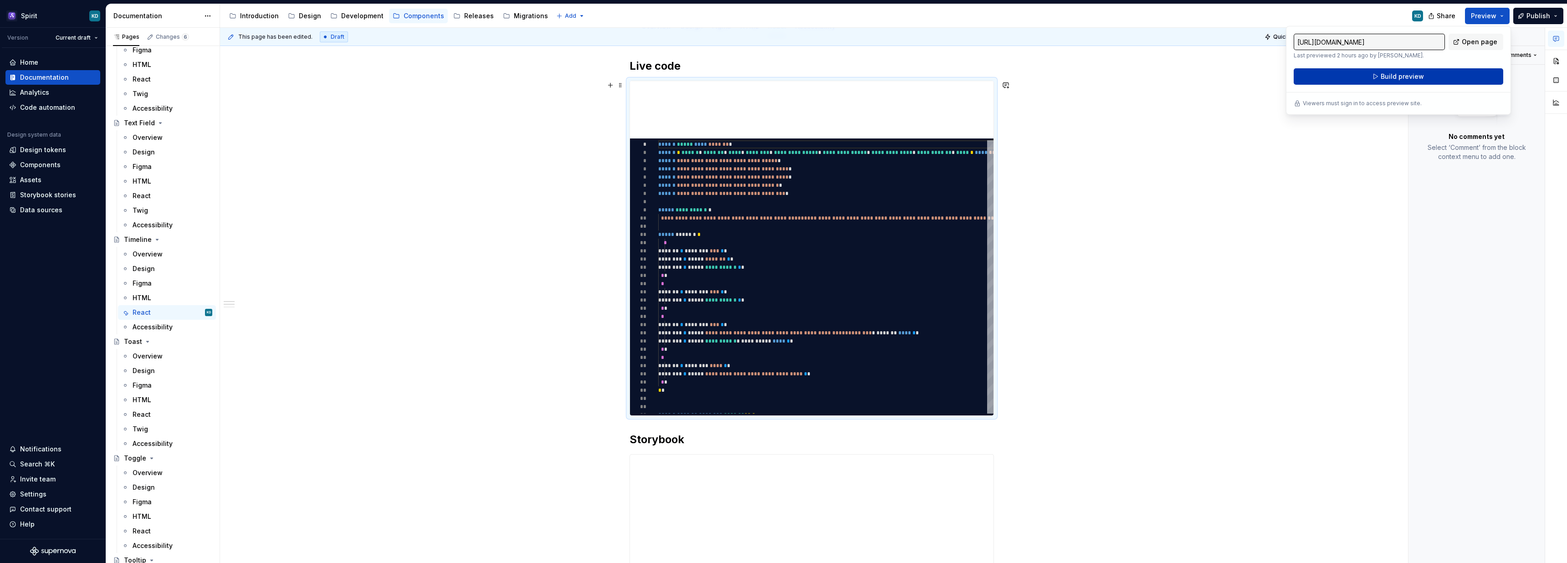
click at [1400, 78] on span "Build preview" at bounding box center [1402, 76] width 43 height 9
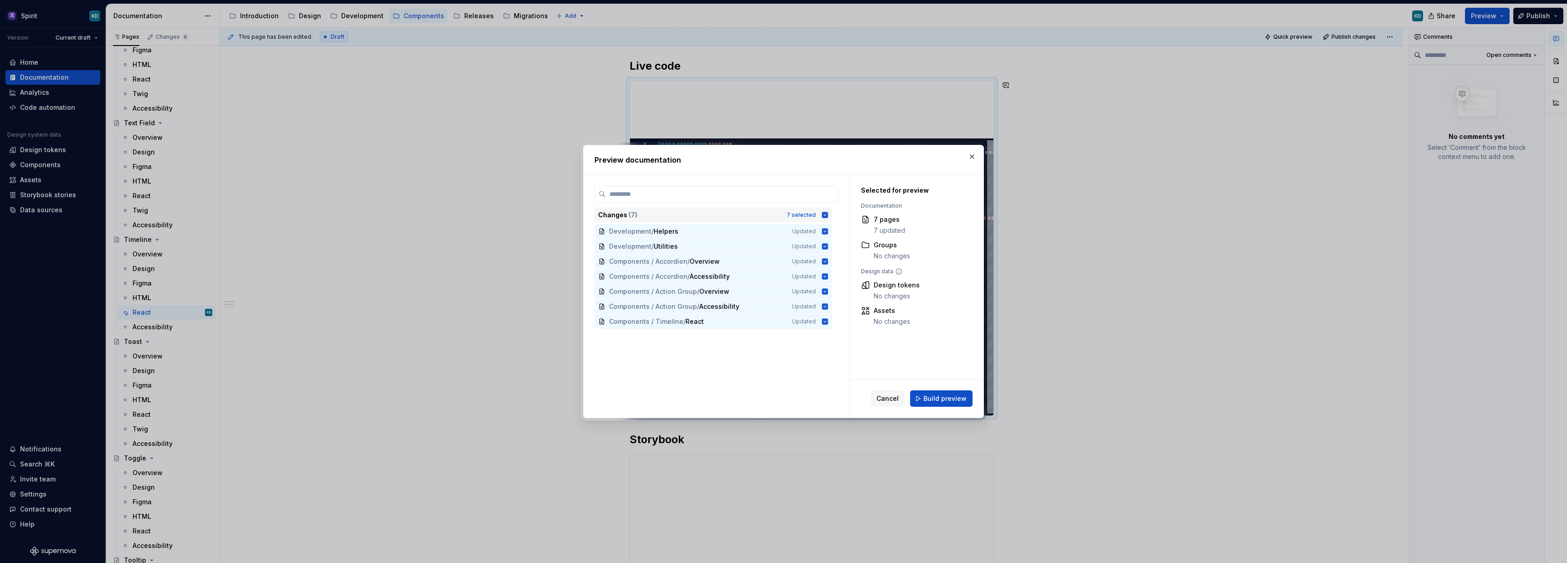
click at [828, 214] on icon at bounding box center [825, 215] width 6 height 6
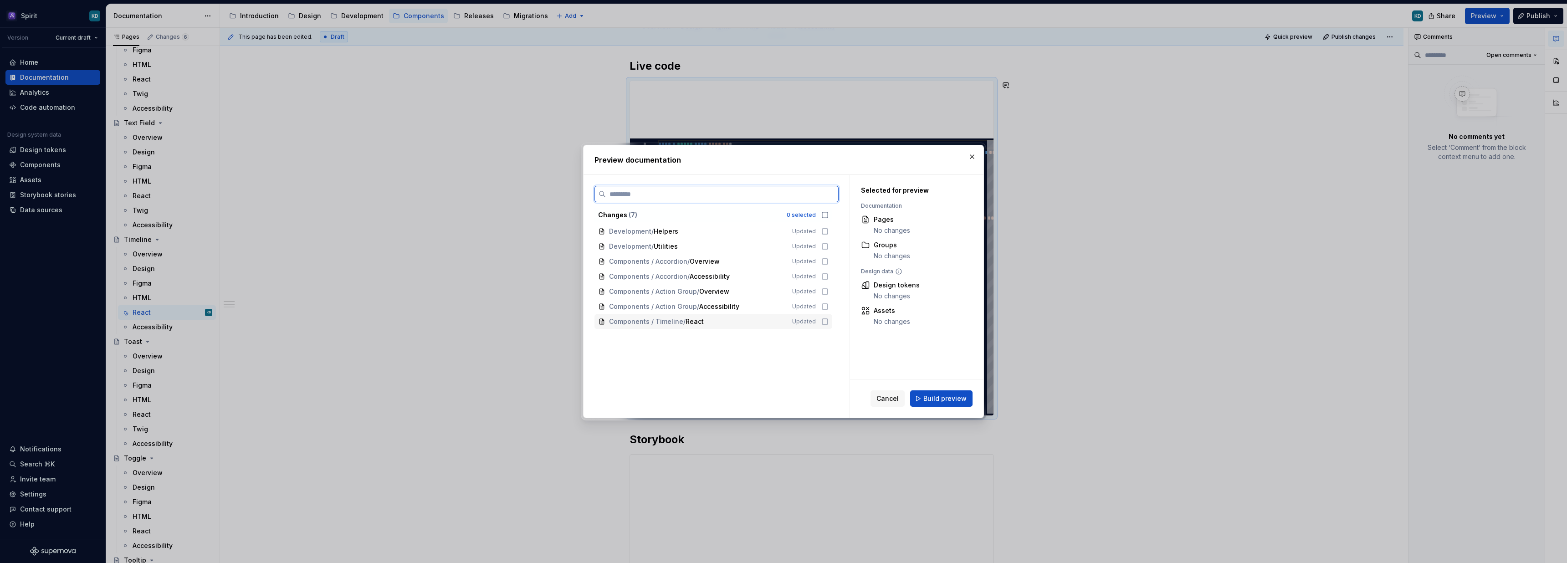
click at [829, 322] on icon at bounding box center [824, 321] width 7 height 7
click at [950, 397] on span "Build preview" at bounding box center [944, 398] width 43 height 9
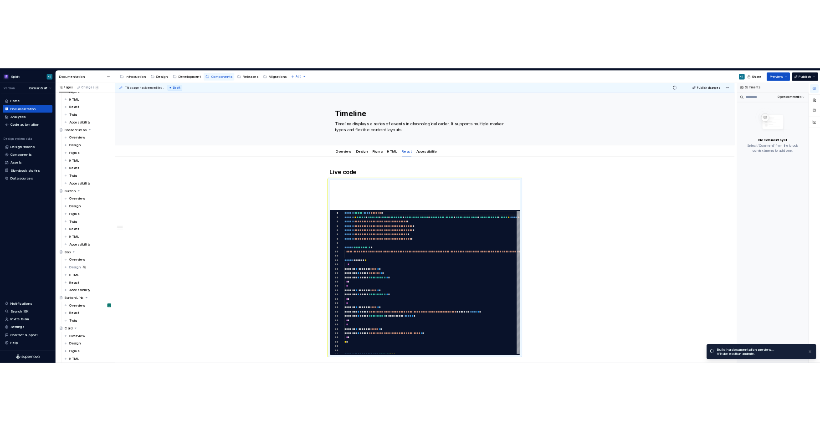
scroll to position [0, 0]
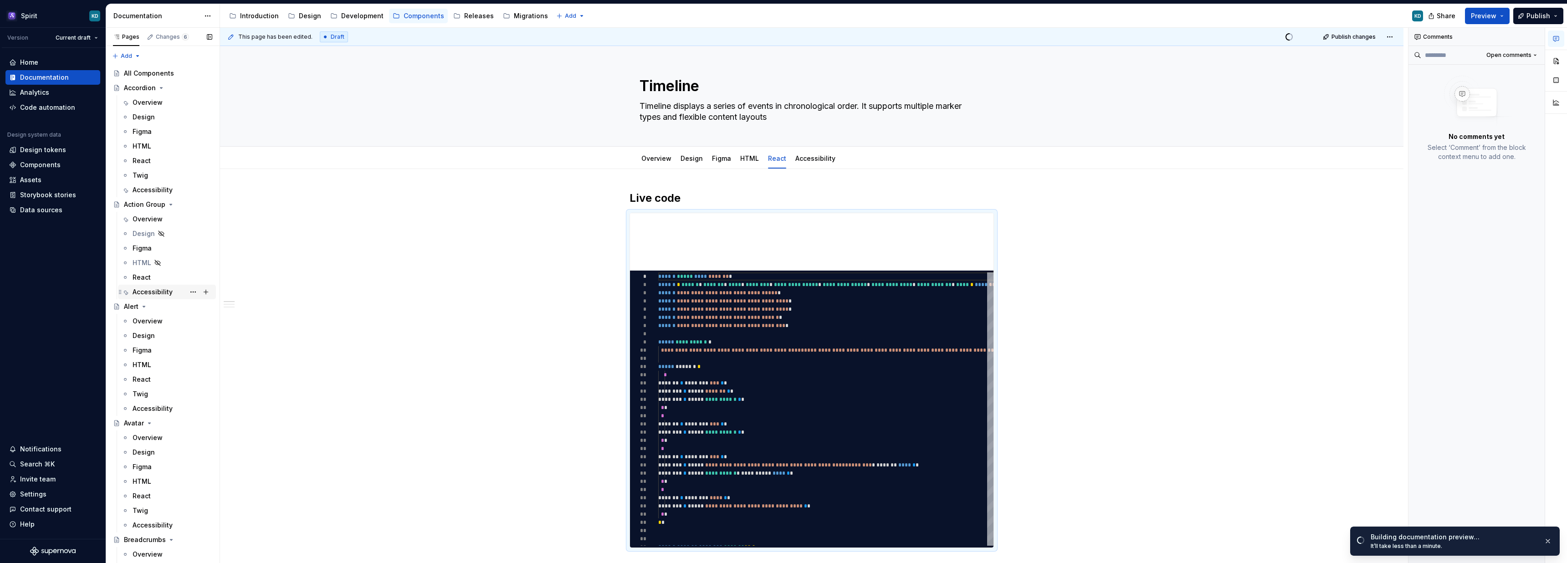
click at [140, 291] on div "Accessibility" at bounding box center [153, 291] width 40 height 9
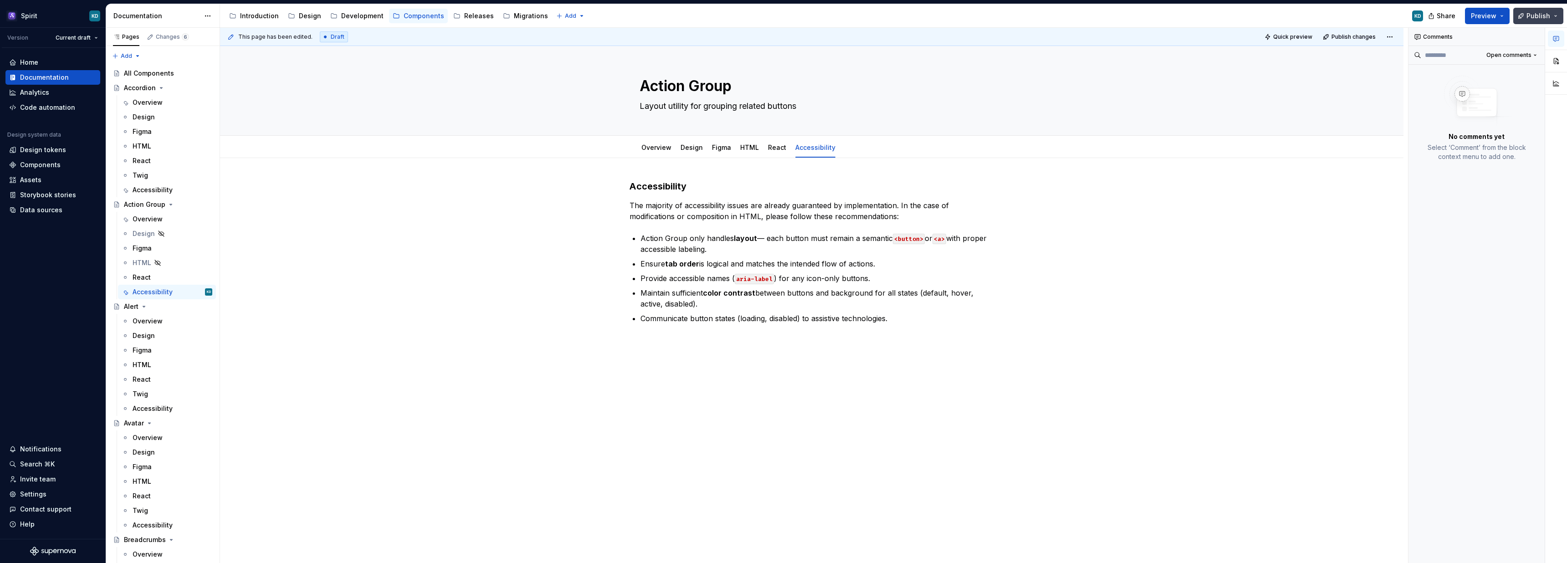
click at [1554, 16] on button "Publish" at bounding box center [1538, 16] width 50 height 16
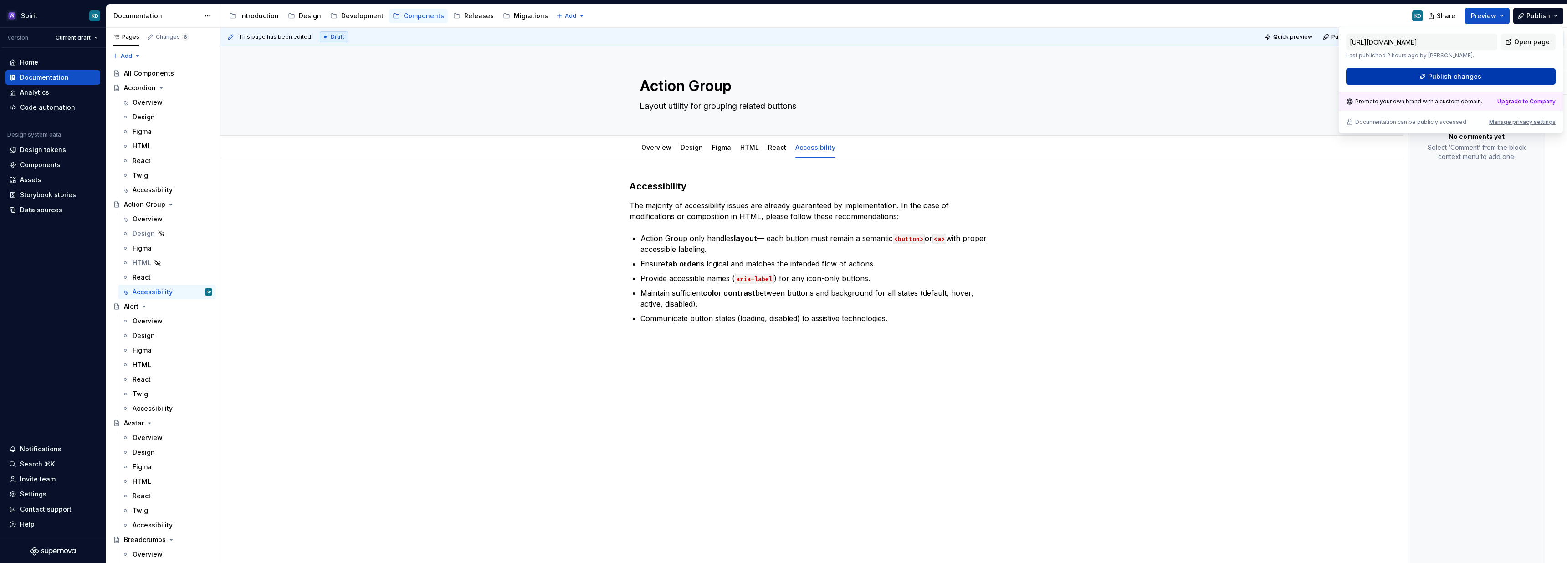
click at [1466, 75] on span "Publish changes" at bounding box center [1454, 76] width 53 height 9
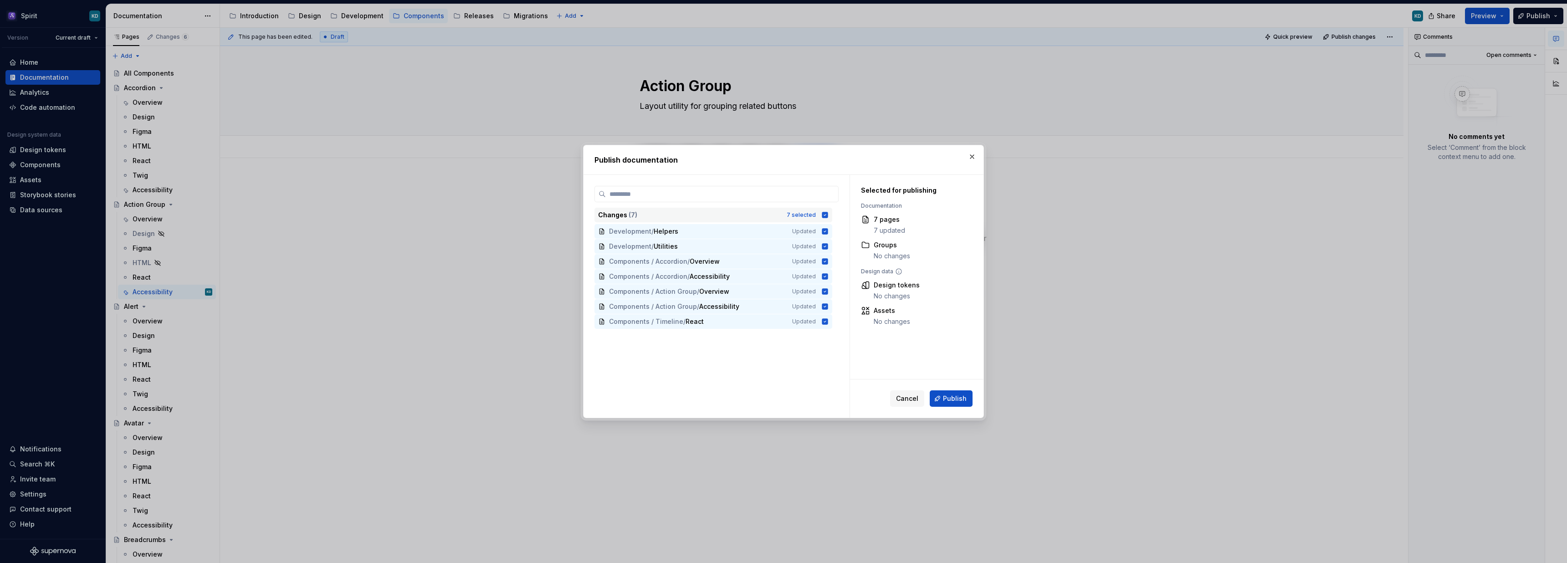
click at [828, 215] on icon at bounding box center [825, 215] width 6 height 6
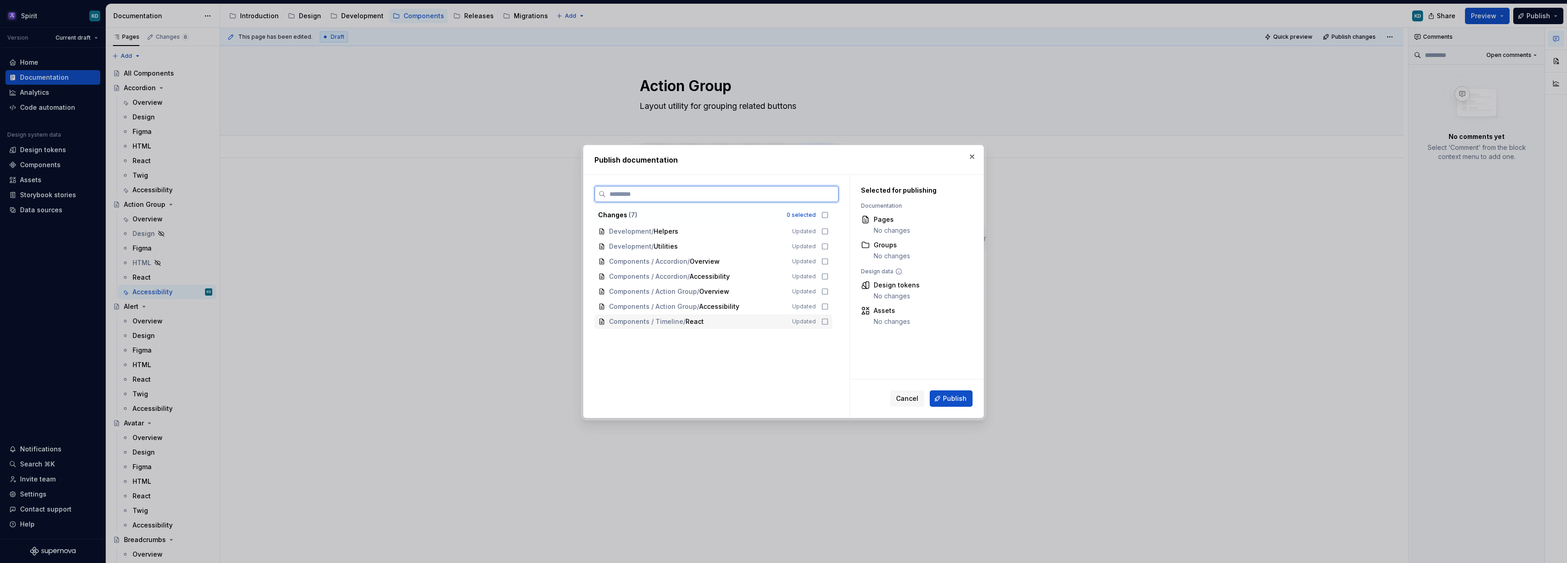
click at [829, 322] on icon at bounding box center [824, 321] width 7 height 7
click at [955, 398] on span "Publish" at bounding box center [955, 398] width 24 height 9
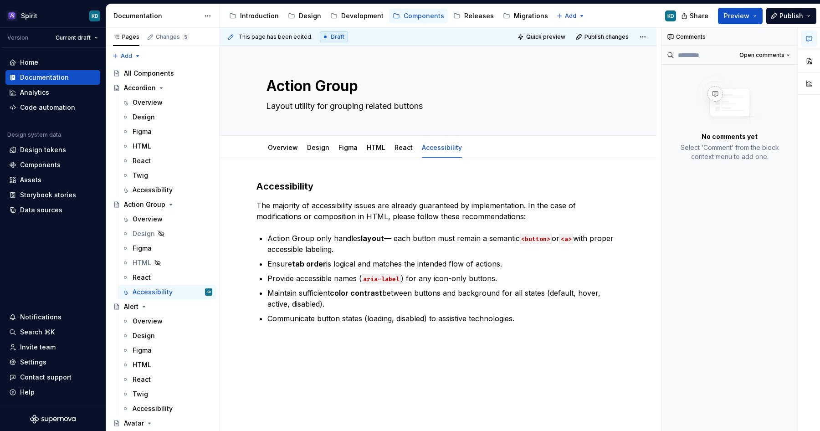
type textarea "*"
